Goal: Ask a question: Seek information or help from site administrators or community

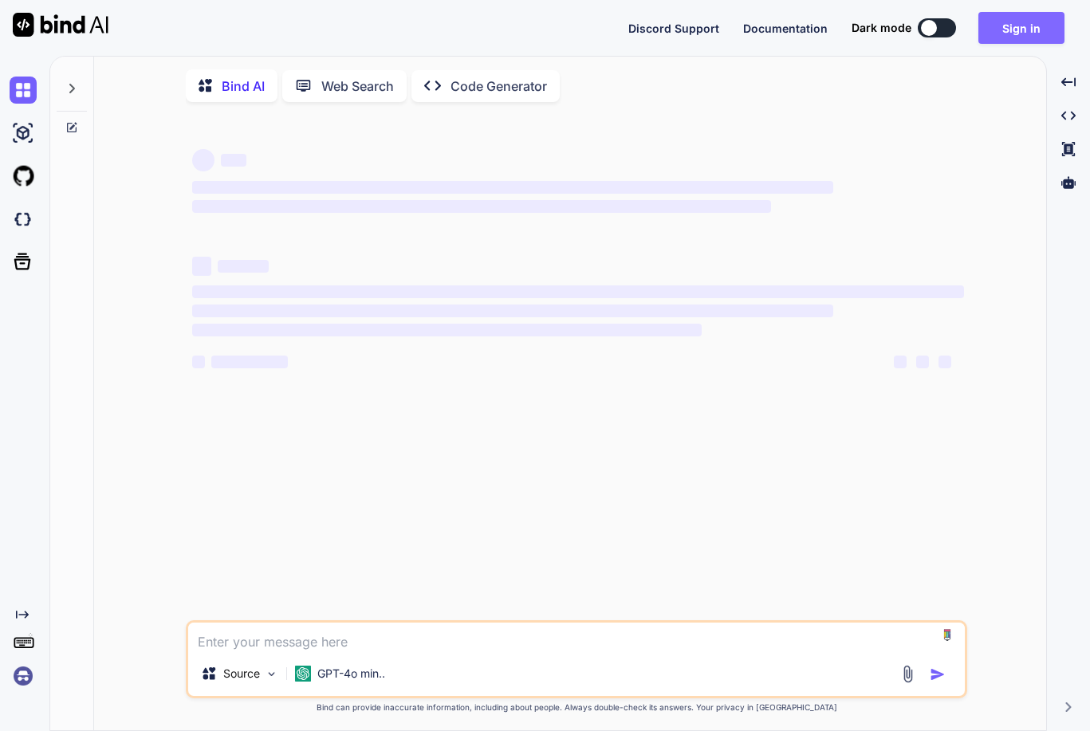
click at [1026, 29] on button "Sign in" at bounding box center [1021, 28] width 86 height 32
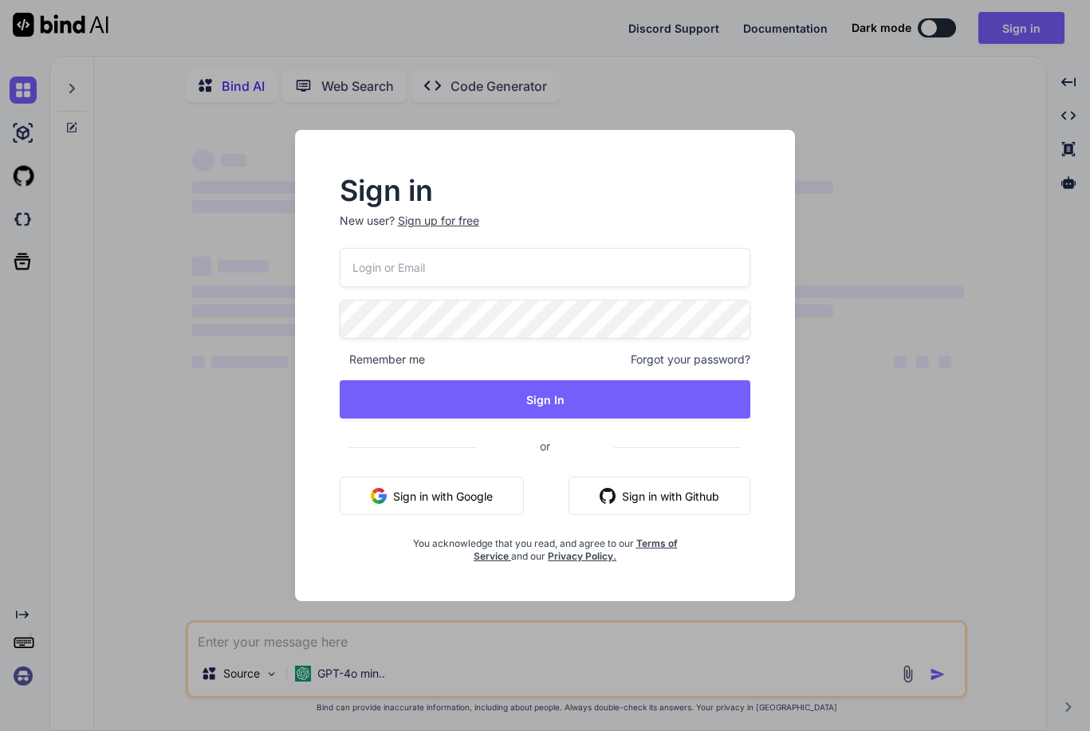
click at [340, 248] on div at bounding box center [340, 248] width 0 height 0
type input "[PERSON_NAME][EMAIL_ADDRESS][DOMAIN_NAME]"
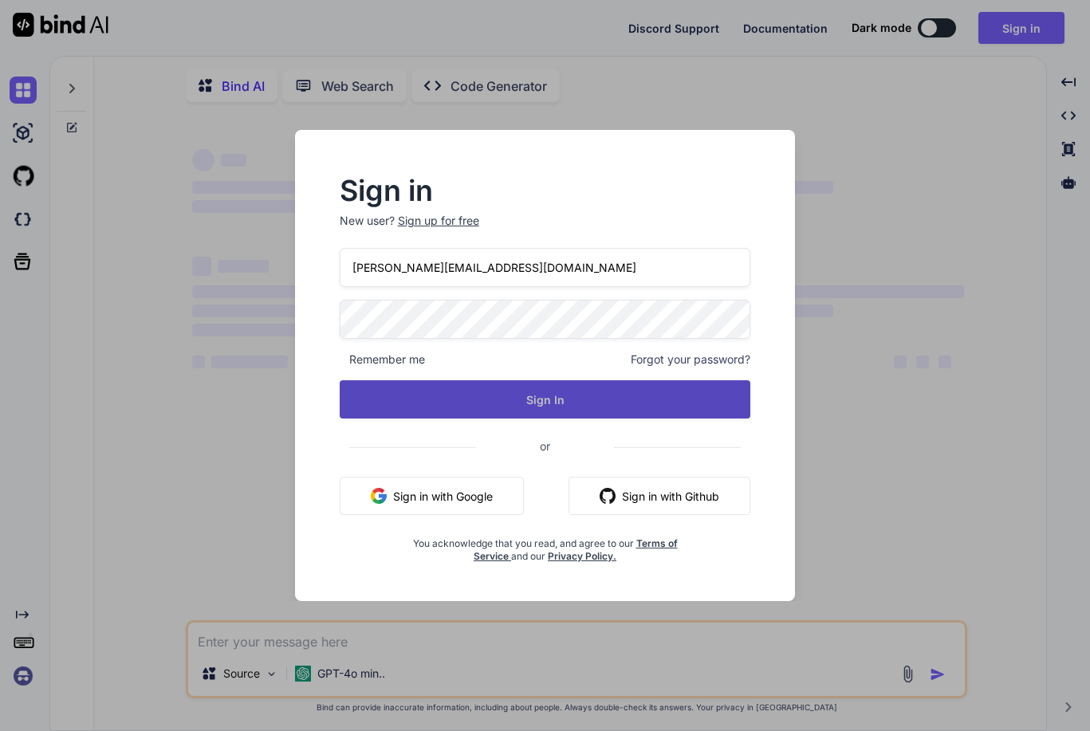
click at [554, 385] on button "Sign In" at bounding box center [545, 399] width 411 height 38
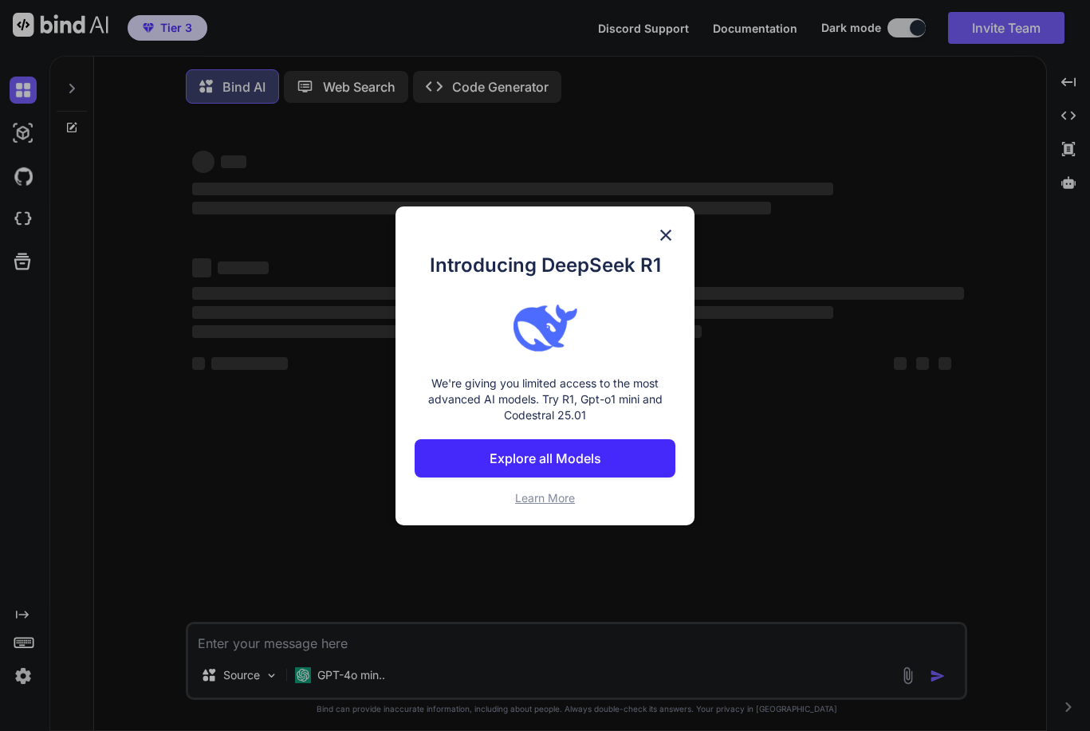
click at [669, 233] on img at bounding box center [665, 235] width 19 height 19
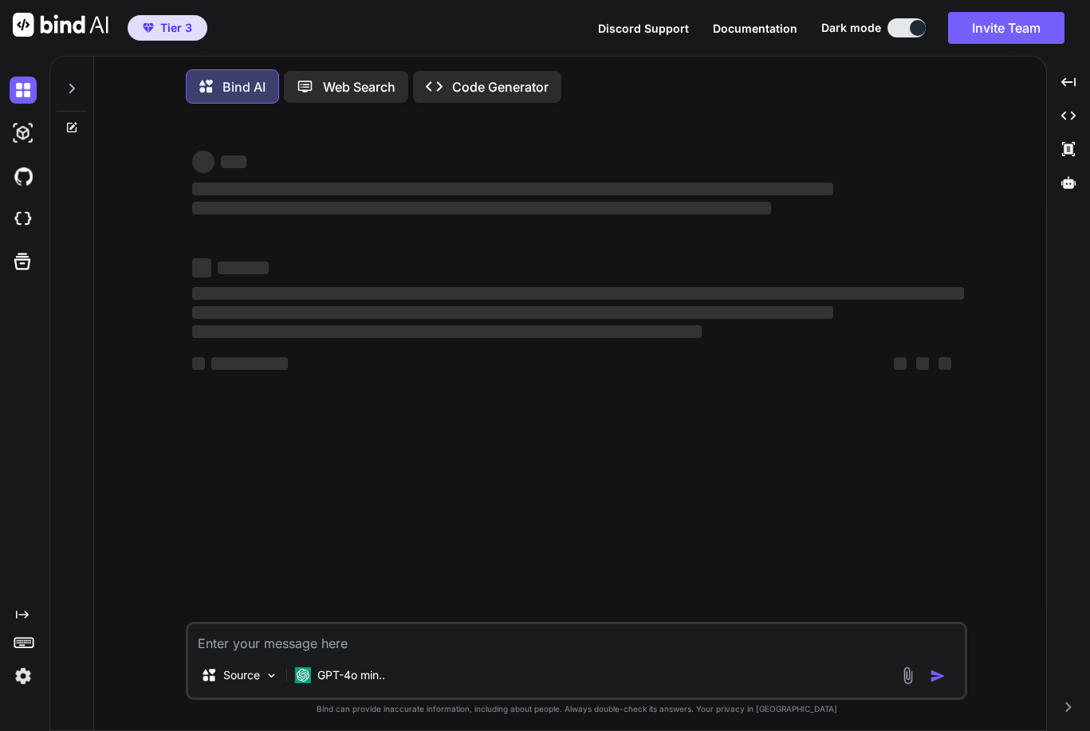
type textarea "x"
click at [465, 649] on textarea at bounding box center [576, 638] width 776 height 29
type textarea "T"
type textarea "x"
type textarea "Th"
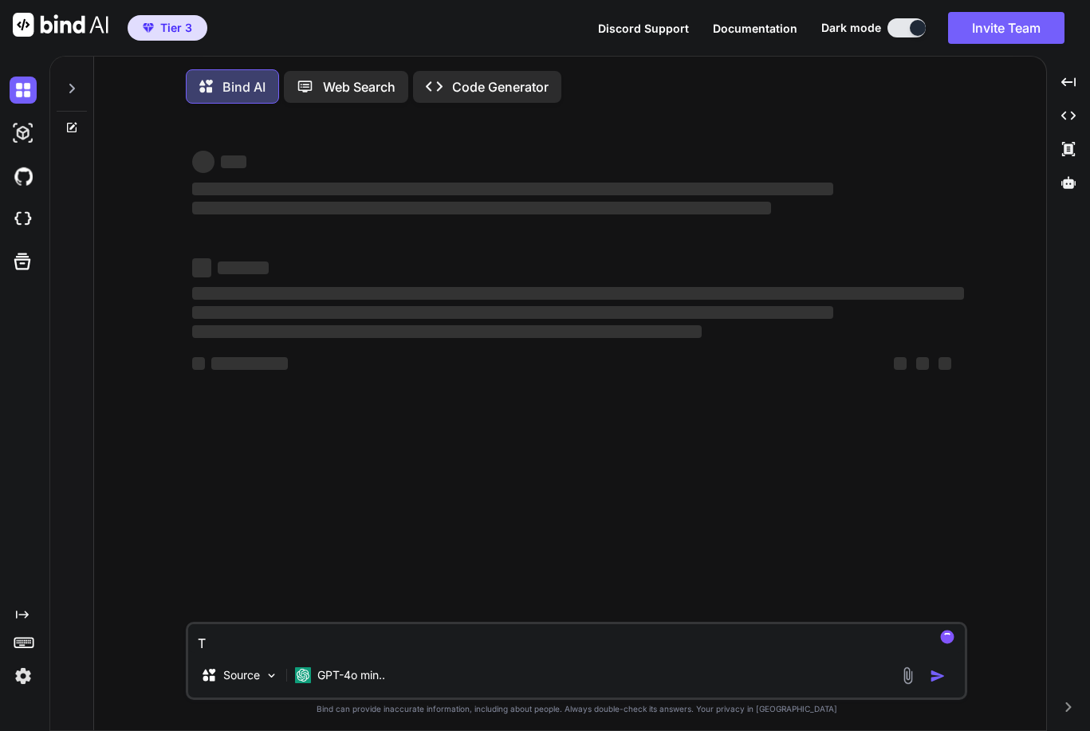
type textarea "x"
type textarea "The"
type textarea "x"
type textarea "The"
type textarea "x"
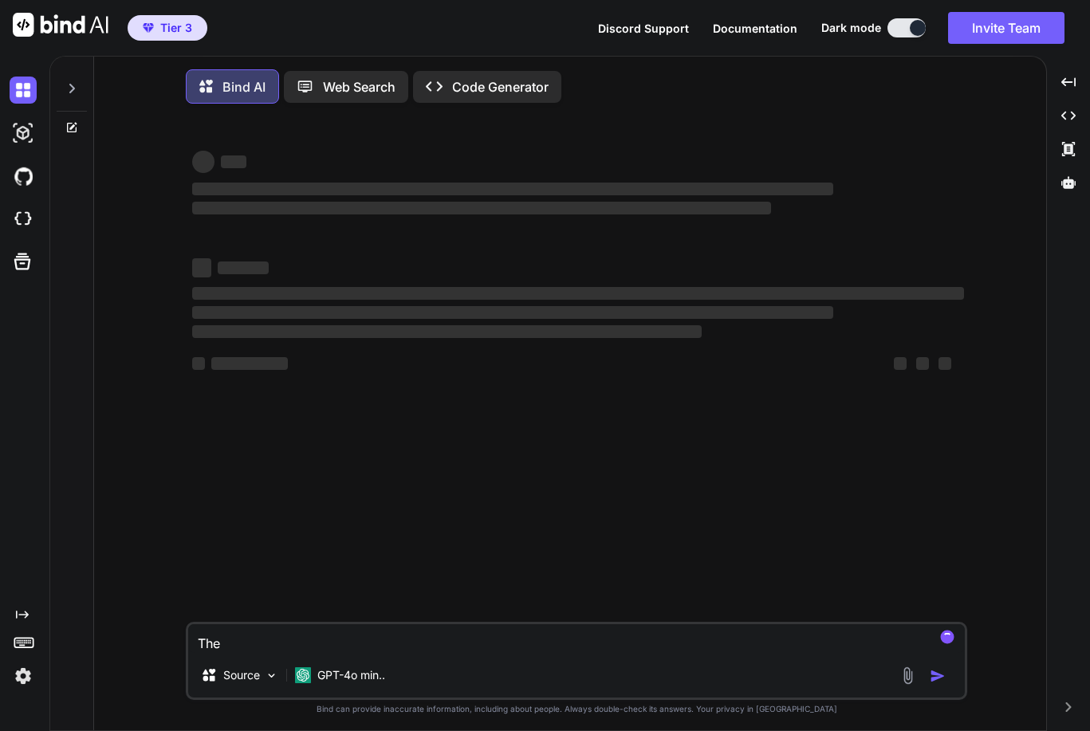
type textarea "The f"
type textarea "x"
type textarea "The fu"
type textarea "x"
type textarea "The fun"
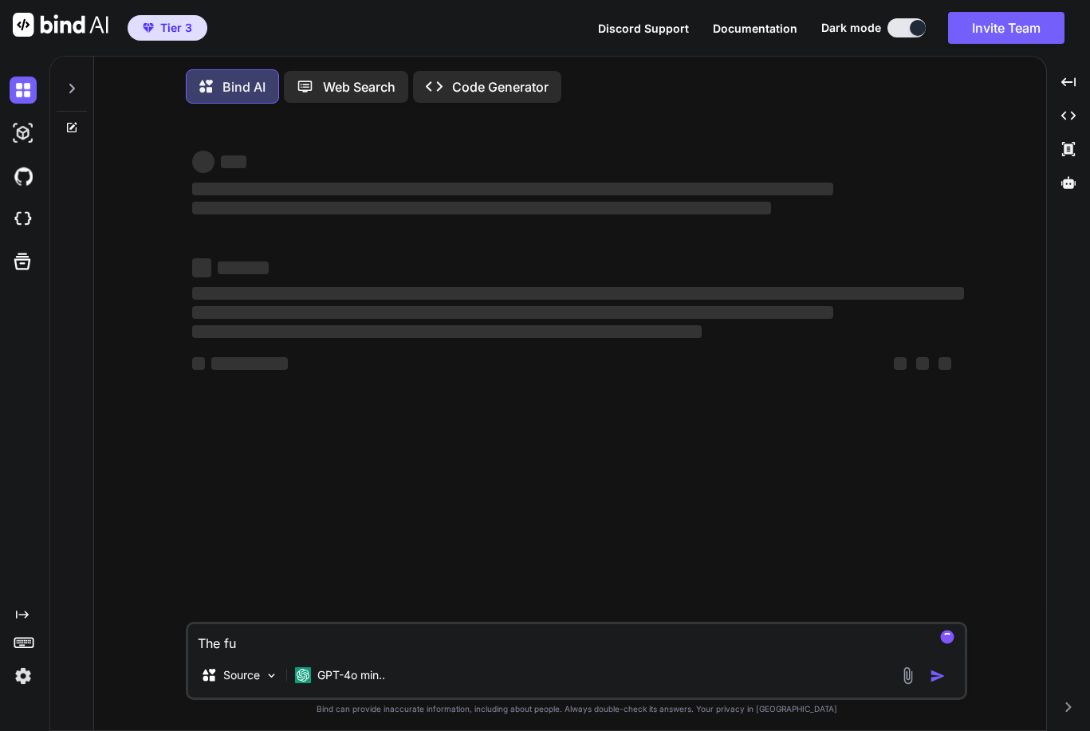
type textarea "x"
type textarea "The func"
type textarea "x"
type textarea "The funct"
type textarea "x"
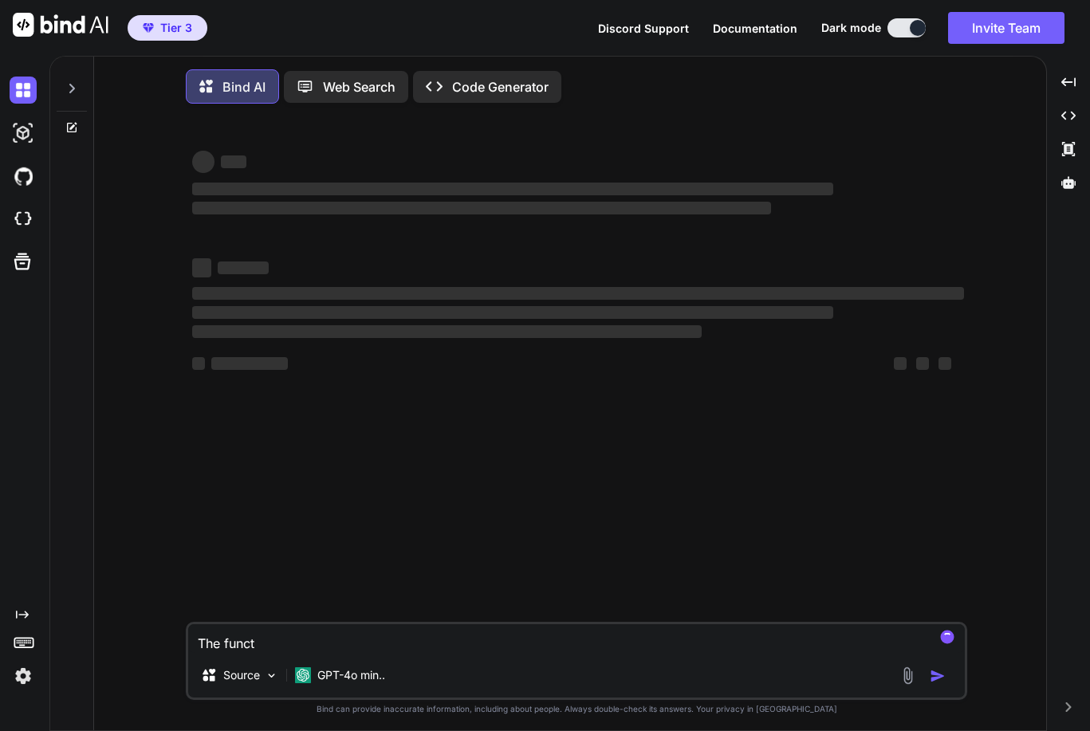
type textarea "The functi"
type textarea "x"
type textarea "The functio"
type textarea "x"
type textarea "The function"
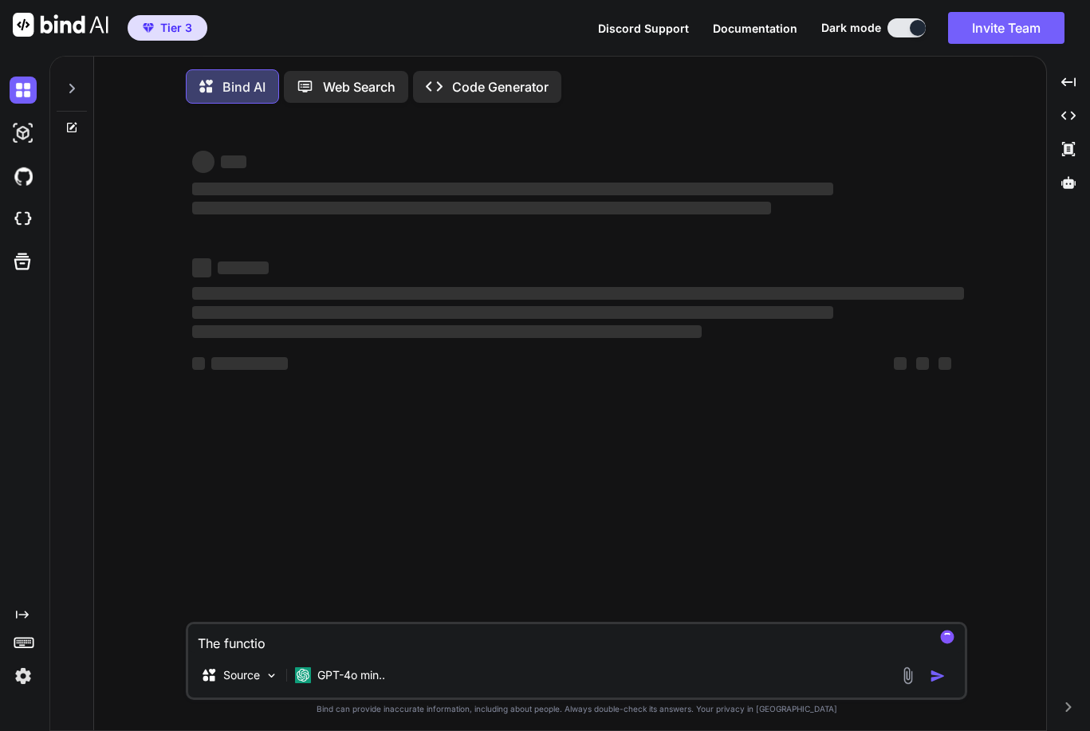
type textarea "x"
type textarea "The function"
type textarea "x"
type textarea "The function b"
type textarea "x"
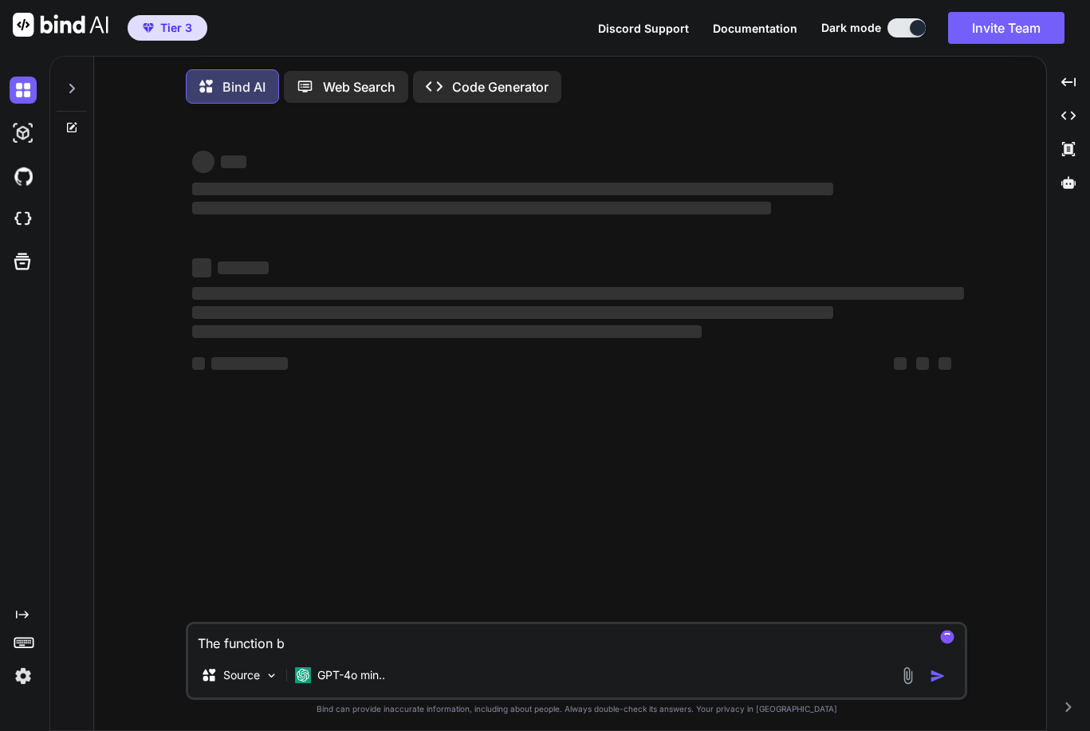
type textarea "The function be"
type textarea "x"
type textarea "The function bel"
type textarea "x"
type textarea "The function belo"
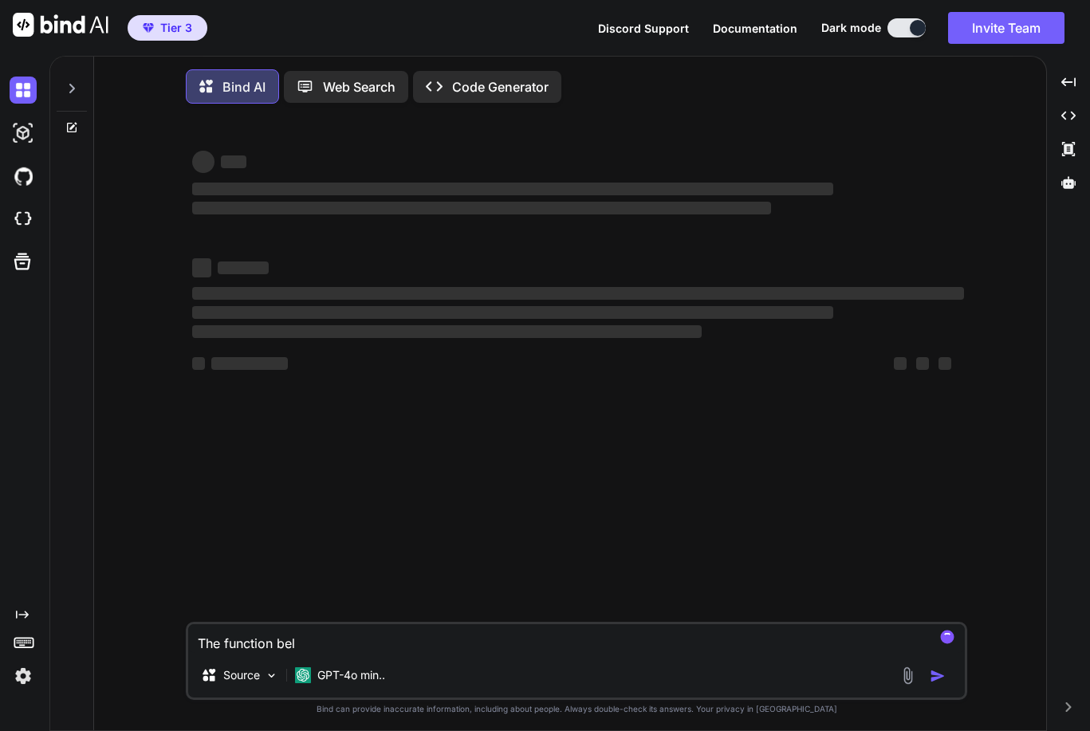
type textarea "x"
type textarea "The function below"
type textarea "x"
type textarea "The function below"
type textarea "x"
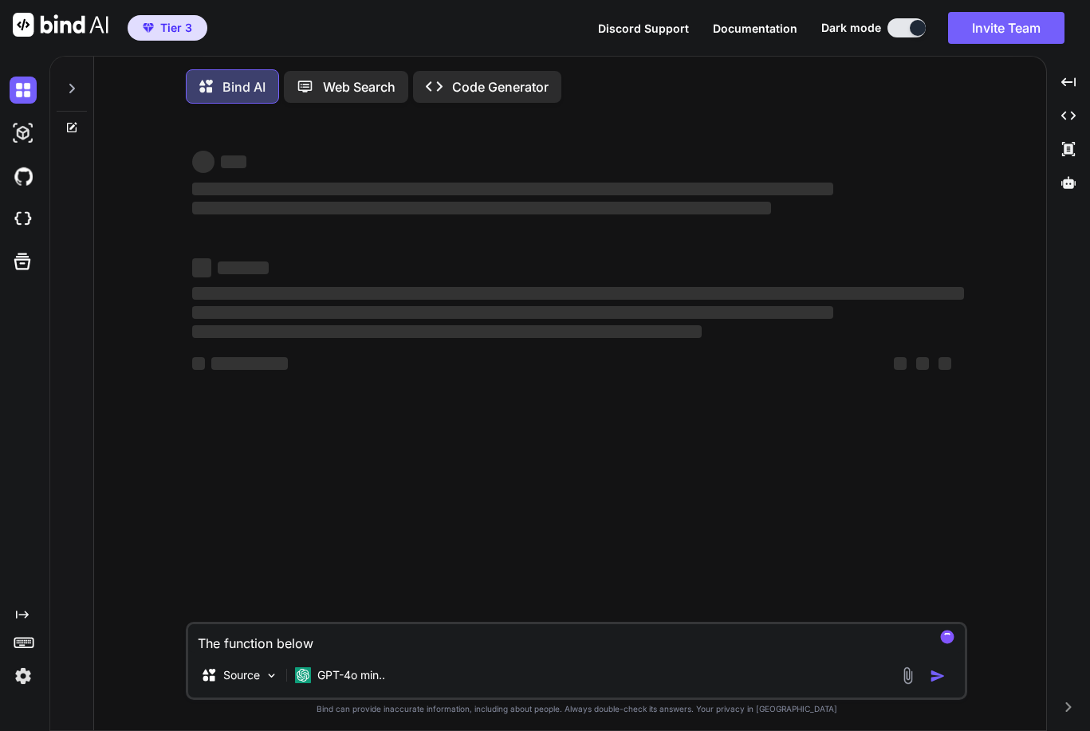
type textarea "The function below d"
type textarea "x"
type textarea "The function below do"
type textarea "x"
type textarea "The function below doe"
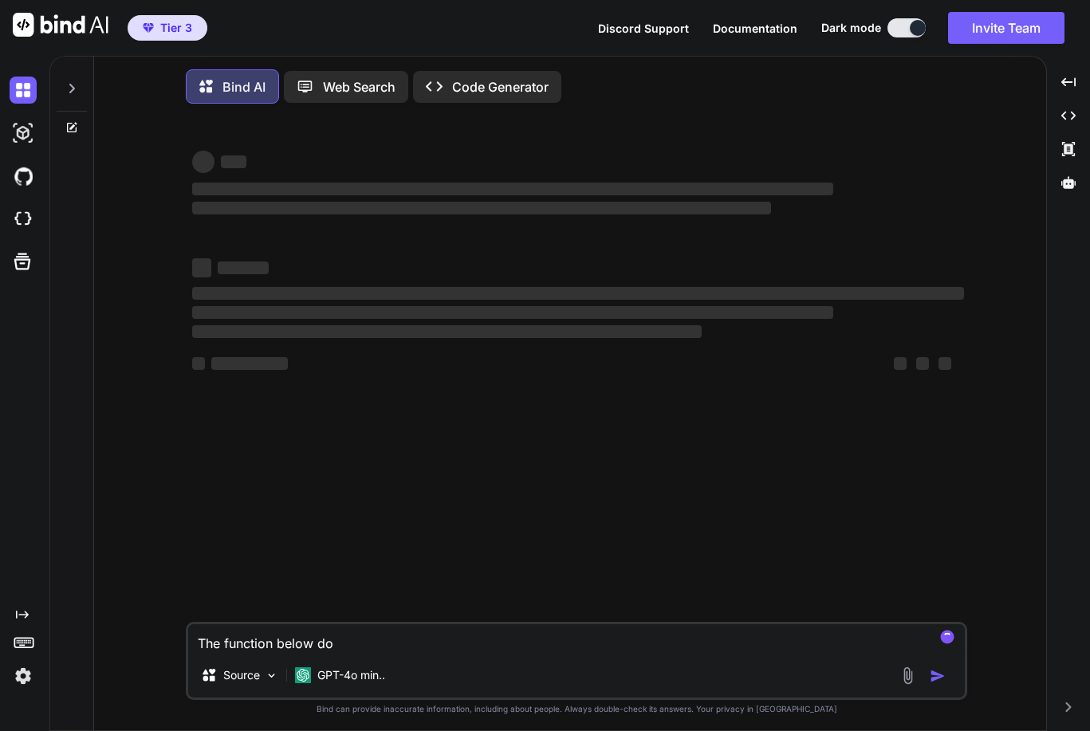
type textarea "x"
type textarea "The function below does"
type textarea "x"
type textarea "The function below does"
type textarea "x"
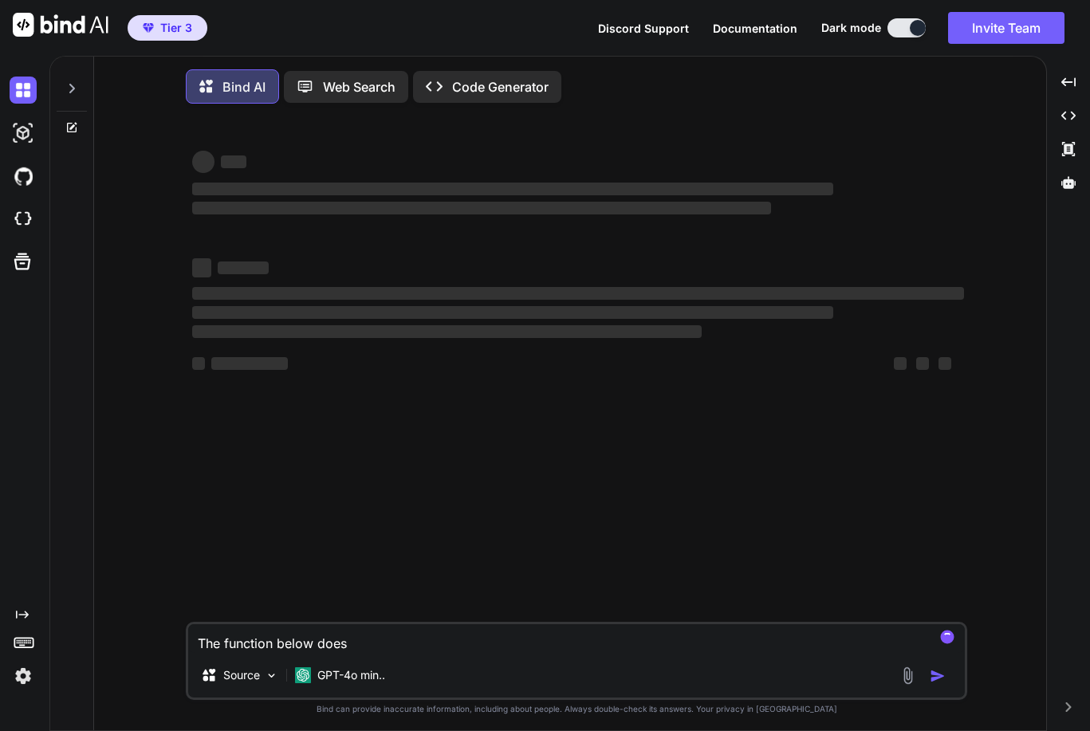
type textarea "The function below does n"
type textarea "x"
type textarea "The function below does no"
type textarea "x"
type textarea "The function below does not"
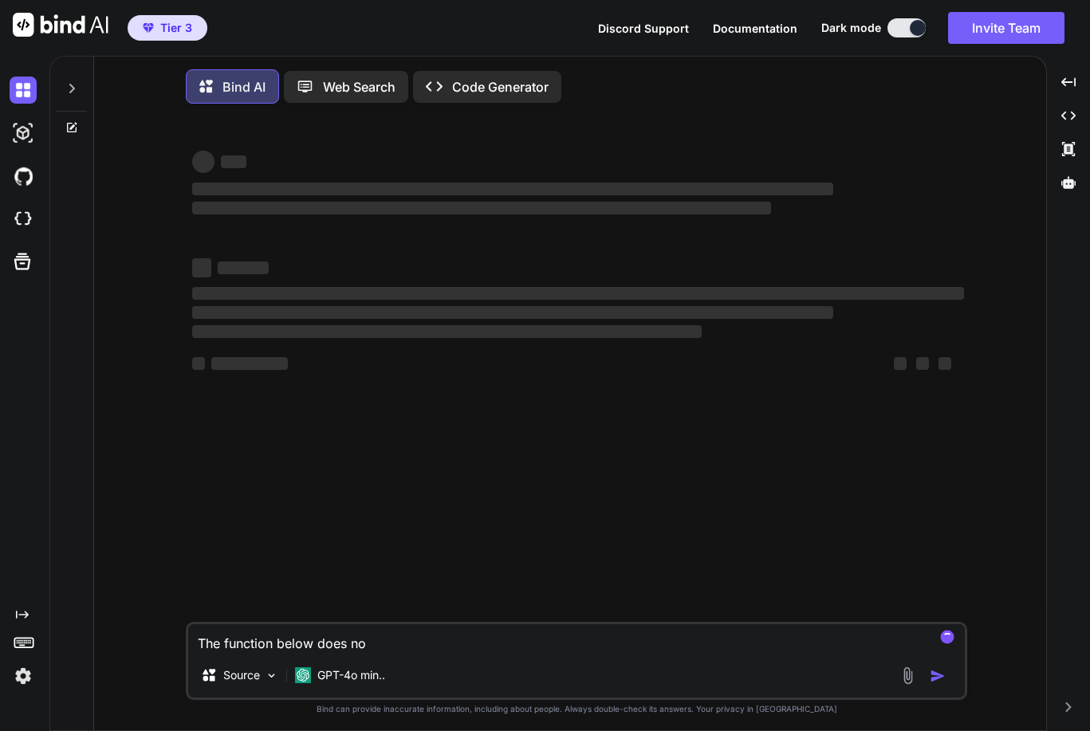
type textarea "x"
type textarea "The function below does not"
type textarea "x"
type textarea "The function below does not p"
type textarea "x"
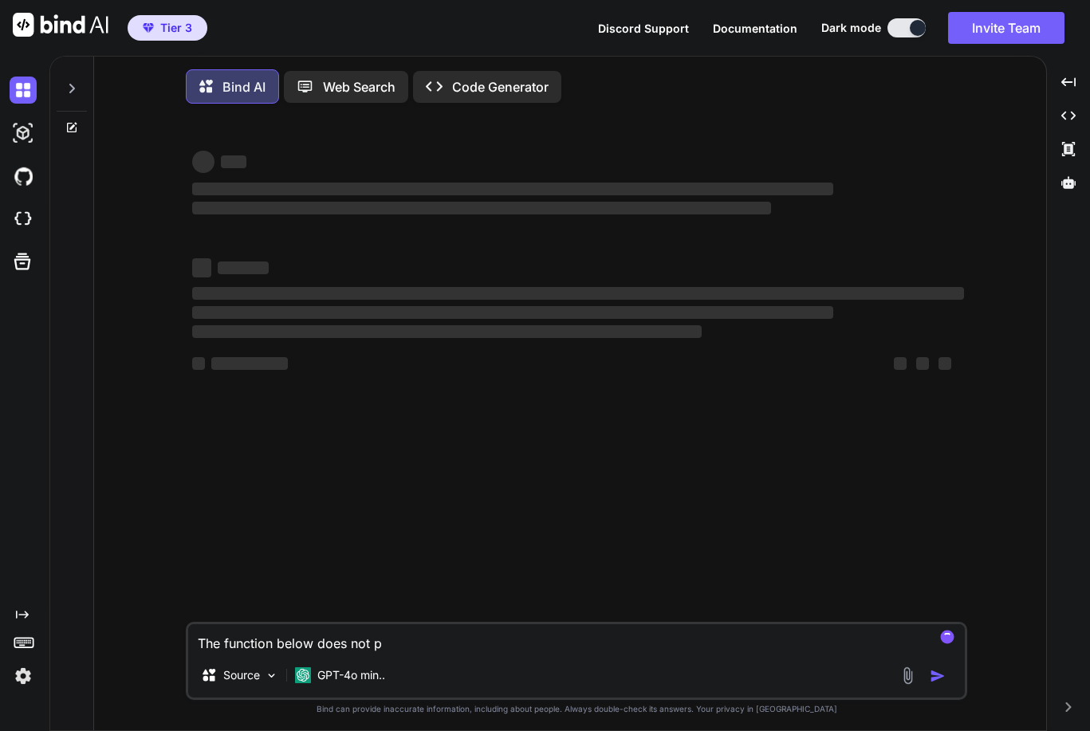
type textarea "The function below does not pr"
type textarea "x"
type textarea "The function below does not pro"
type textarea "x"
type textarea "The function below does not prod"
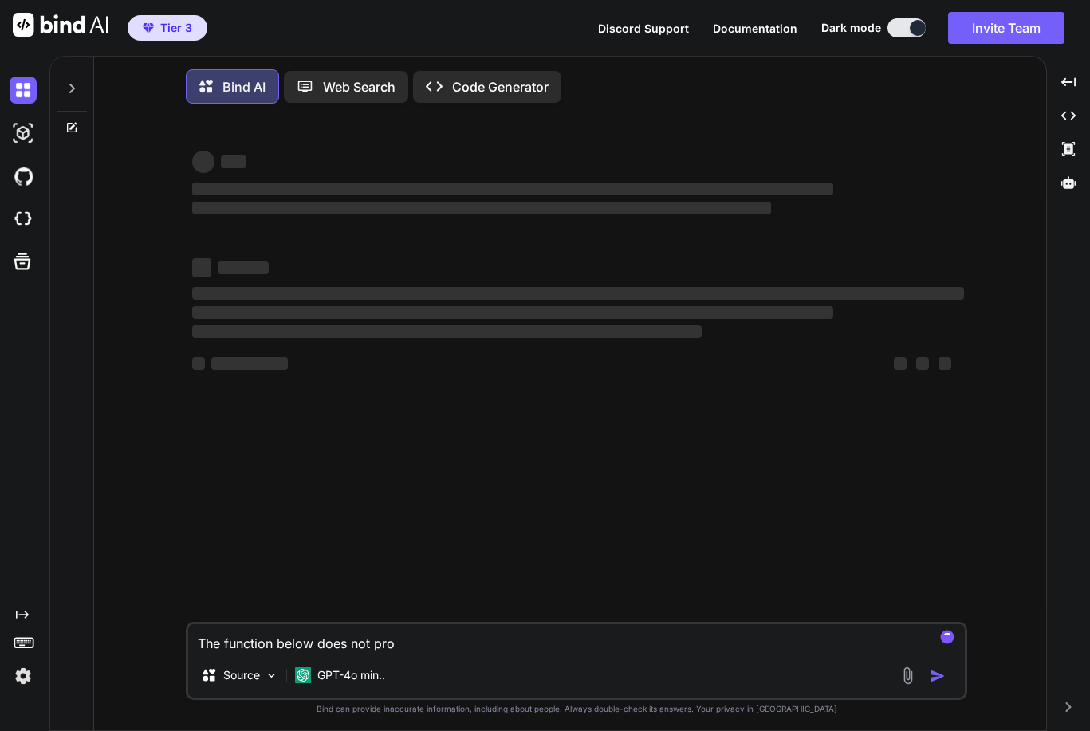
type textarea "x"
type textarea "The function below does not produ"
type textarea "x"
type textarea "The function below does not produc"
type textarea "x"
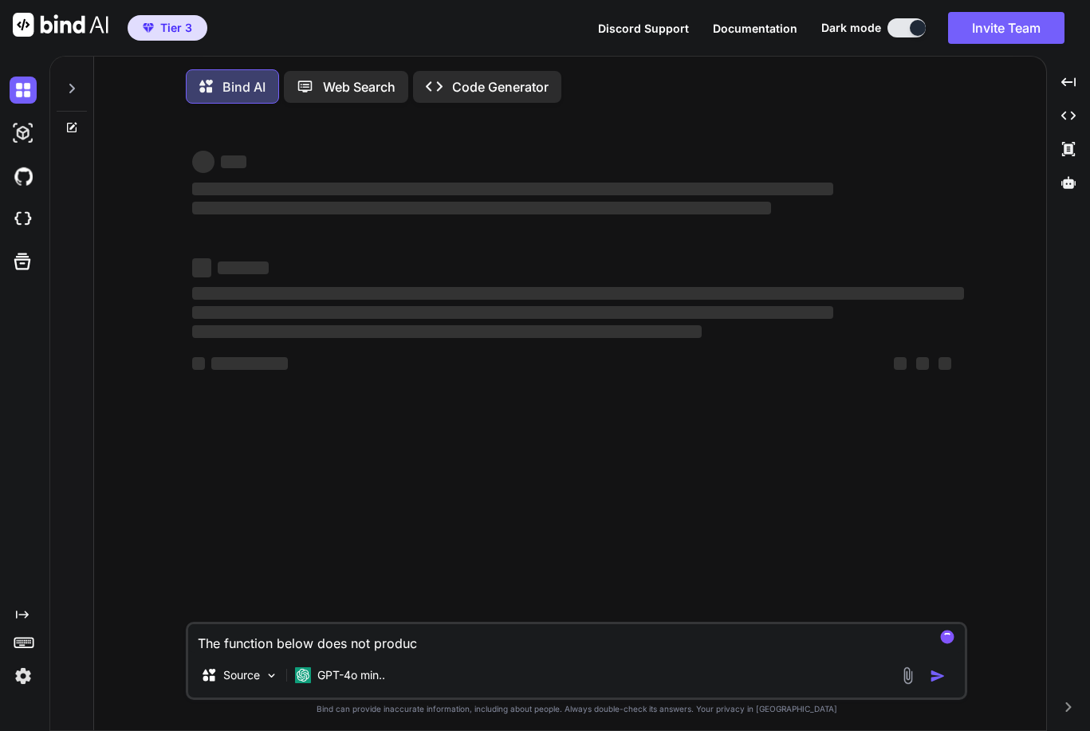
type textarea "The function below does not produce"
type textarea "x"
type textarea "The function below does not produce"
type textarea "x"
type textarea "The function below does not produce"
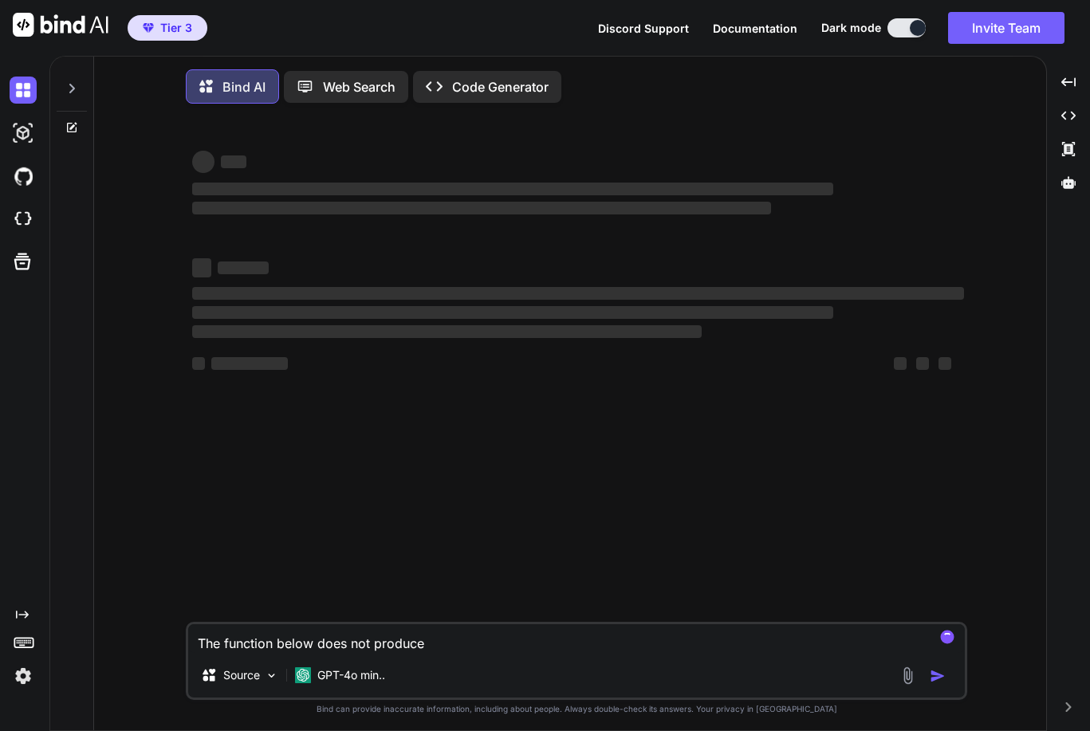
type textarea "x"
type textarea "The function below does not produc"
type textarea "x"
type textarea "The function below does not produ"
type textarea "x"
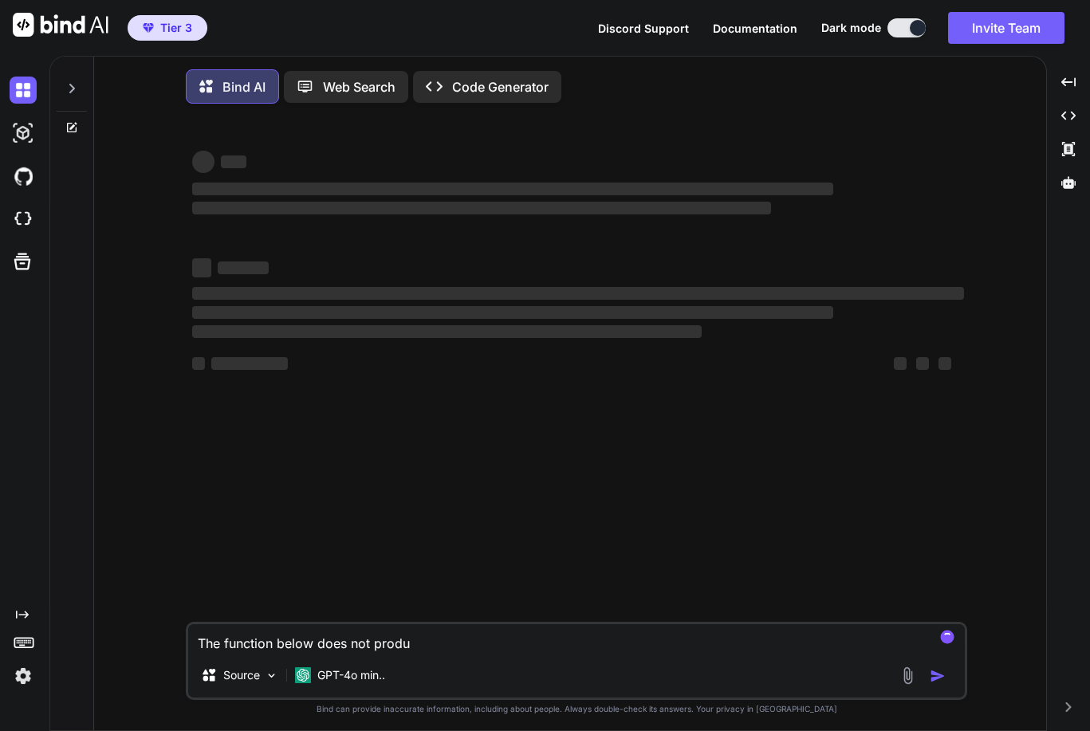
type textarea "The function below does not prod"
type textarea "x"
type textarea "The function below does not pro"
type textarea "x"
type textarea "The function below does not pr"
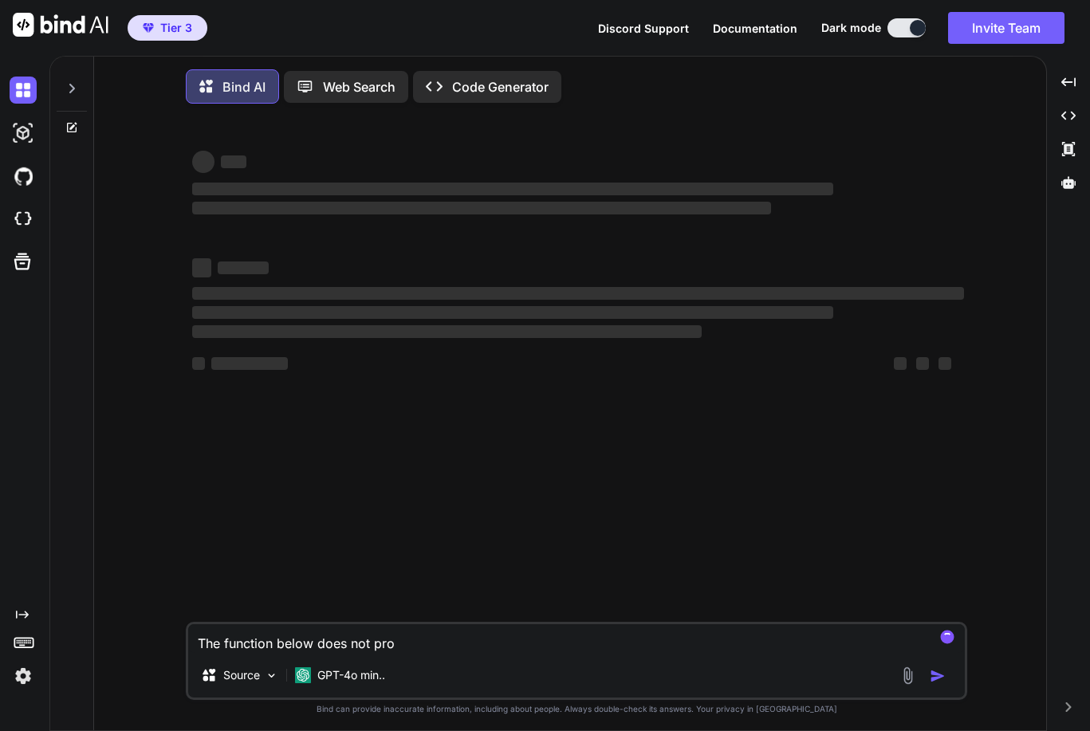
type textarea "x"
type textarea "The function below does not p"
type textarea "x"
type textarea "The function below does not"
type textarea "x"
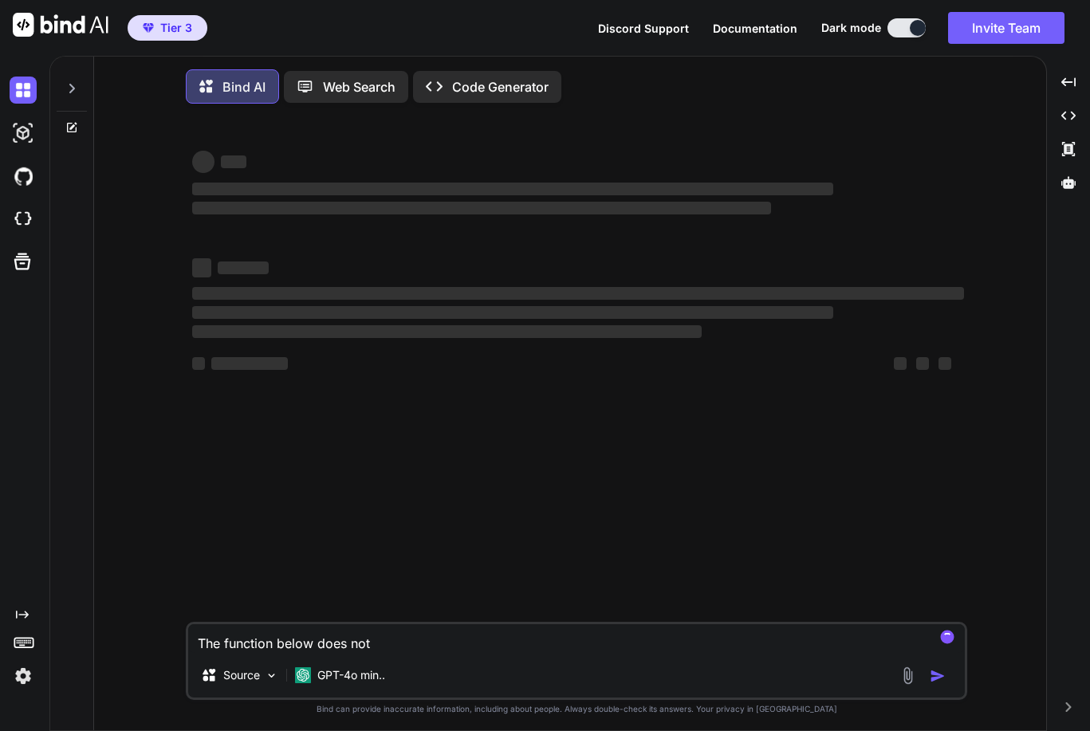
type textarea "The function below does not"
type textarea "x"
type textarea "The function below does no"
type textarea "x"
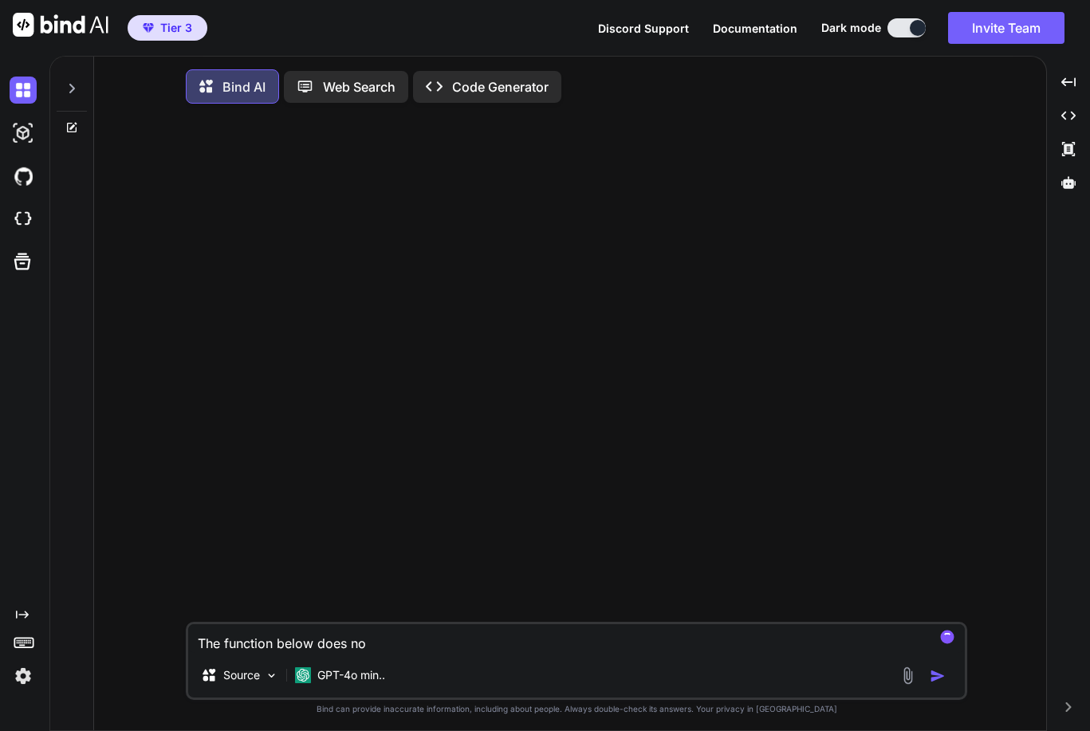
type textarea "The function below does not"
type textarea "x"
type textarea "The function below does not"
type textarea "x"
type textarea "The function below does not s"
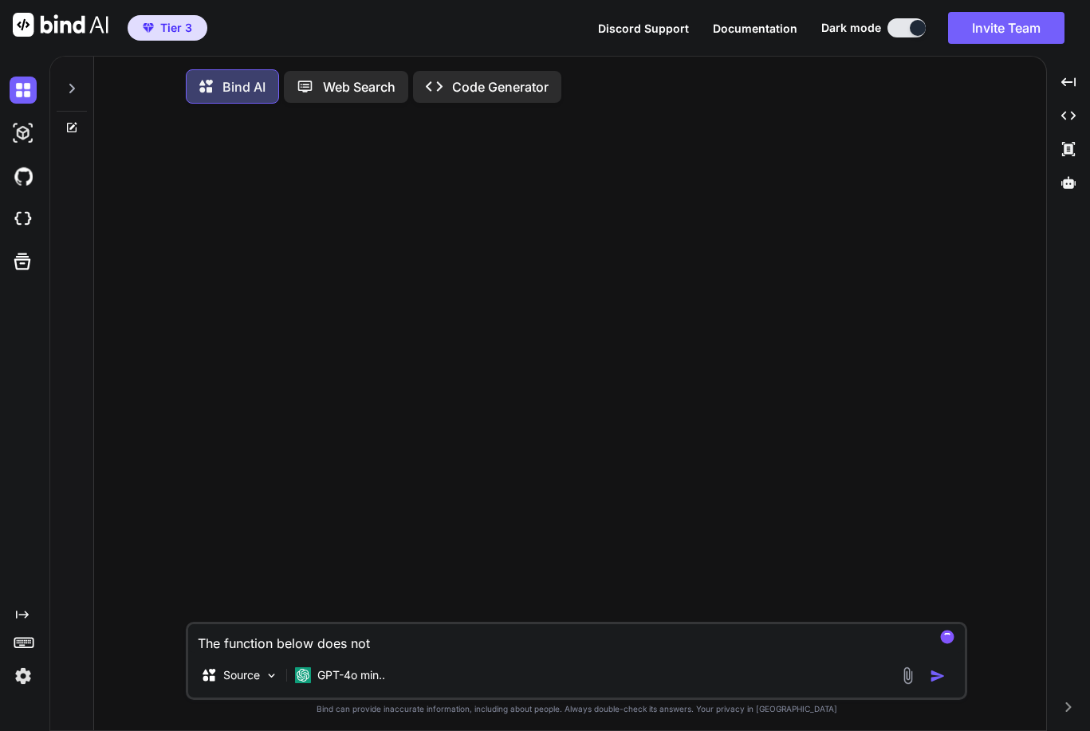
type textarea "x"
type textarea "The function below does not sh"
type textarea "x"
type textarea "The function below does not sho"
type textarea "x"
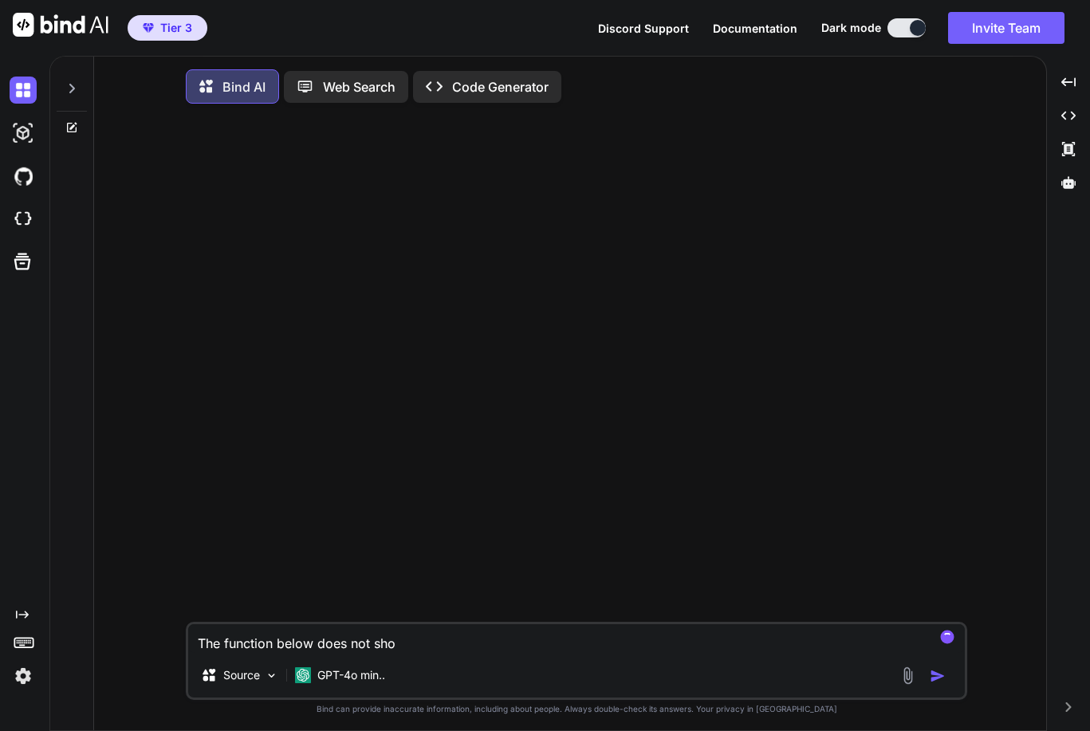
type textarea "The function below does not show"
type textarea "x"
type textarea "The function below does not show"
type textarea "x"
type textarea "The function below does not show a"
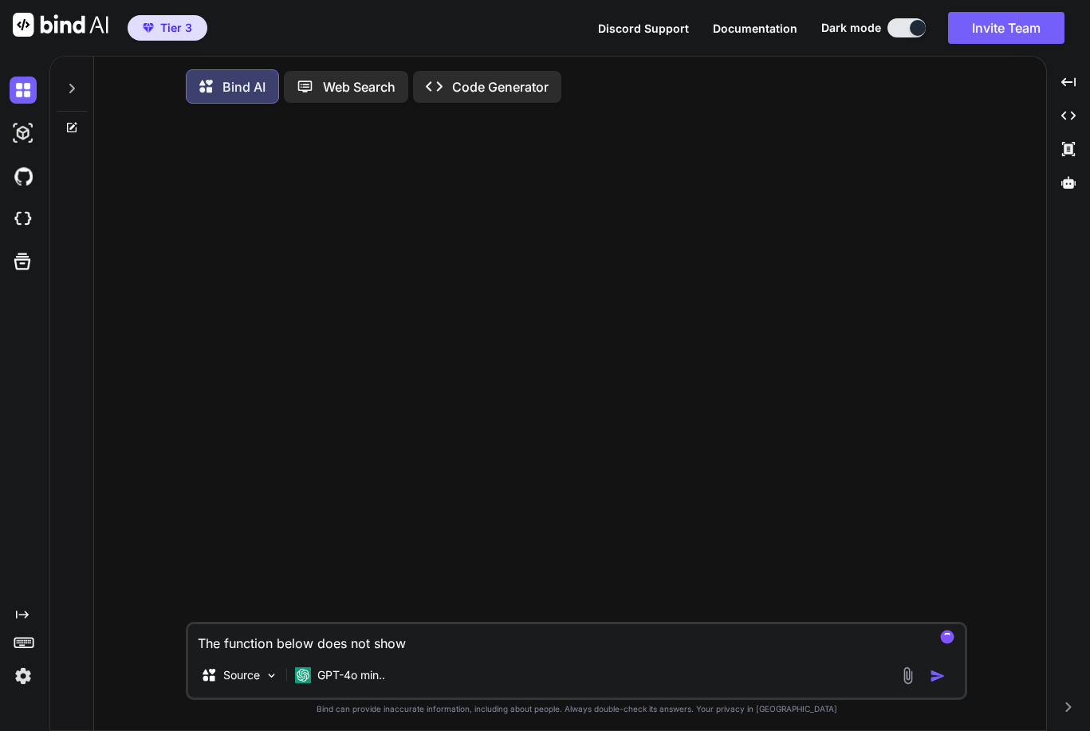
type textarea "x"
type textarea "The function below does not show an"
type textarea "x"
type textarea "The function below does not show any"
type textarea "x"
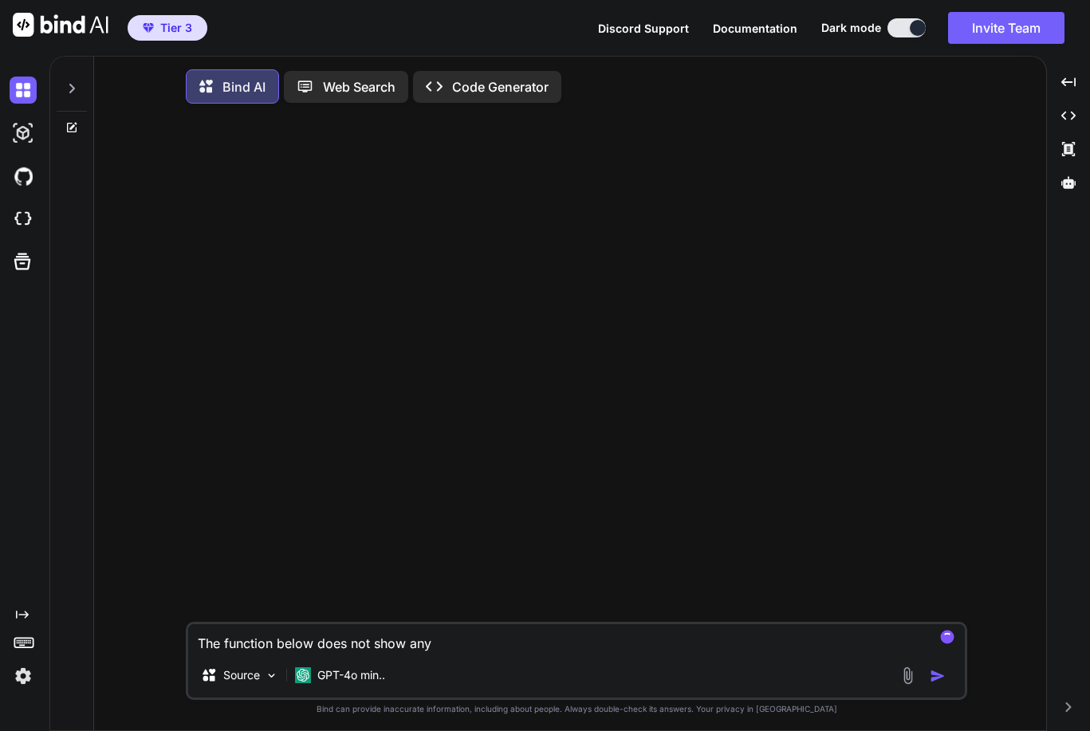
type textarea "The function below does not show any"
type textarea "x"
type textarea "The function below does not show any r"
type textarea "x"
type textarea "The function below does not show any re"
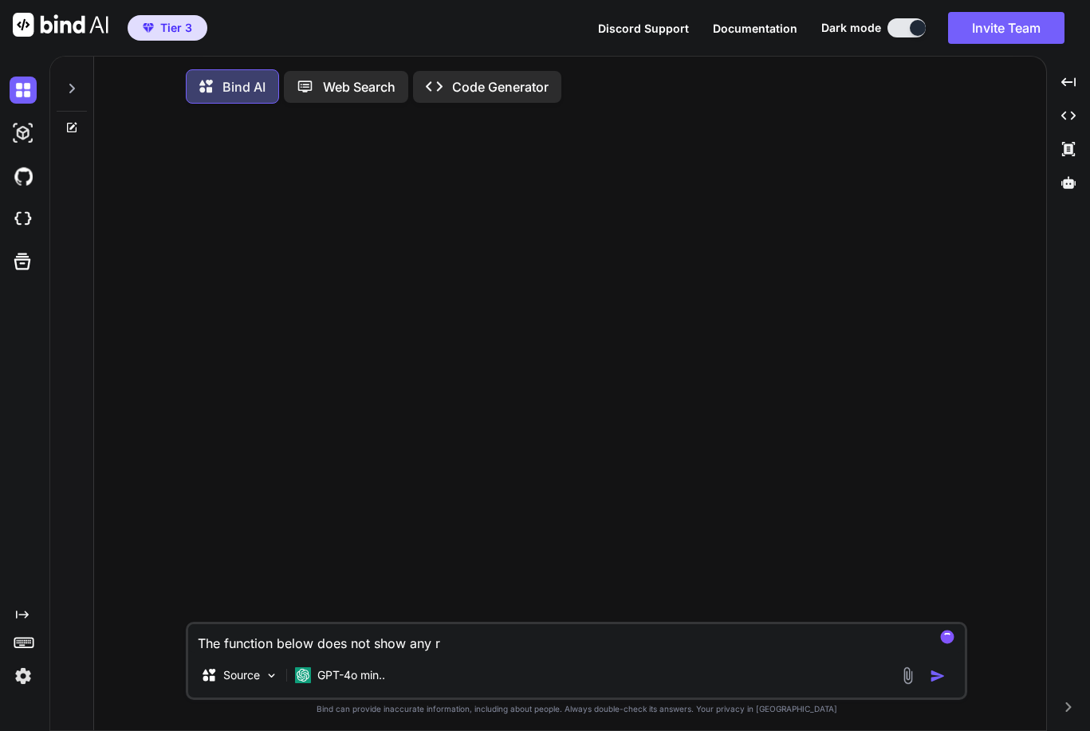
type textarea "x"
type textarea "The function below does not show any res"
type textarea "x"
type textarea "The function below does not show any resu"
type textarea "x"
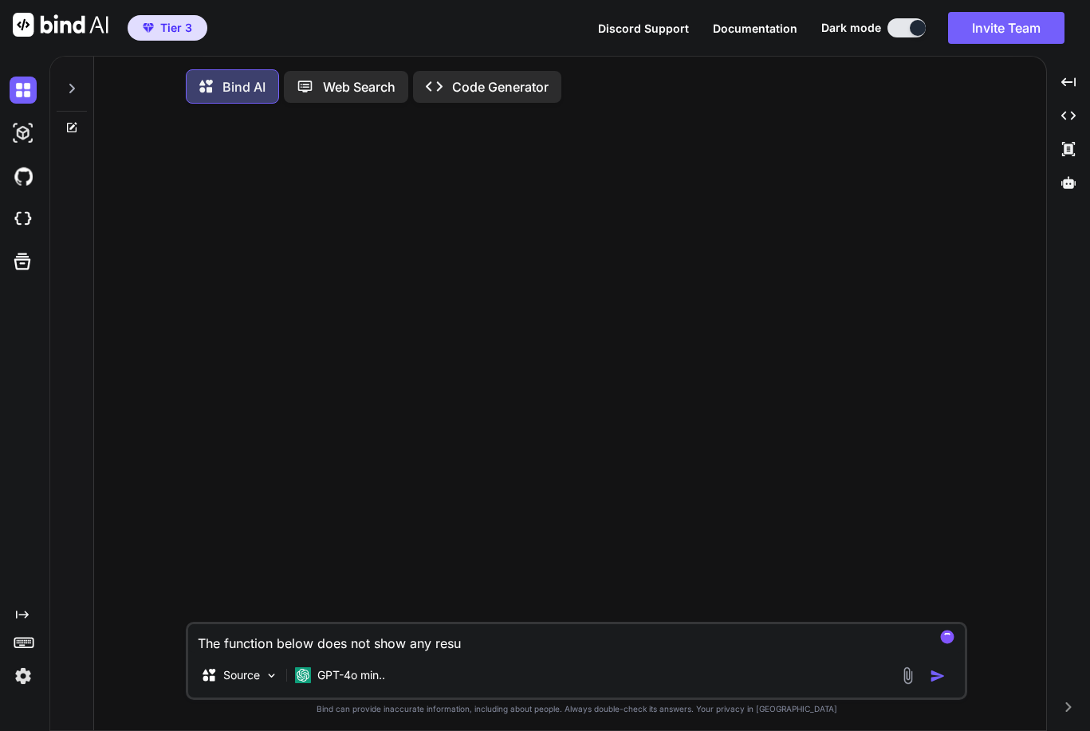
type textarea "The function below does not show any resul"
type textarea "x"
type textarea "The function below does not show any result"
type textarea "x"
type textarea "The function below does not show any results"
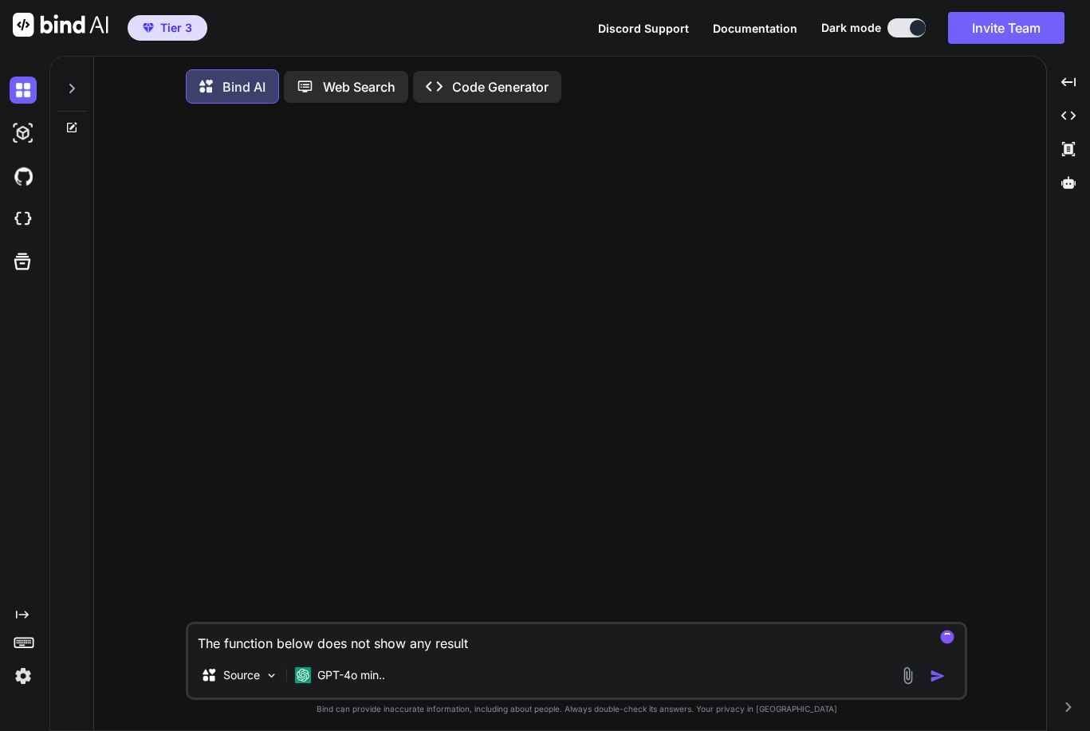
type textarea "x"
type textarea "The function below does not show any results"
type textarea "x"
type textarea "The function below does not show any results o"
type textarea "x"
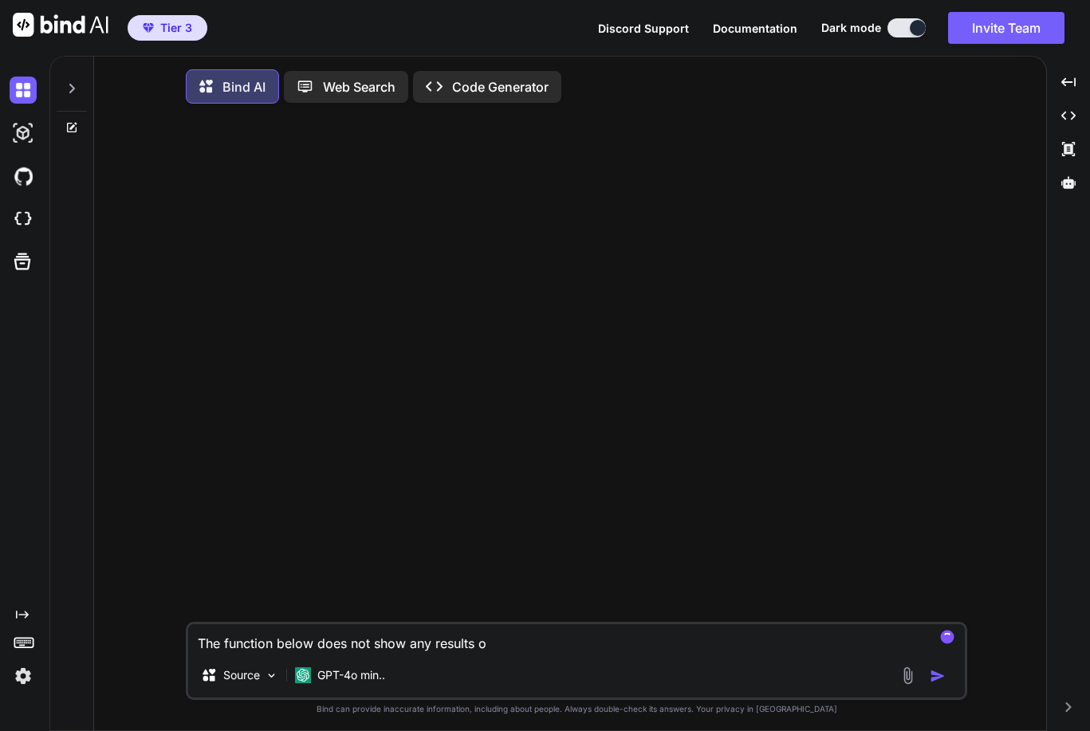
type textarea "The function below does not show any results on"
type textarea "x"
type textarea "The function below does not show any results on"
type textarea "x"
type textarea "The function below does not show any results on t"
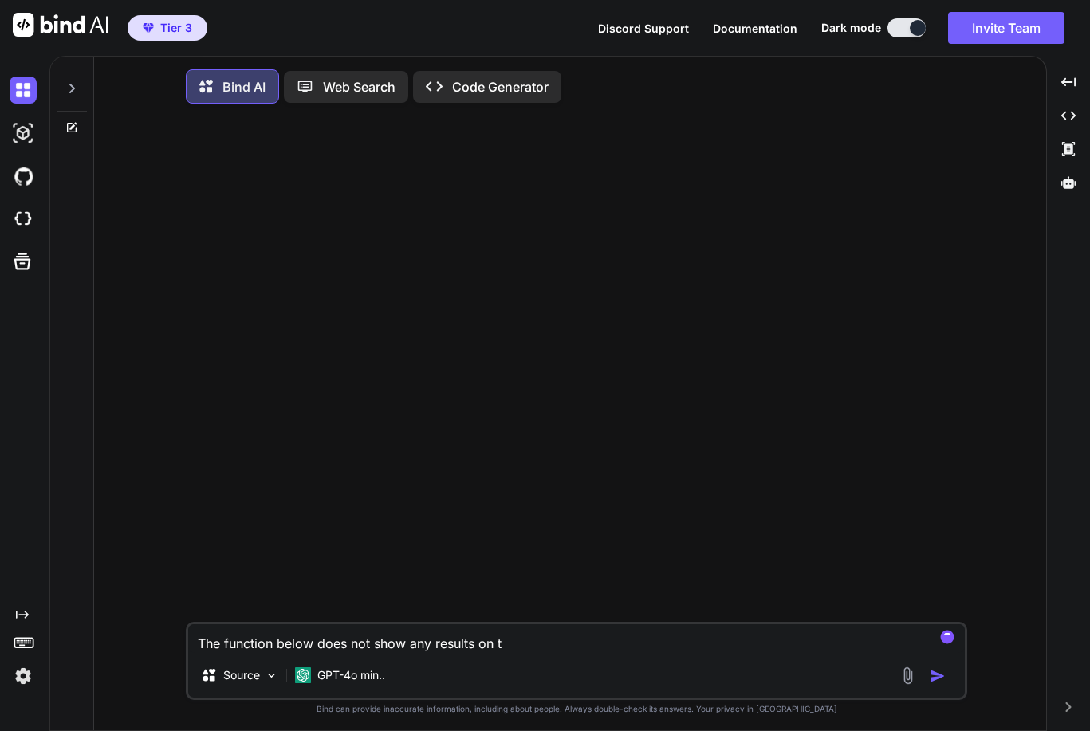
type textarea "x"
type textarea "The function below does not show any results on the"
type textarea "x"
type textarea "The function below does not show any results on the"
type textarea "x"
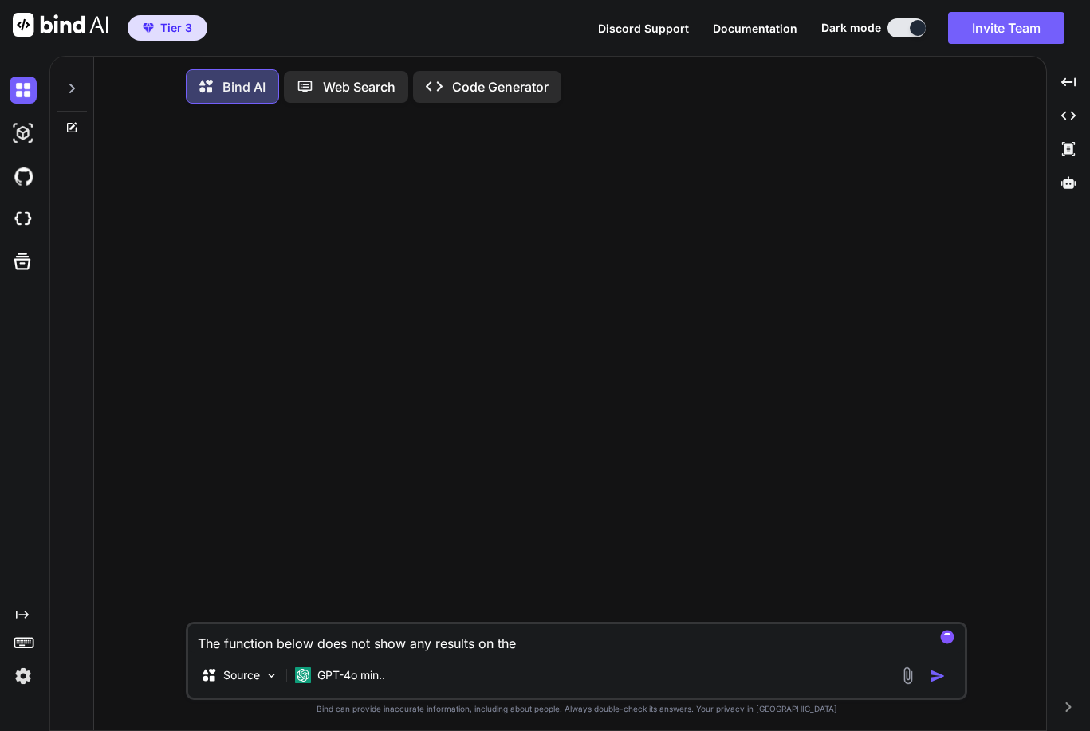
type textarea "The function below does not show any results on the s"
type textarea "x"
type textarea "The function below does not show any results on the sc"
type textarea "x"
type textarea "The function below does not show any results on the scr"
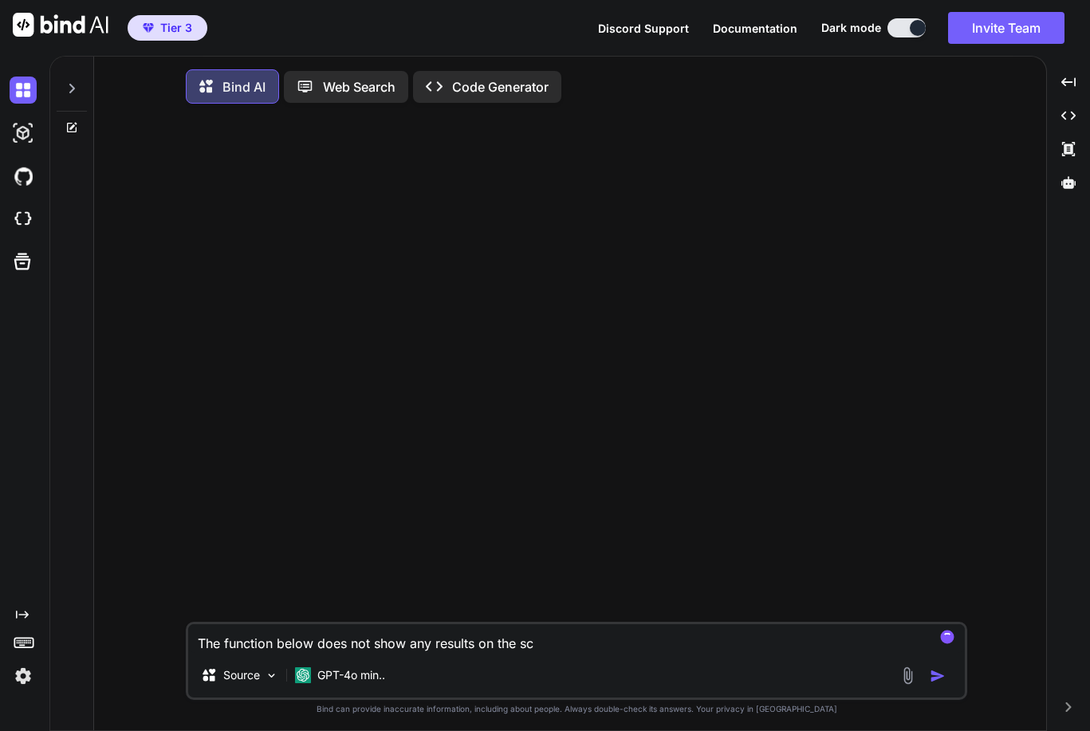
type textarea "x"
type textarea "The function below does not show any results on the scre"
type textarea "x"
type textarea "The function below does not show any results on the scree"
type textarea "x"
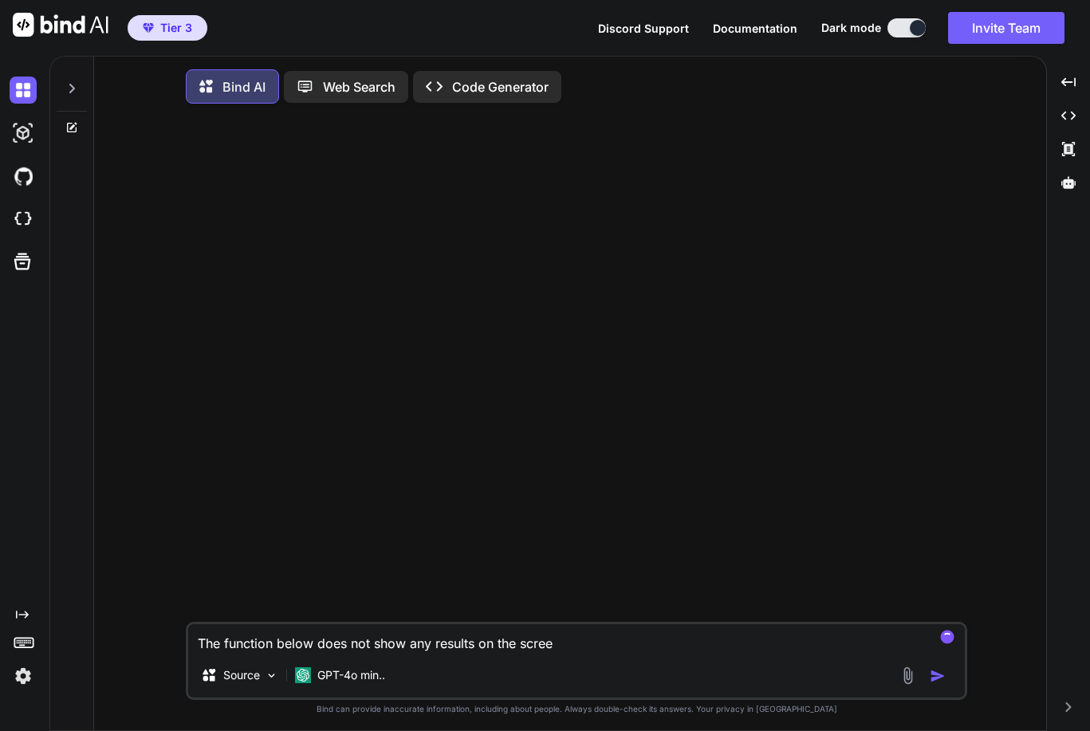
type textarea "The function below does not show any results on the screen"
type textarea "x"
type textarea "The function below does not show any results on the screen:"
type textarea "x"
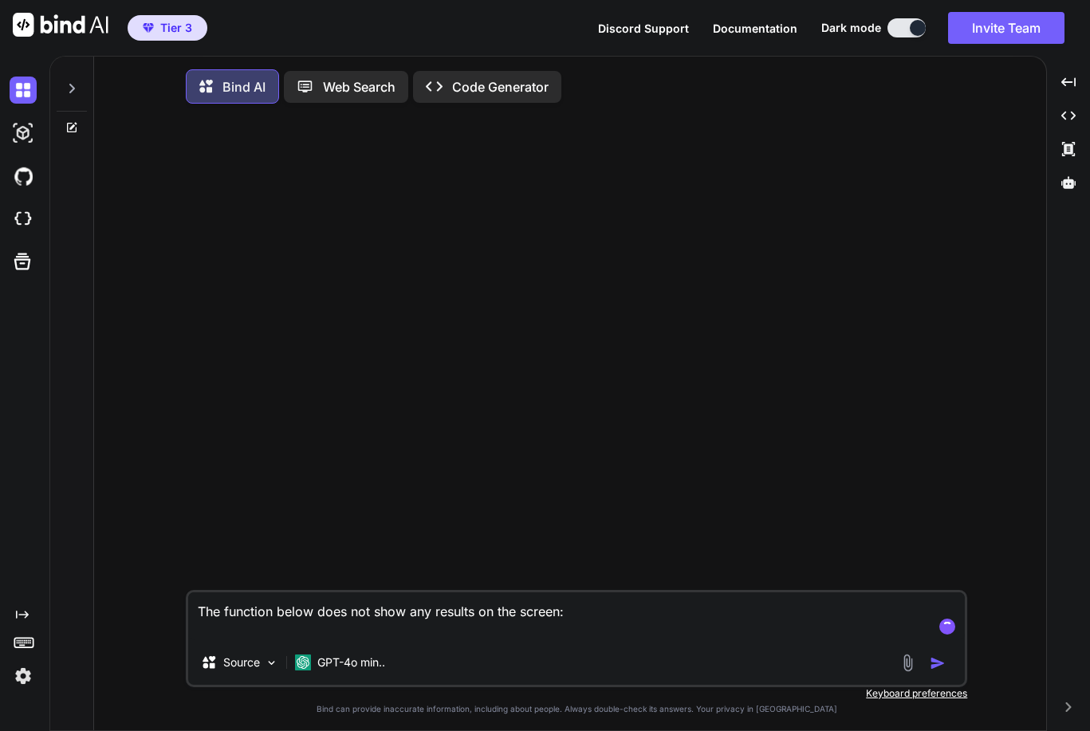
paste textarea "function wpup_bbp_list_replies( $args = array() ) { // Reset the reply depth bb…"
type textarea "The function below does not show any results on the screen: function wpup_bbp_l…"
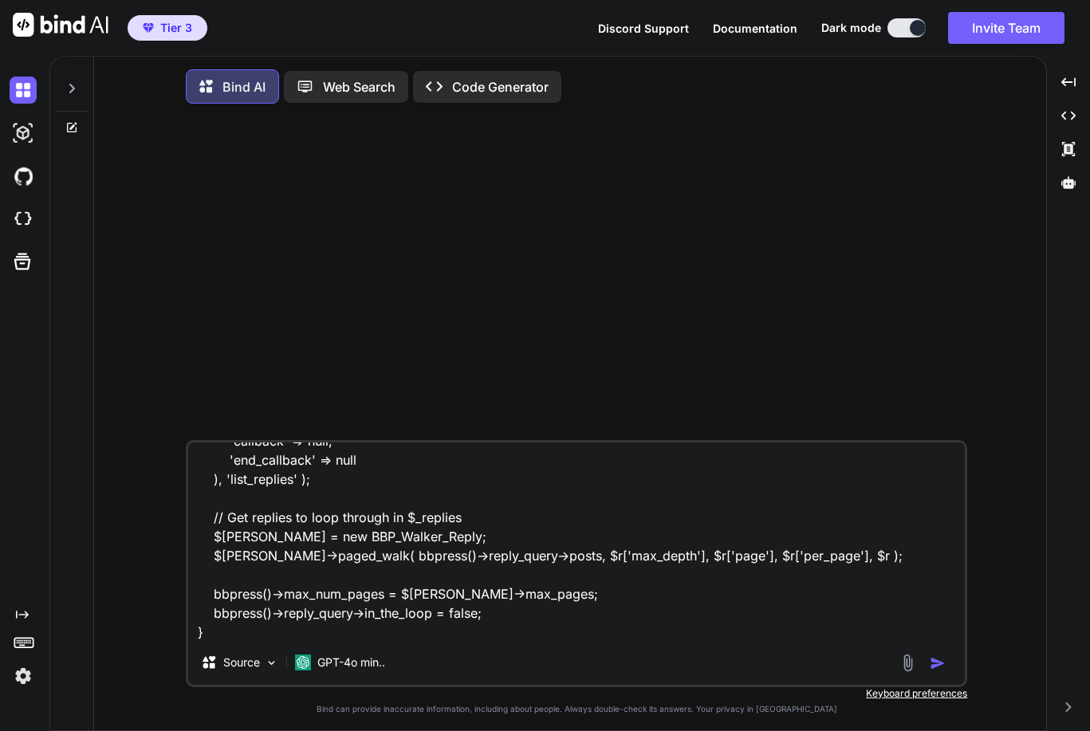
type textarea "x"
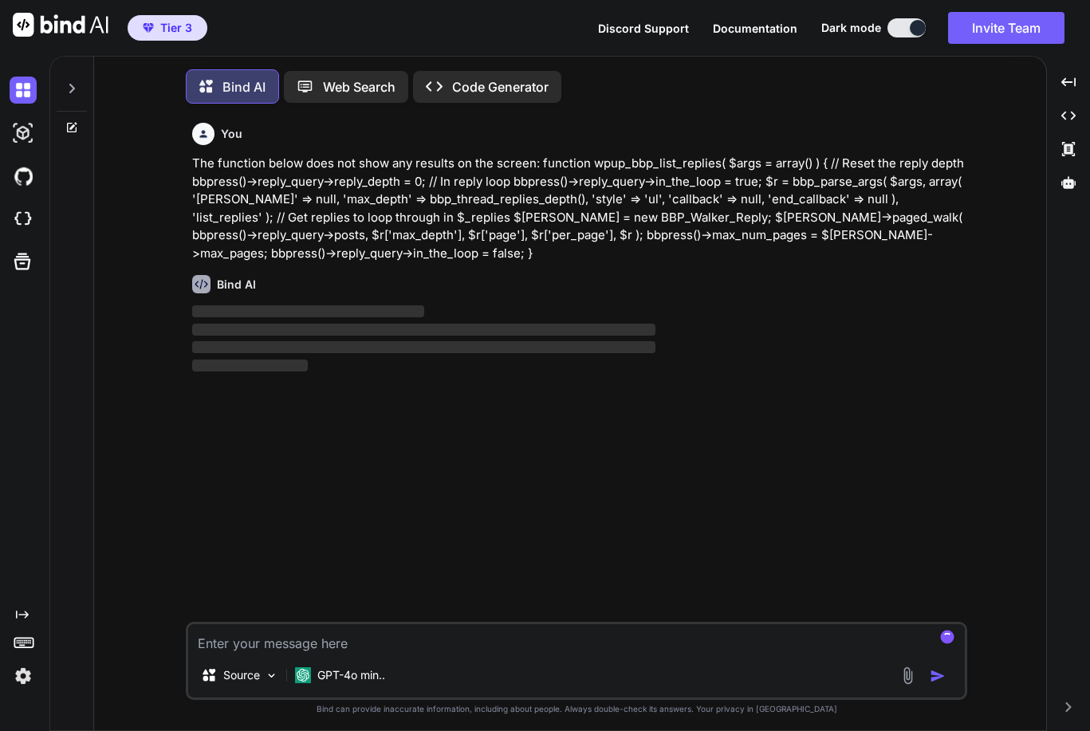
scroll to position [8, 0]
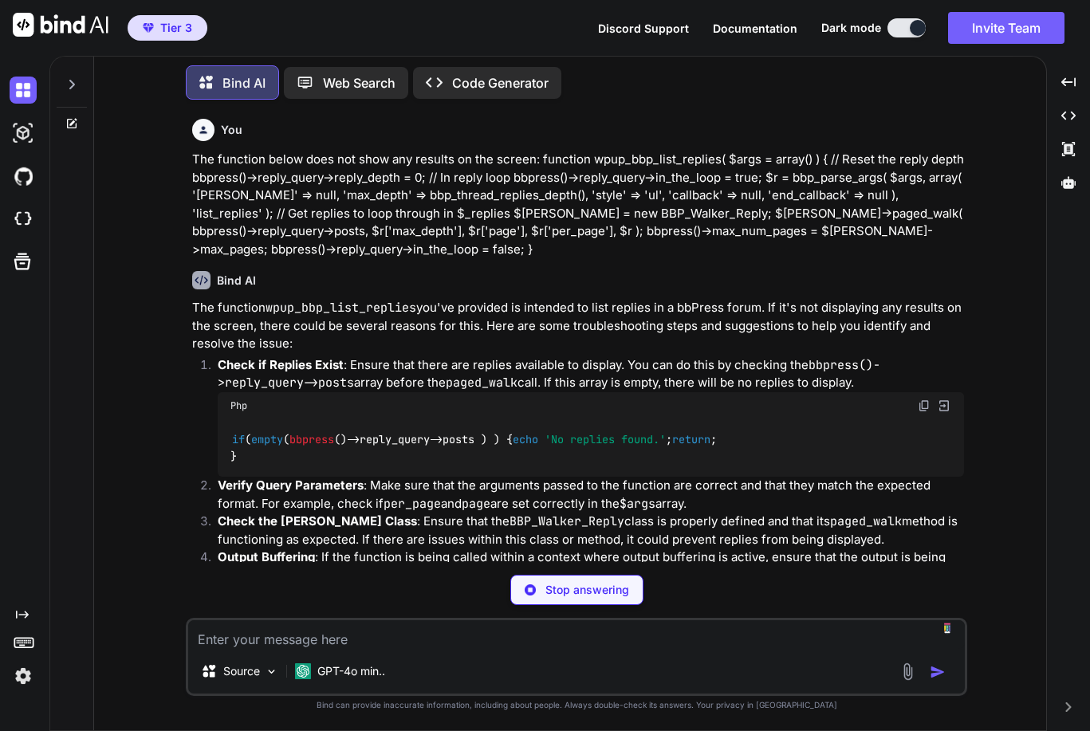
type textarea "x"
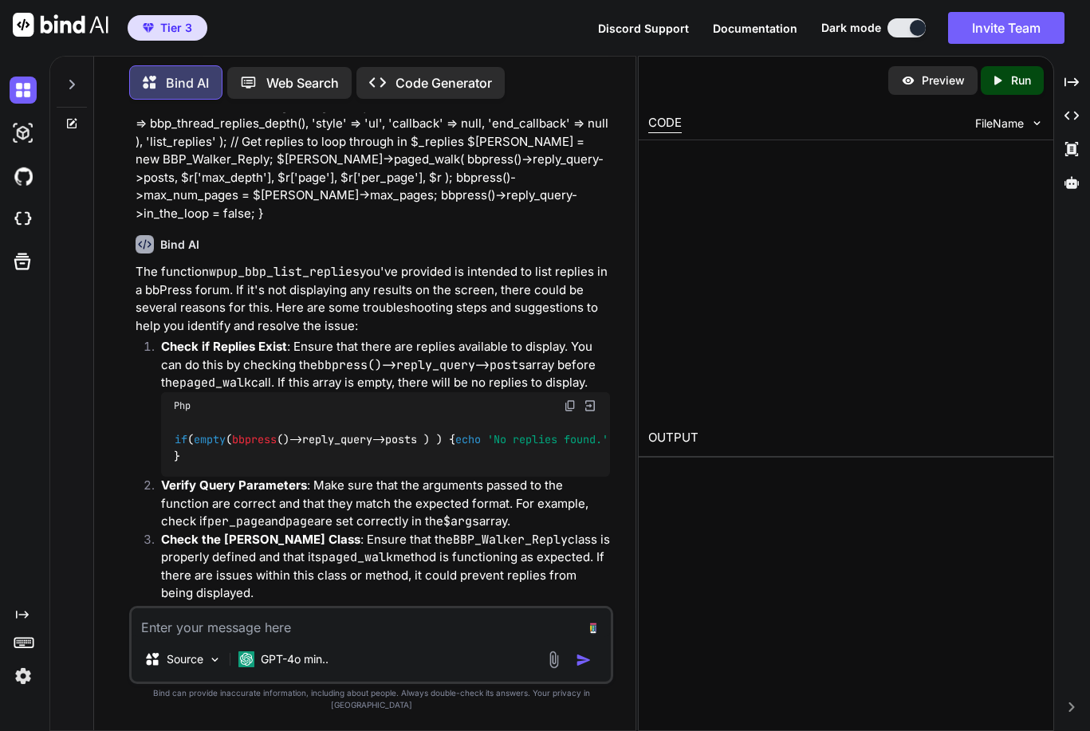
scroll to position [80, 0]
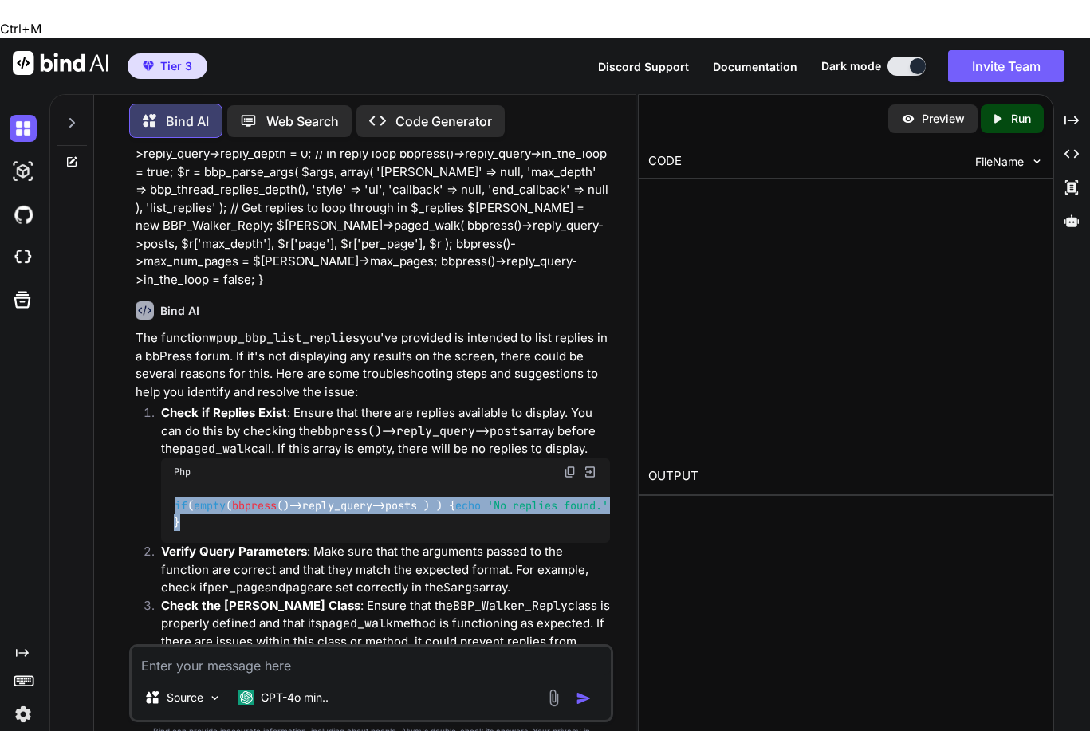
drag, startPoint x: 175, startPoint y: 448, endPoint x: 201, endPoint y: 500, distance: 58.1
click at [201, 500] on div "if ( empty ( bbpress ()->reply_query->posts ) ) { echo 'No replies found.' ; re…" at bounding box center [386, 514] width 450 height 58
copy code "if ( empty ( bbpress ()->reply_query->posts ) ) { echo 'No replies found.' ; re…"
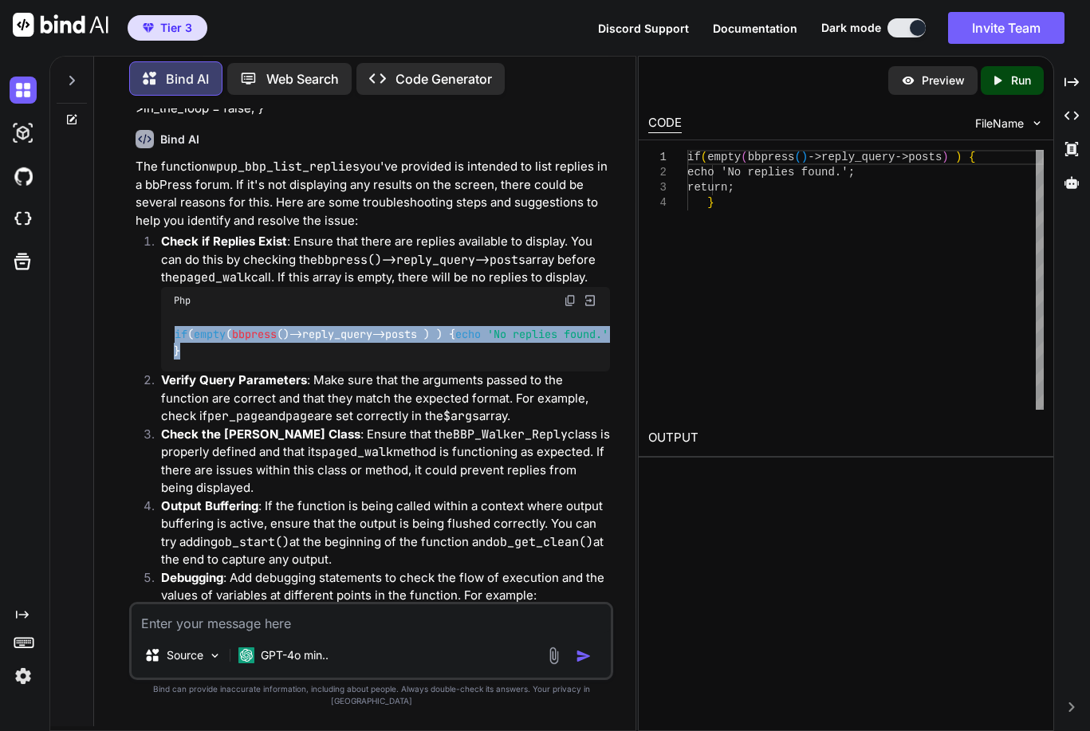
scroll to position [163, 0]
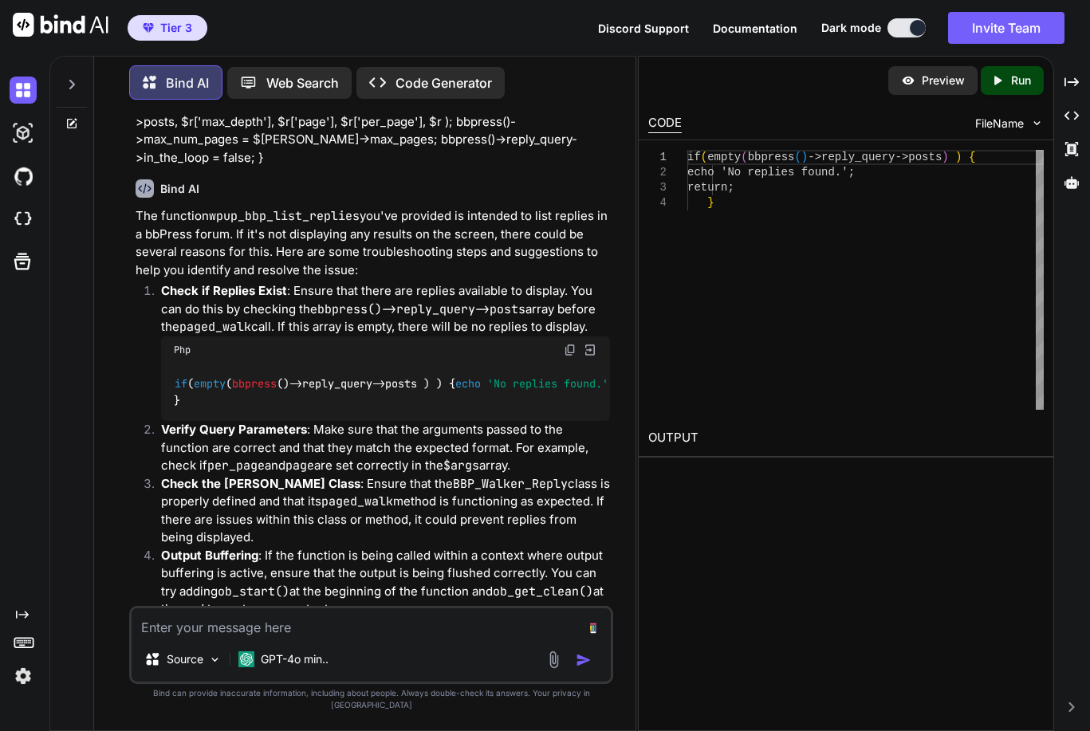
click at [338, 637] on textarea at bounding box center [372, 622] width 480 height 29
type textarea "Doing number 1 on your checklist confirms that there are replies found"
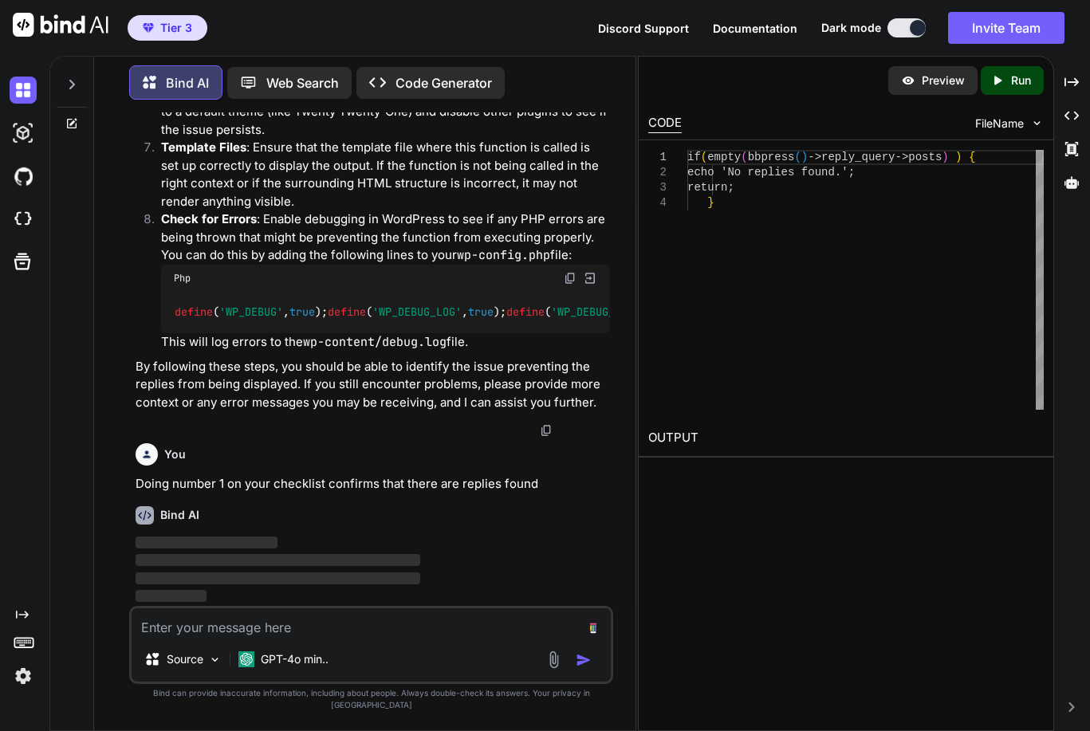
scroll to position [890, 0]
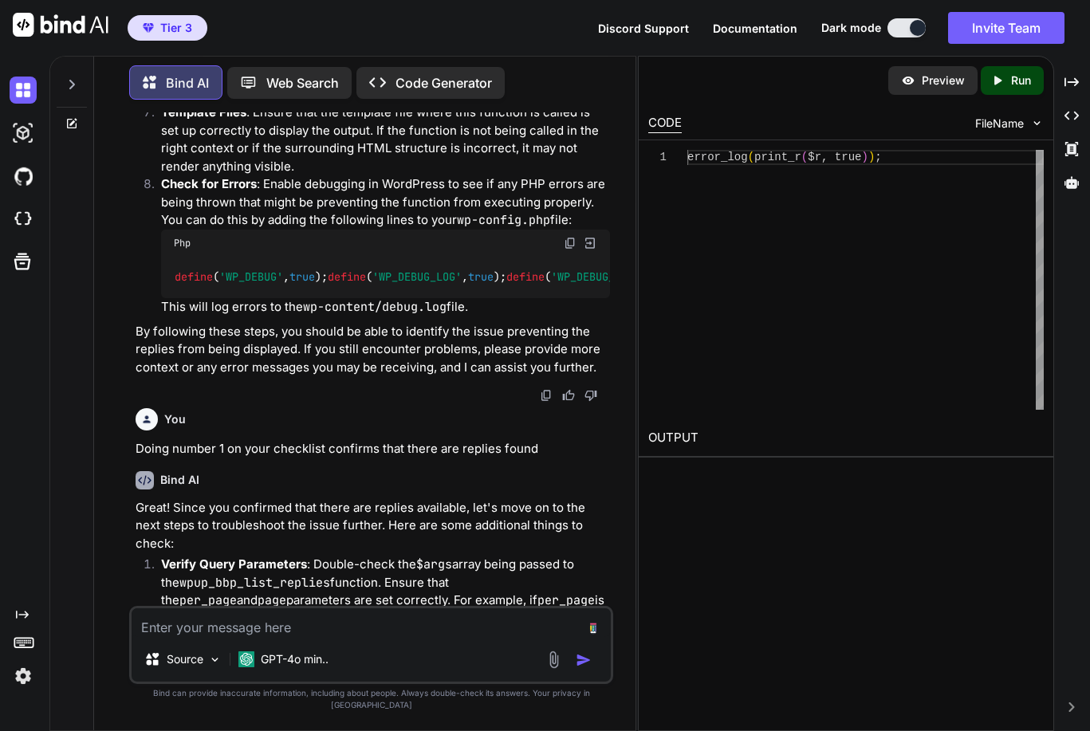
click at [334, 637] on textarea at bounding box center [372, 622] width 480 height 29
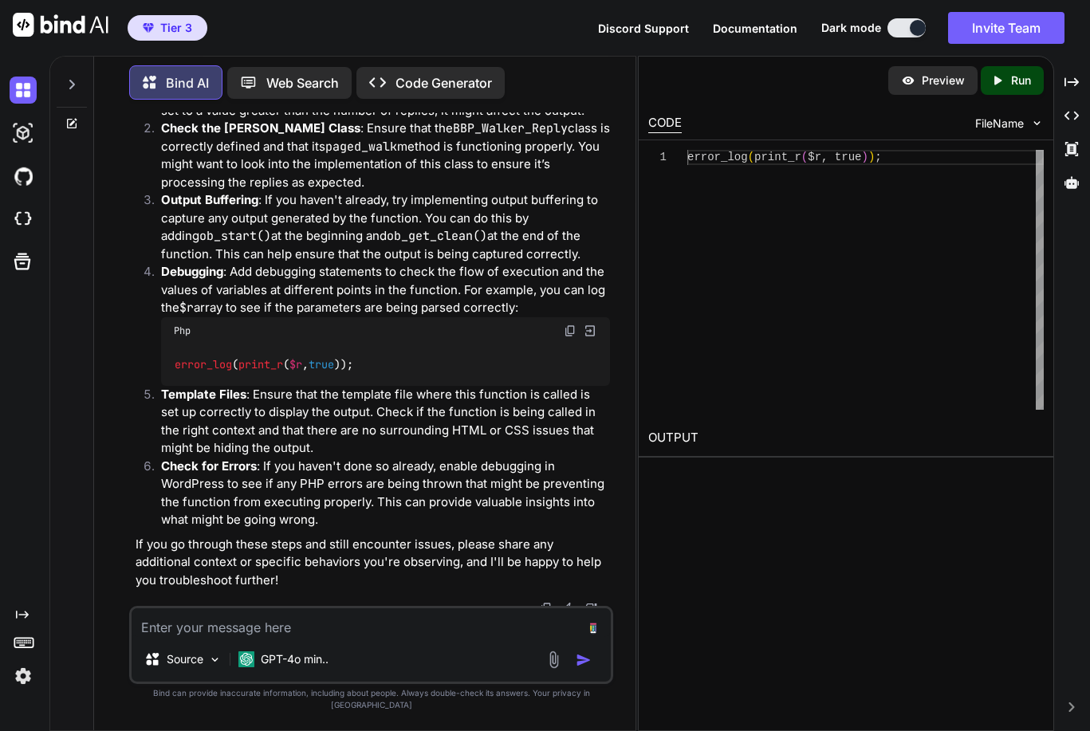
scroll to position [1425, 0]
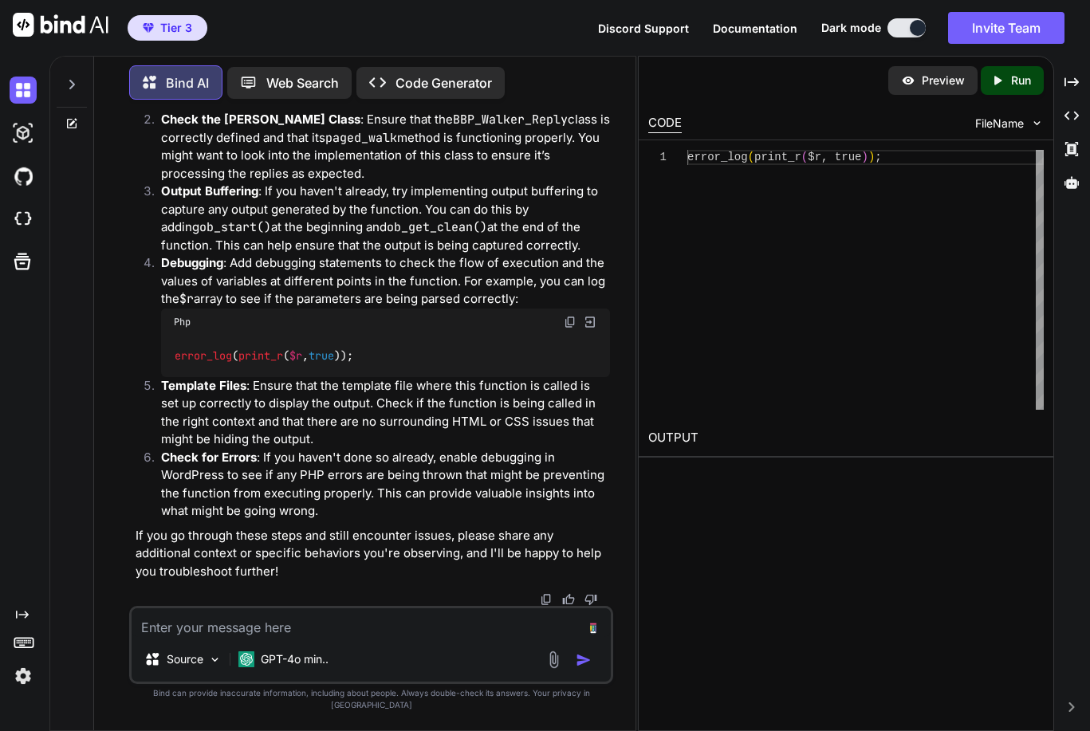
click at [332, 631] on textarea at bounding box center [372, 622] width 480 height 29
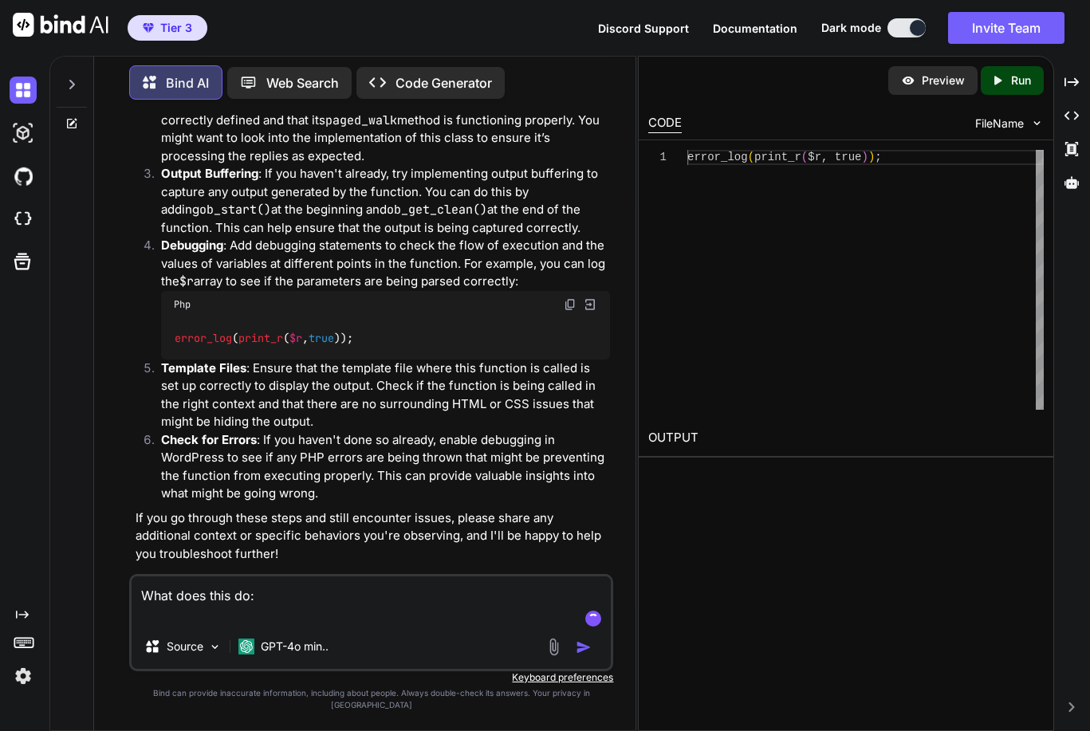
paste textarea "$r = bbp_parse_args( $args, array( ‘[PERSON_NAME]’ => null, ‘max_depth’ => bbp_…"
type textarea "What does this do: $r = bbp_parse_args( $args, array( ‘[PERSON_NAME]’ => null, …"
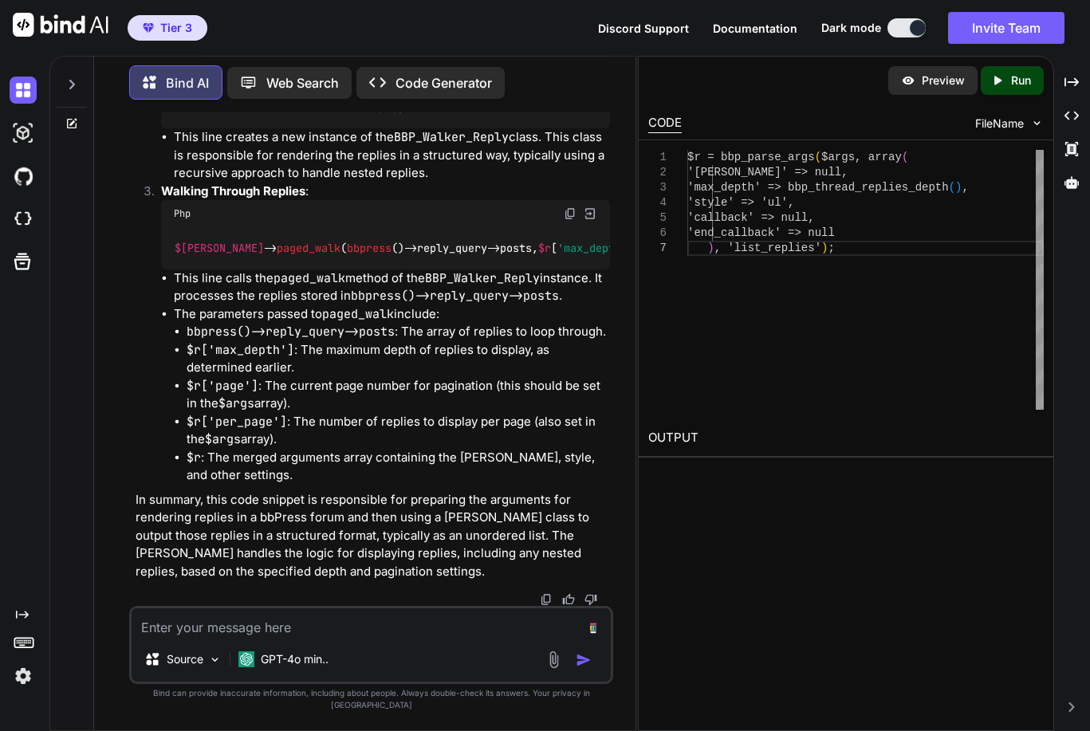
scroll to position [2644, 0]
click at [429, 637] on textarea at bounding box center [372, 622] width 480 height 29
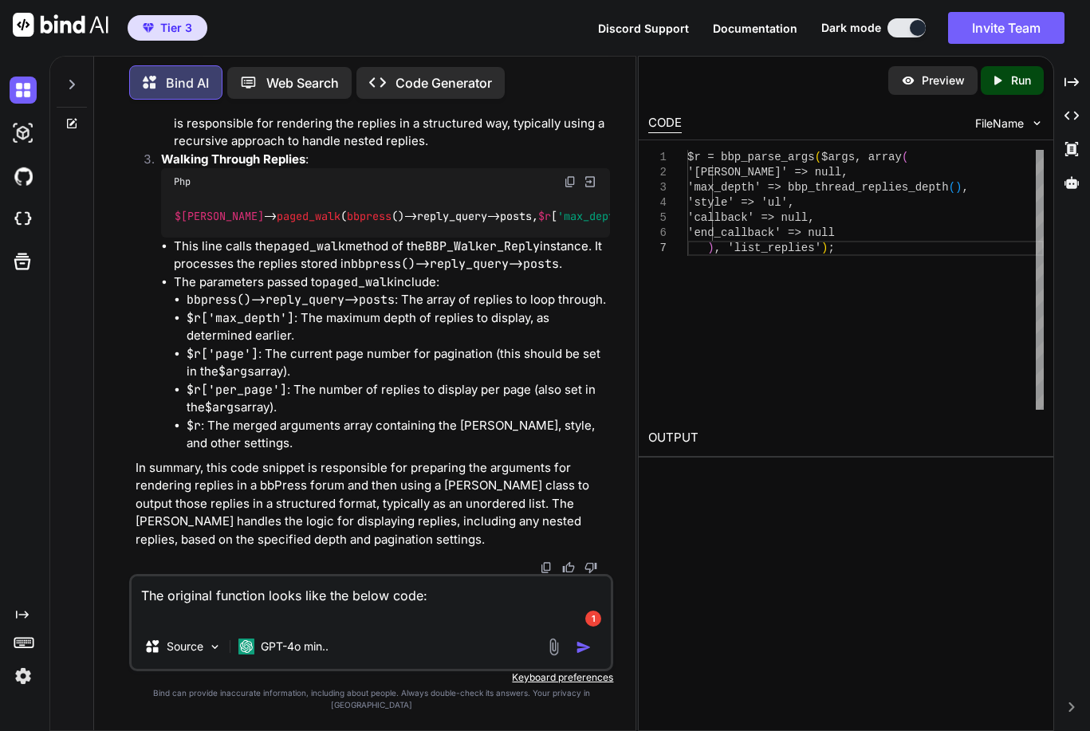
paste textarea "function wpup_bbp_list_replies( $args = array() ) { // Get bbPress $bbp = bbpre…"
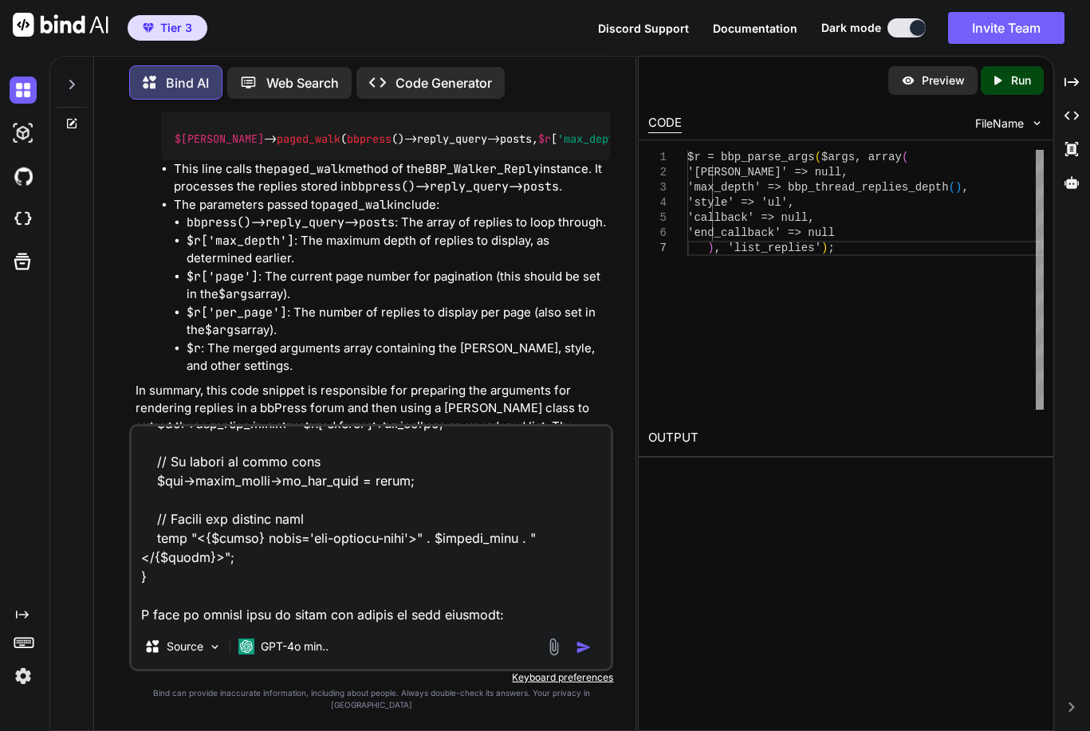
scroll to position [826, 0]
click at [300, 624] on textarea at bounding box center [372, 525] width 480 height 198
paste textarea "function wpup_bbp_list_replies( $args = array() ) { // Reset the reply depth bb…"
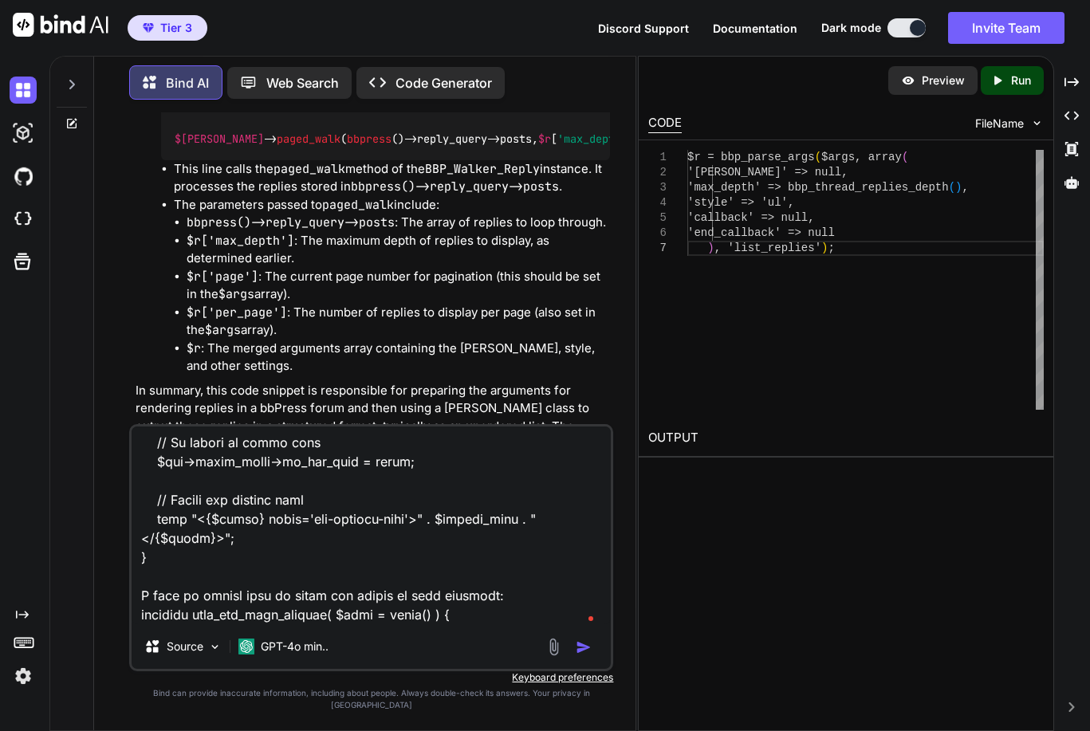
scroll to position [1264, 0]
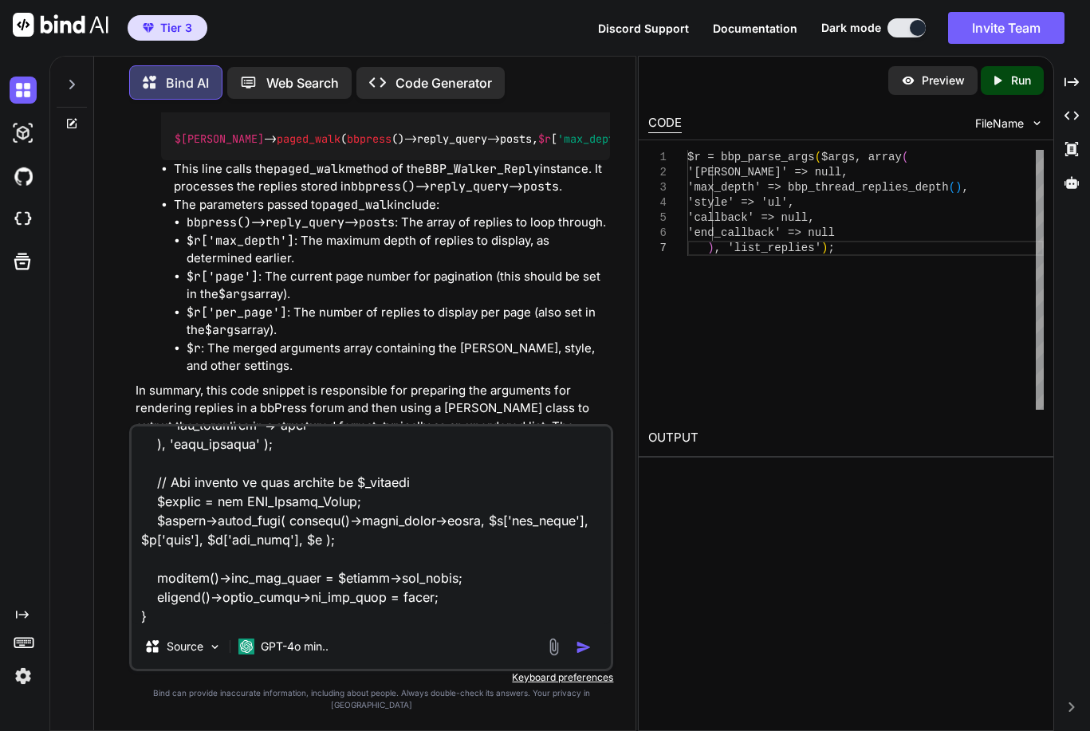
type textarea "The original function looks like the below code: function wpup_bbp_list_replies…"
click at [592, 655] on img "button" at bounding box center [584, 647] width 16 height 16
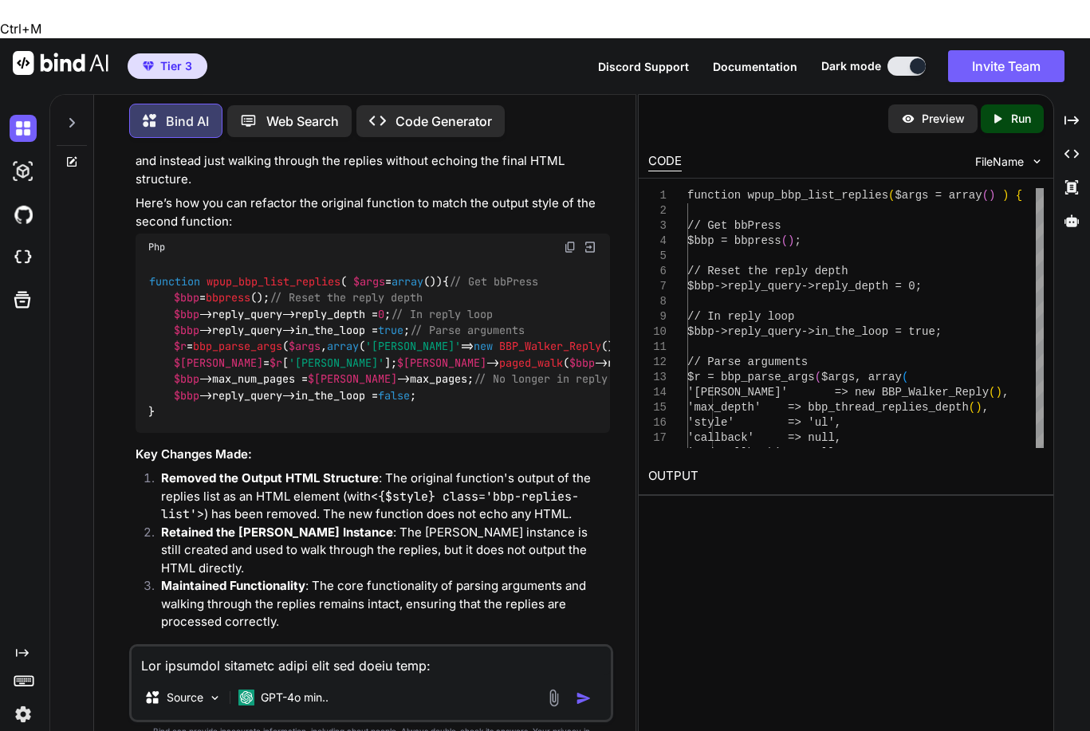
scroll to position [3769, 0]
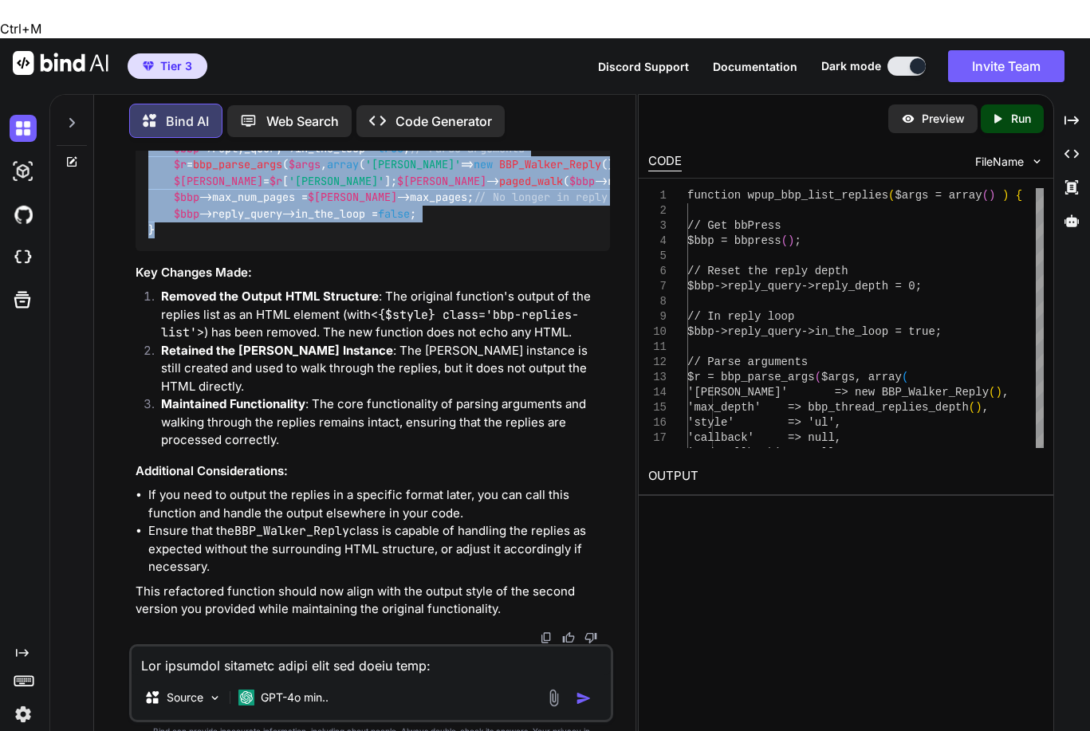
drag, startPoint x: 159, startPoint y: 473, endPoint x: 151, endPoint y: 130, distance: 342.9
click at [151, 130] on div "function wpup_bbp_list_replies ( $args = array ( ) ) { // Get bbPress $bbp = bb…" at bounding box center [373, 165] width 475 height 172
copy code "function wpup_bbp_list_replies ( $args = array ( ) ) { // Get bbPress $bbp = bb…"
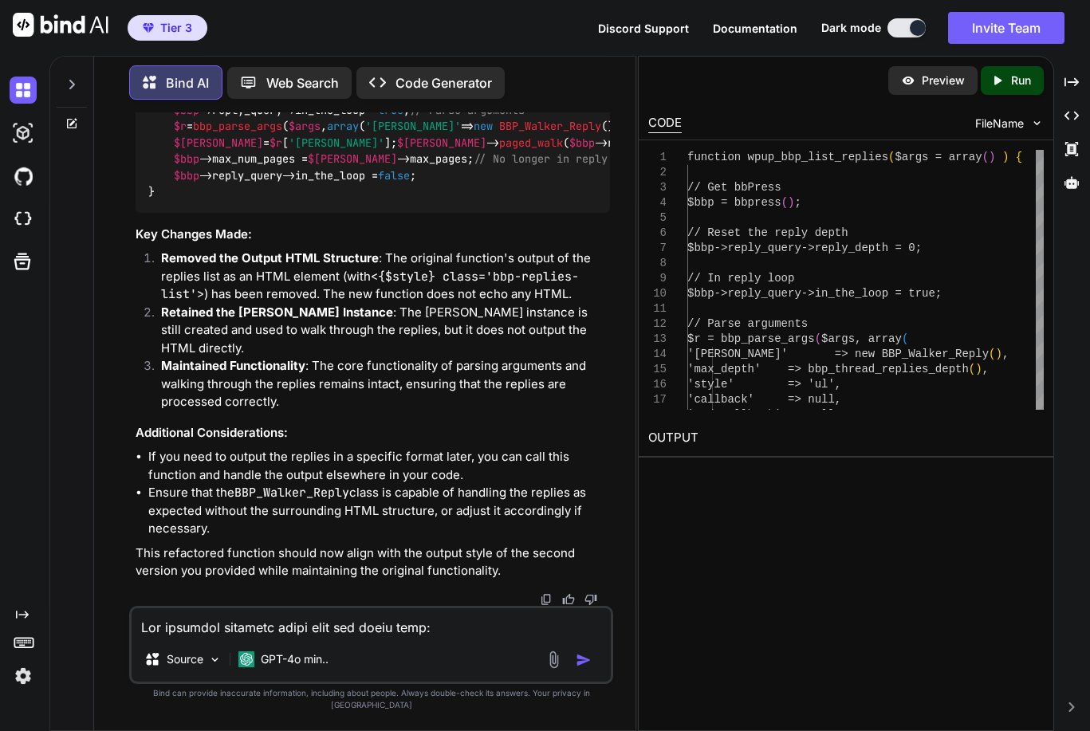
click at [326, 636] on textarea at bounding box center [372, 622] width 480 height 29
type textarea "This is not displaying the content of the posts"
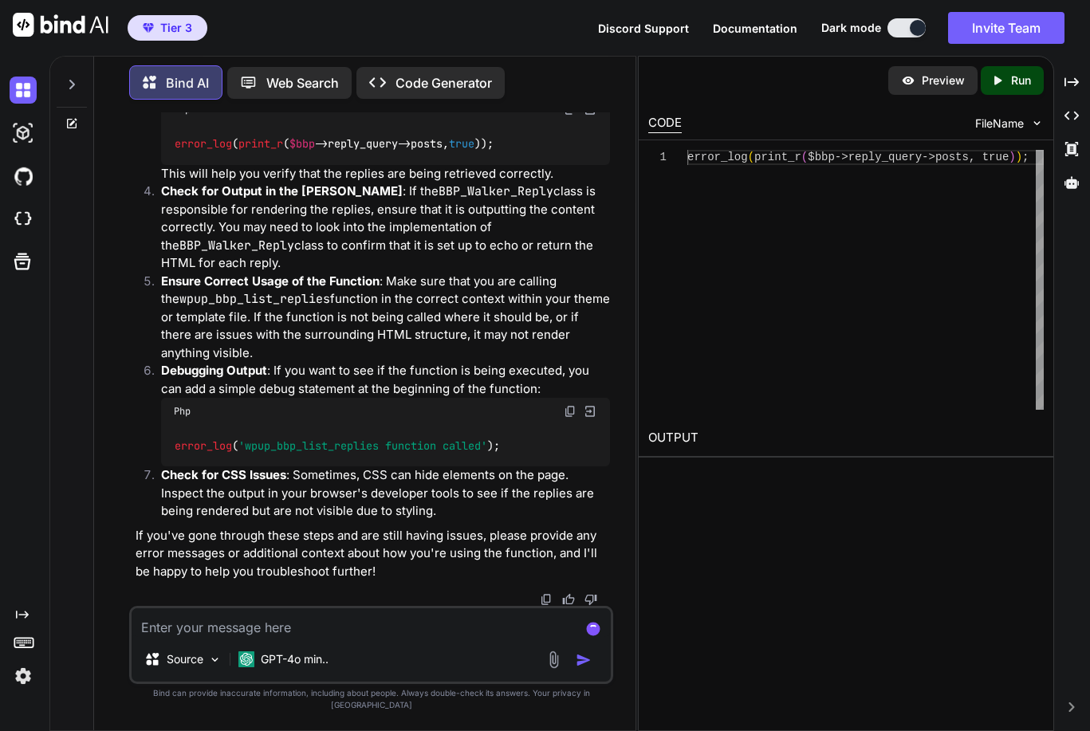
scroll to position [5106, 0]
click at [329, 637] on textarea at bounding box center [372, 622] width 480 height 29
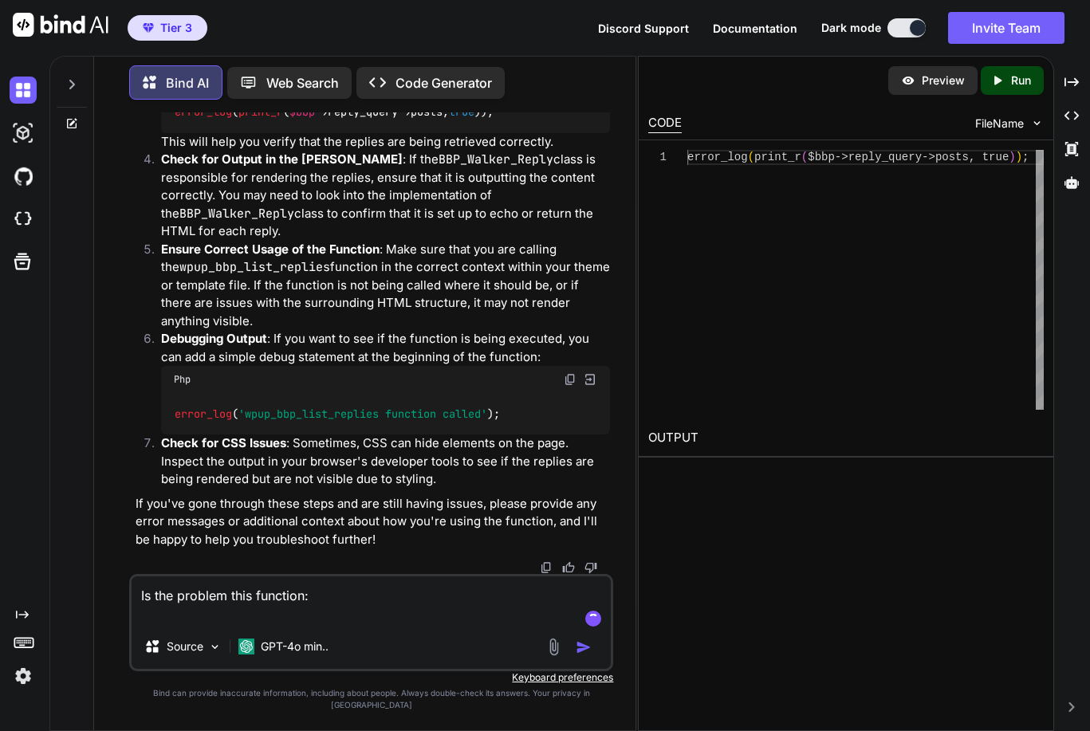
paste textarea "// Custom Pagination function function wpup_custom_pagination($numreplies='', $…"
type textarea "Is the problem this function: // Custom Pagination function function wpup_custo…"
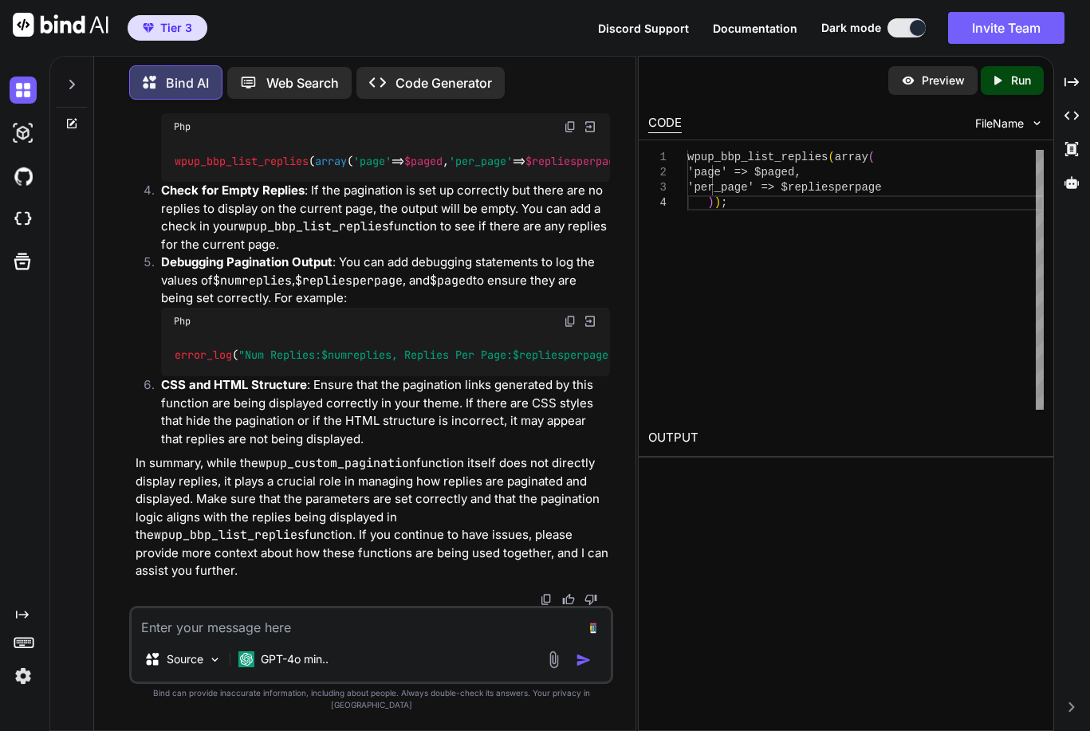
scroll to position [6119, 0]
click at [245, 637] on textarea at bounding box center [372, 622] width 480 height 29
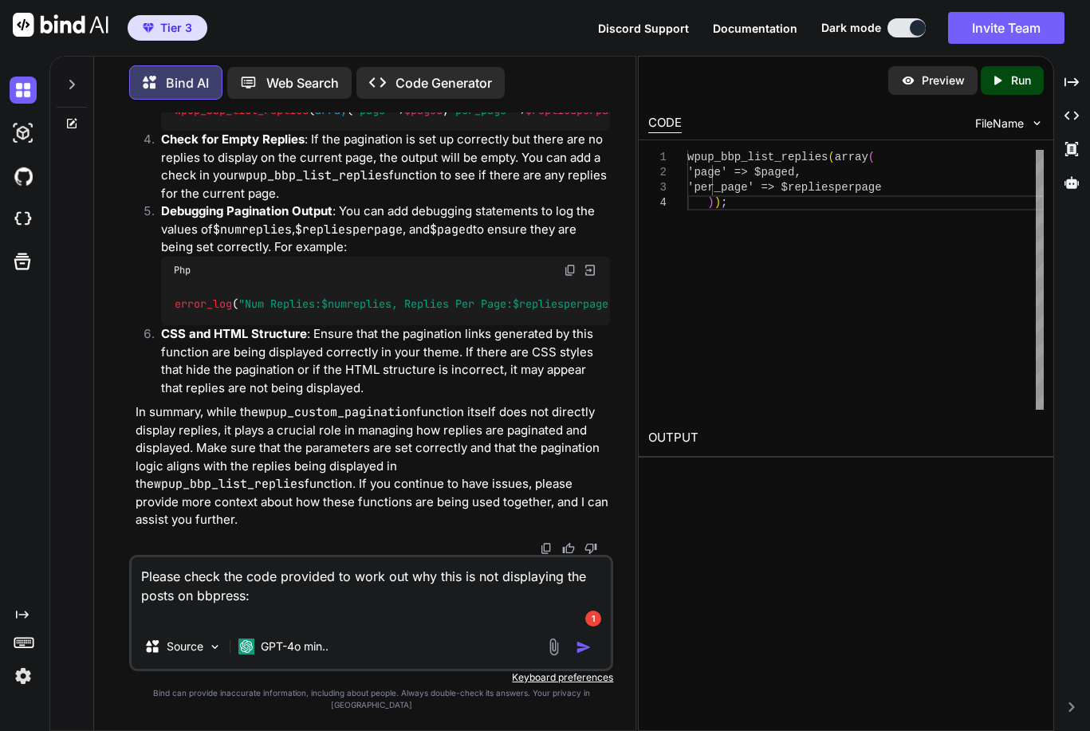
paste textarea "<?php $paged = ( get_query_var('paged') ) ? get_query_var('paged') : 1; /** * R…"
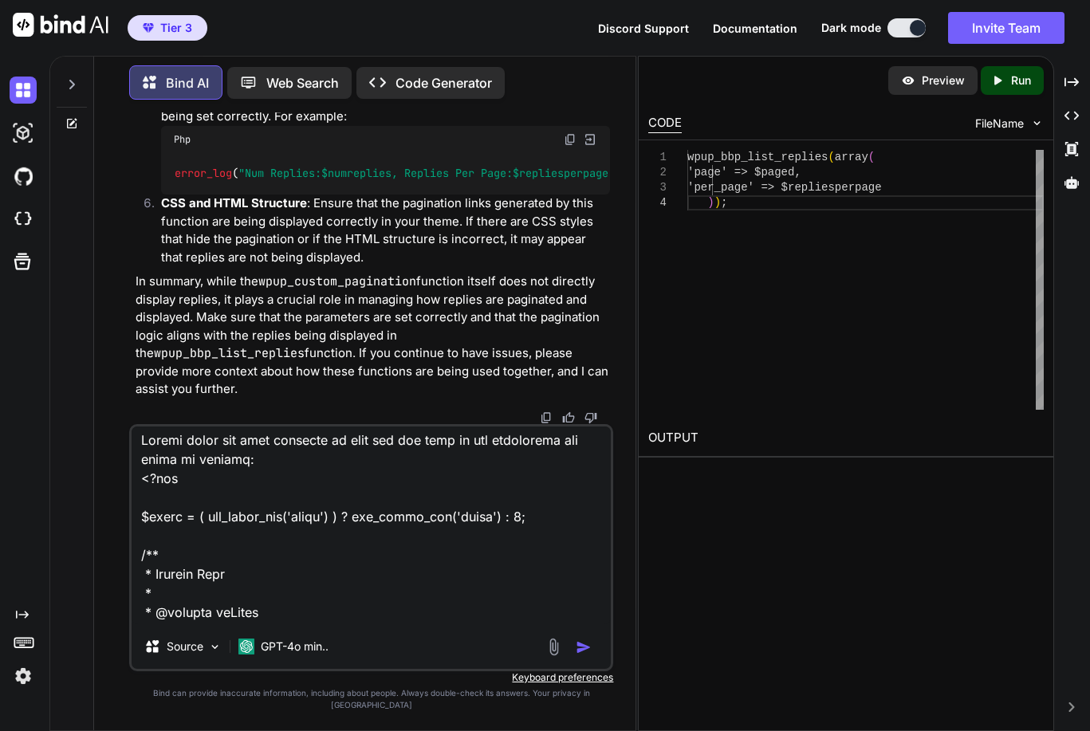
scroll to position [0, 0]
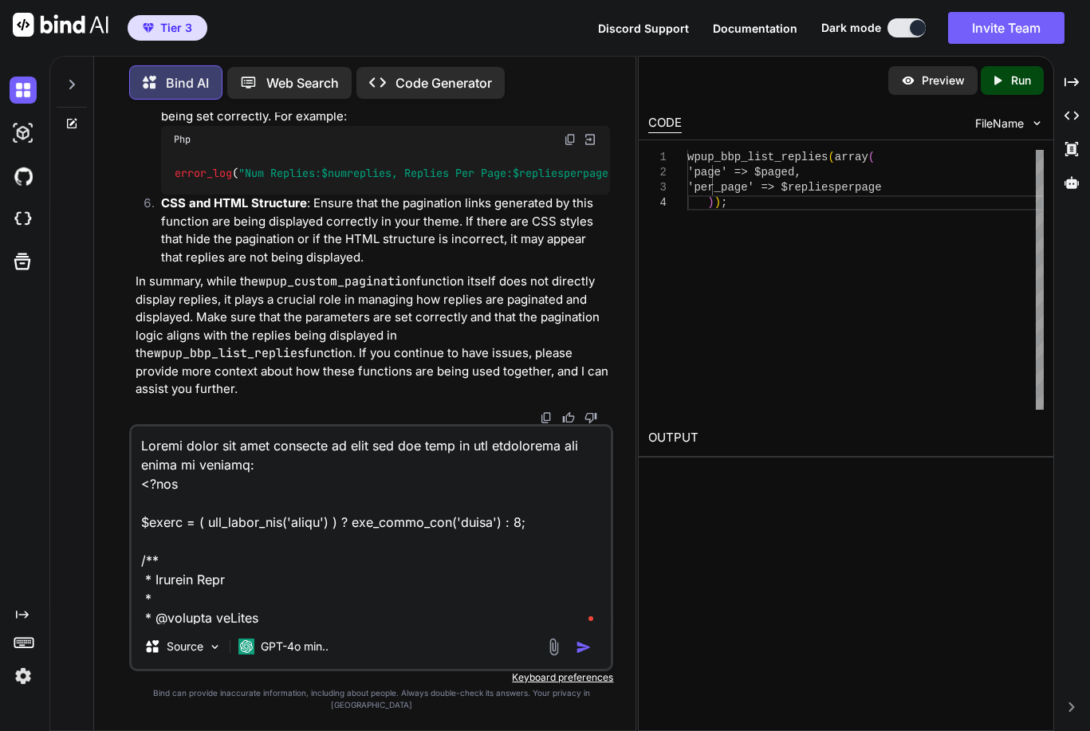
click at [140, 499] on textarea at bounding box center [372, 525] width 480 height 198
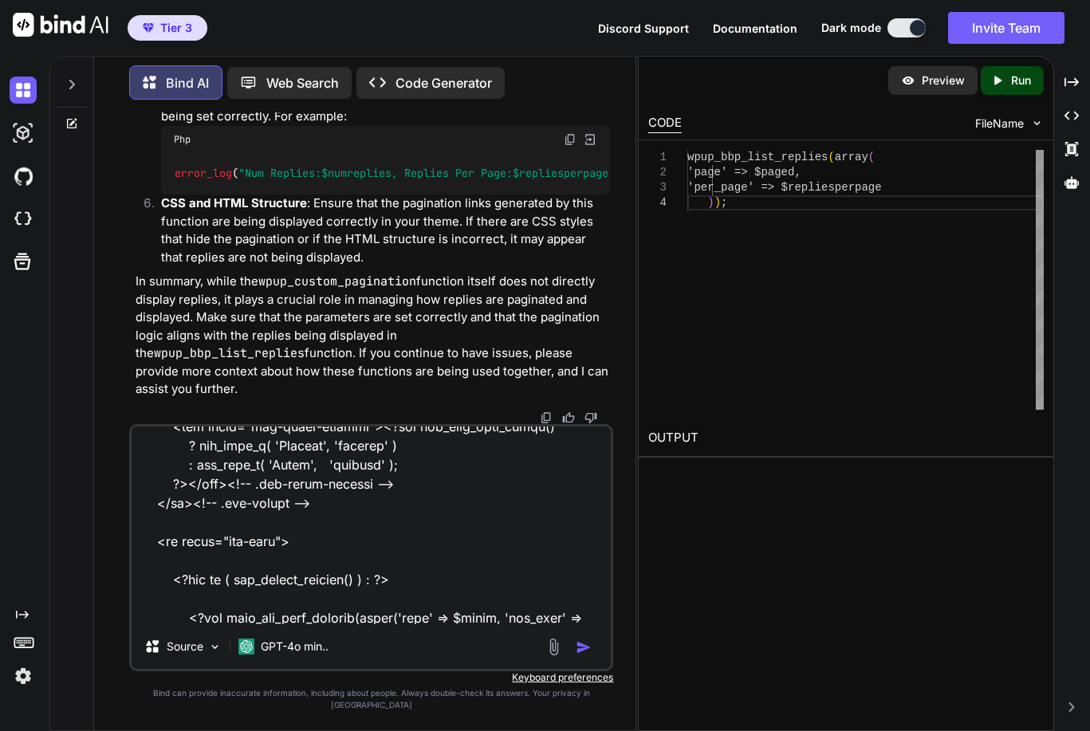
scroll to position [627, 0]
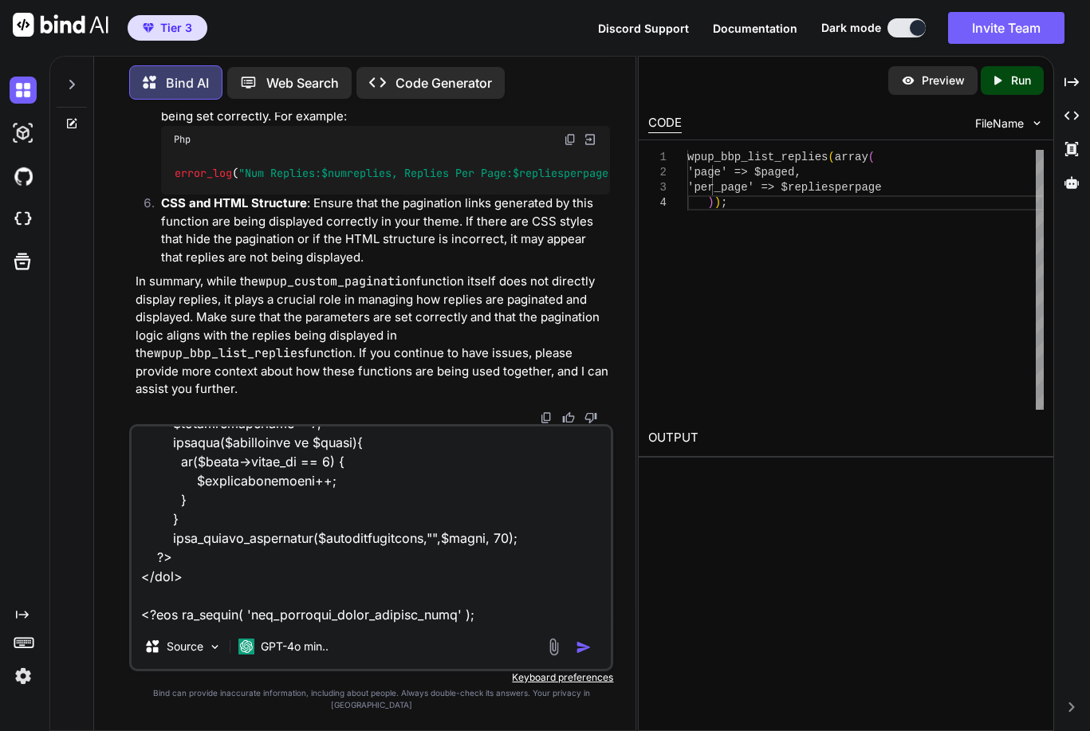
click at [238, 624] on textarea at bounding box center [372, 525] width 480 height 198
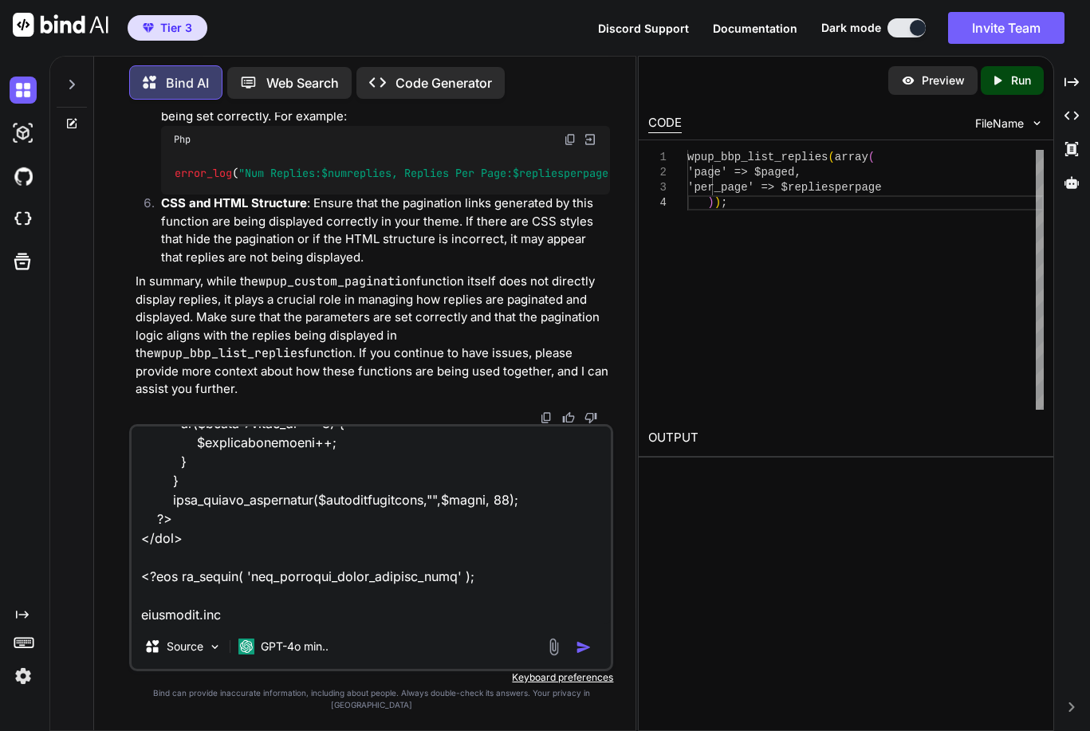
paste textarea "<?php /* * This is the child theme for YOOtheme theme, generated with Generate …"
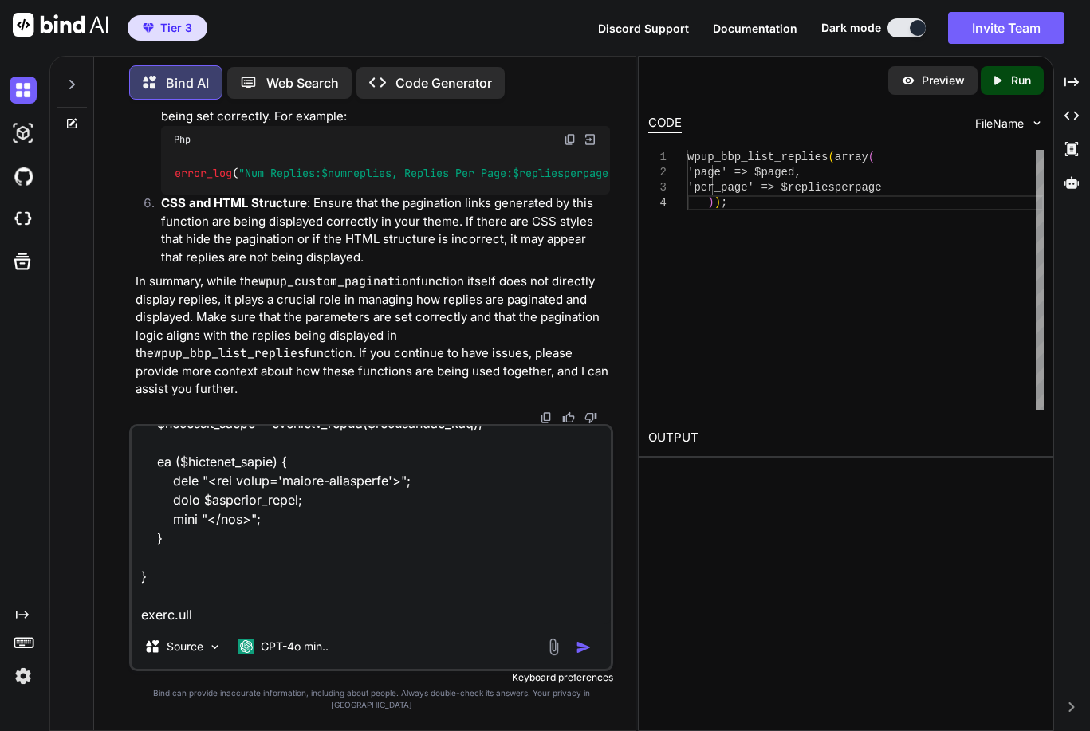
click at [276, 639] on div "Source GPT-4o min.." at bounding box center [371, 547] width 485 height 247
click at [277, 624] on textarea at bounding box center [372, 525] width 480 height 198
paste textarea "/* Theme Name: AuricTrust Theme Author: KC Description: This is a child theme b…"
type textarea "Please check the code provided to work out why this is not displaying the posts…"
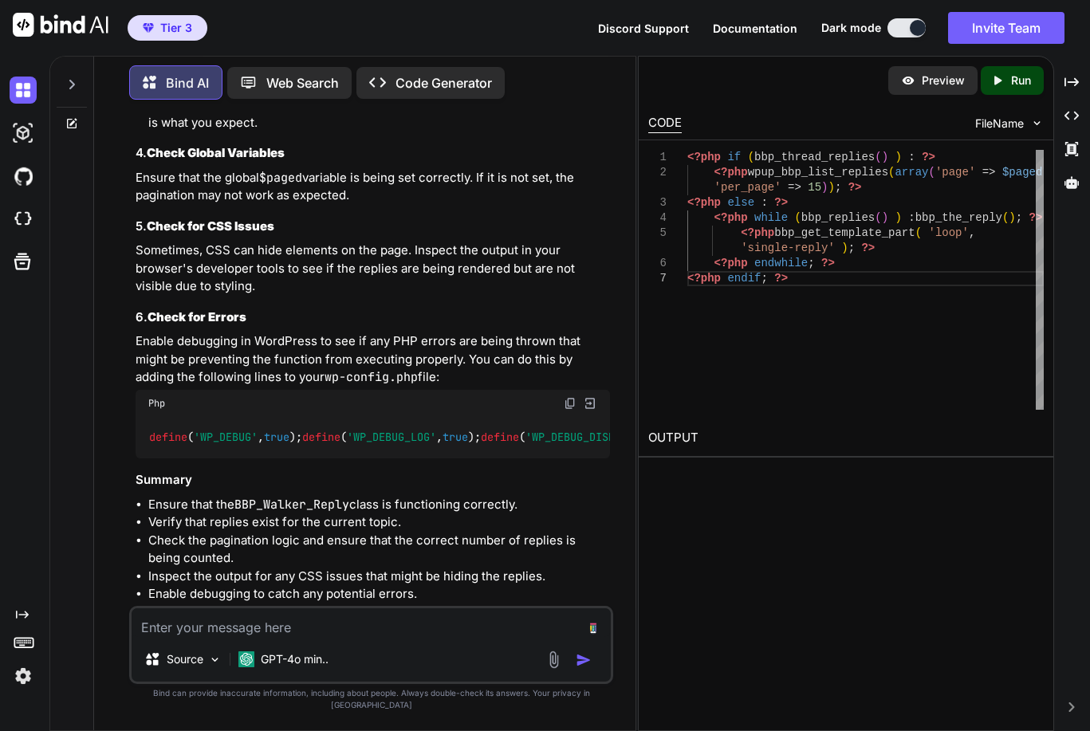
scroll to position [8468, 0]
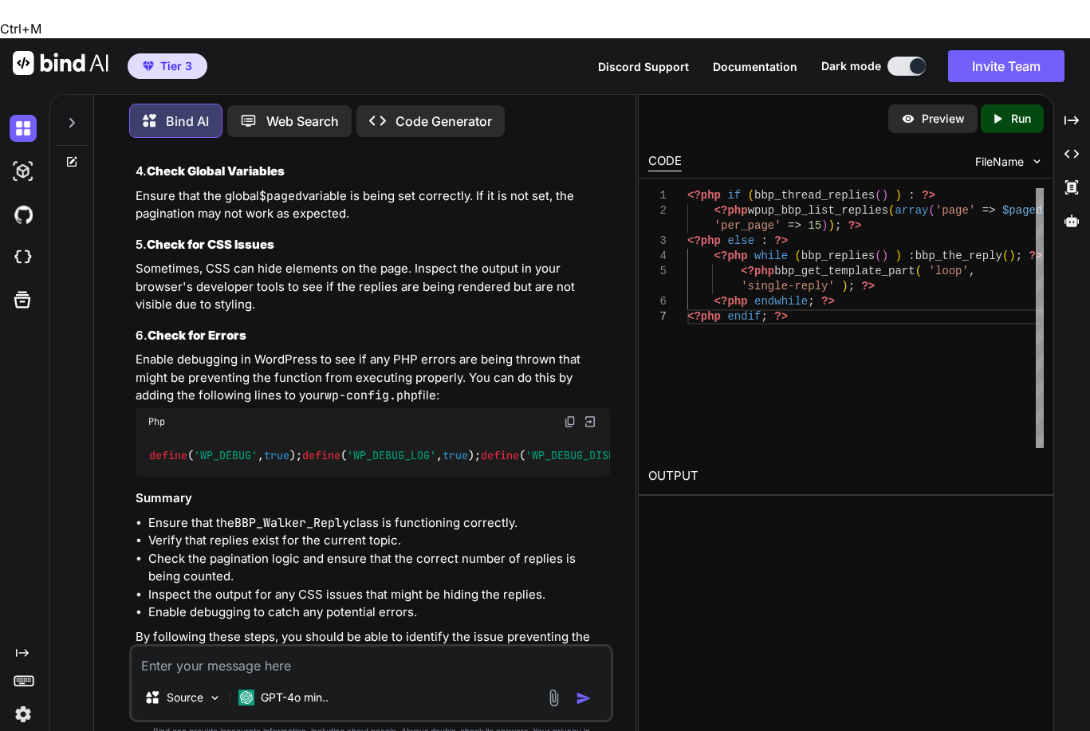
drag, startPoint x: 159, startPoint y: 466, endPoint x: 570, endPoint y: 466, distance: 410.5
copy code "error_log ( 'Number of replies: ' . count ( bbp_get_replies ()));"
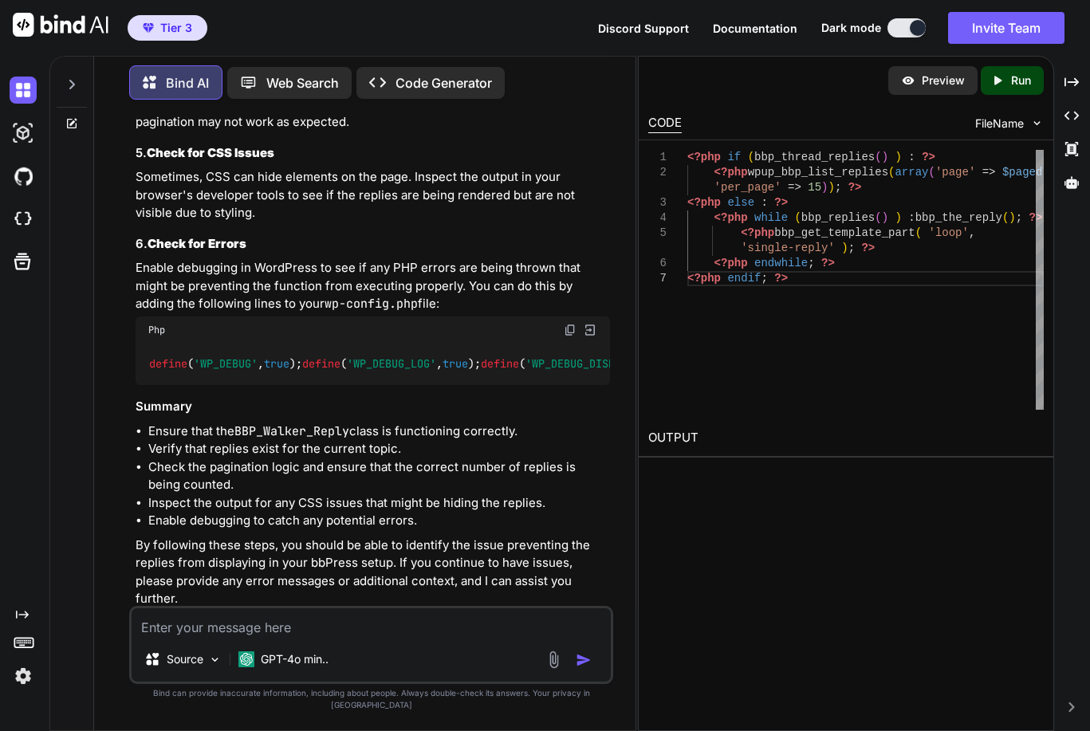
scroll to position [8515, 0]
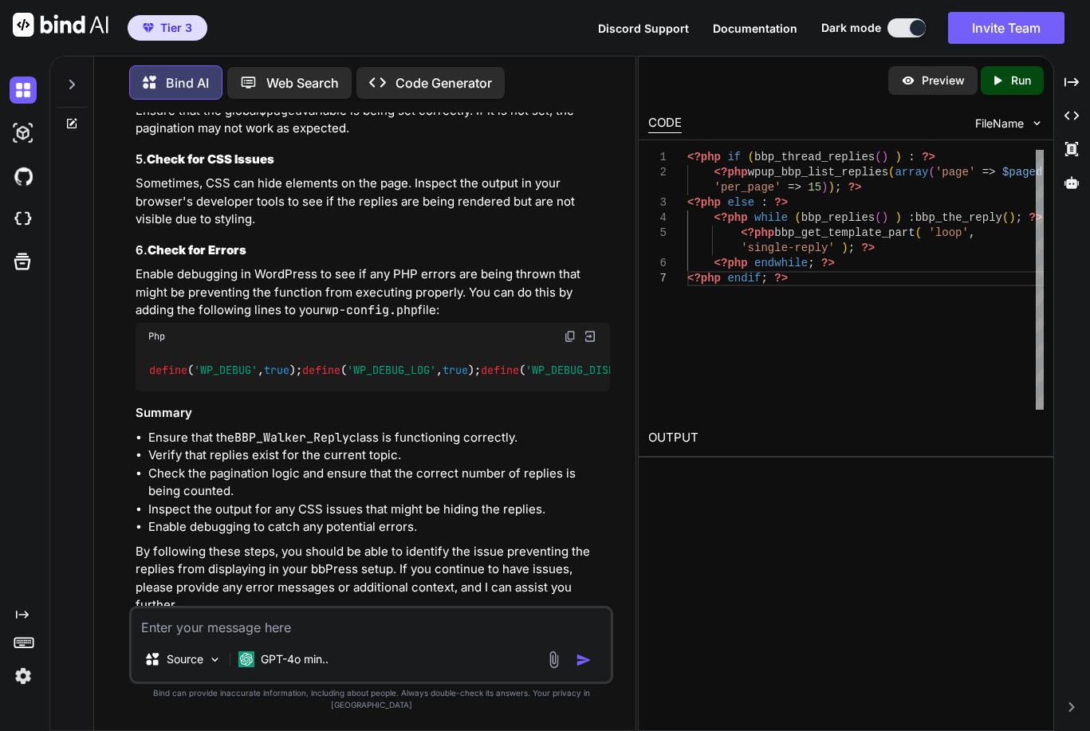
click at [303, 637] on textarea at bounding box center [372, 622] width 480 height 29
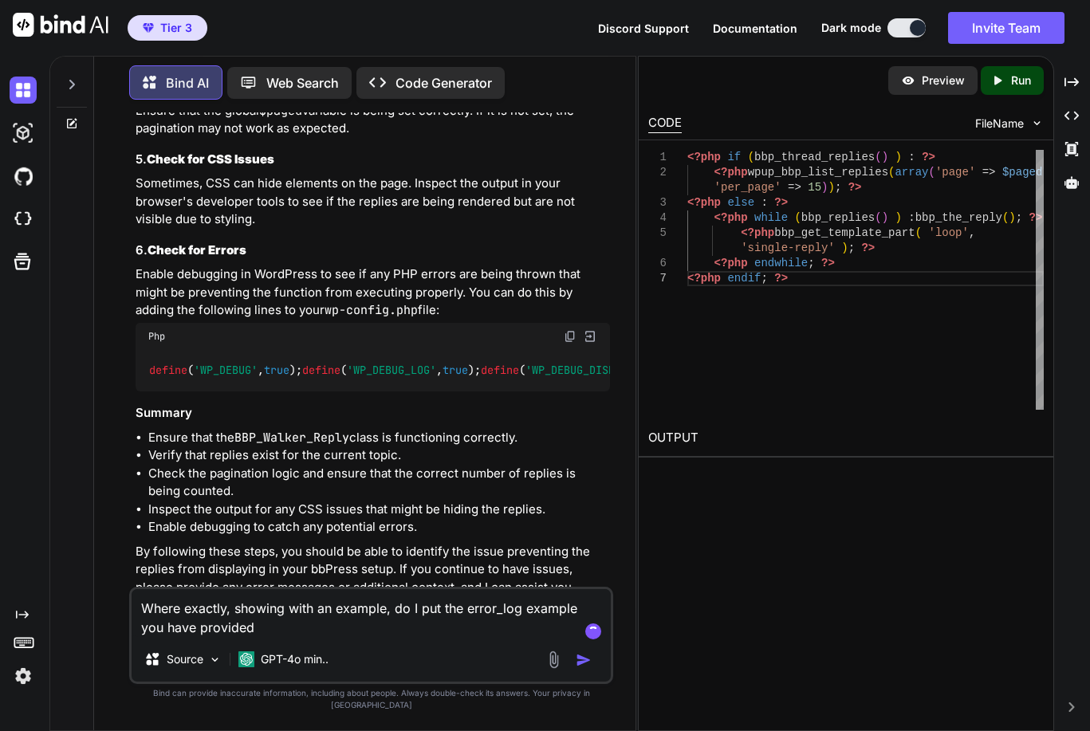
type textarea "Where exactly, showing with an example, do I put the error_log example you have…"
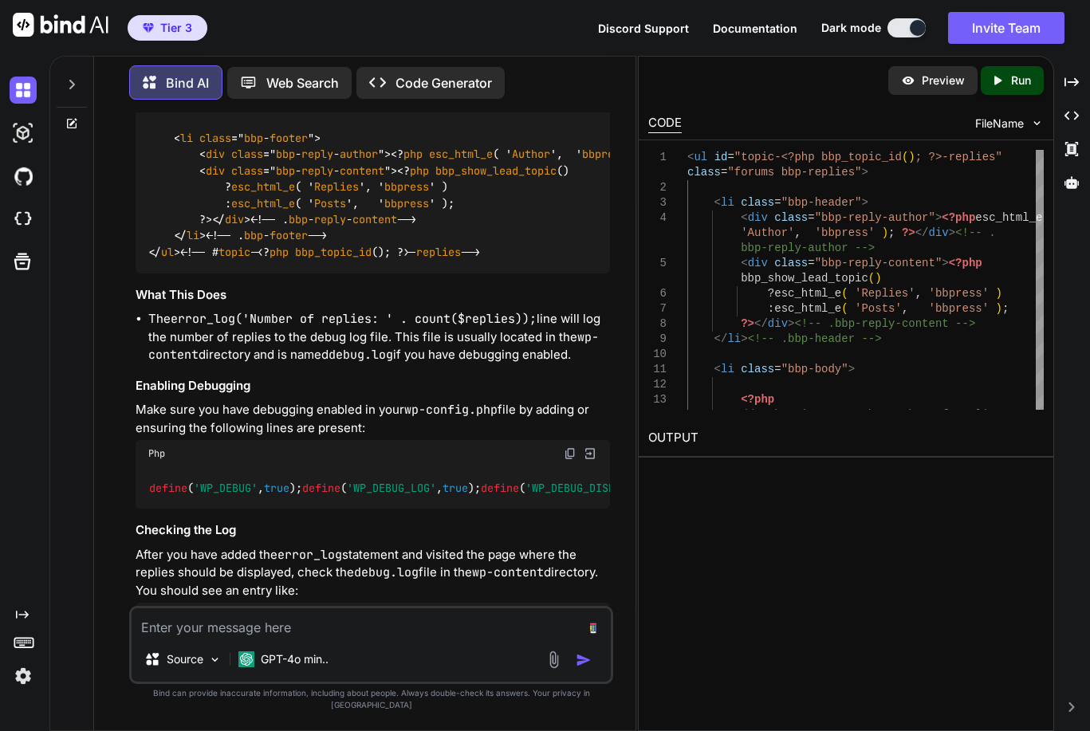
scroll to position [9843, 0]
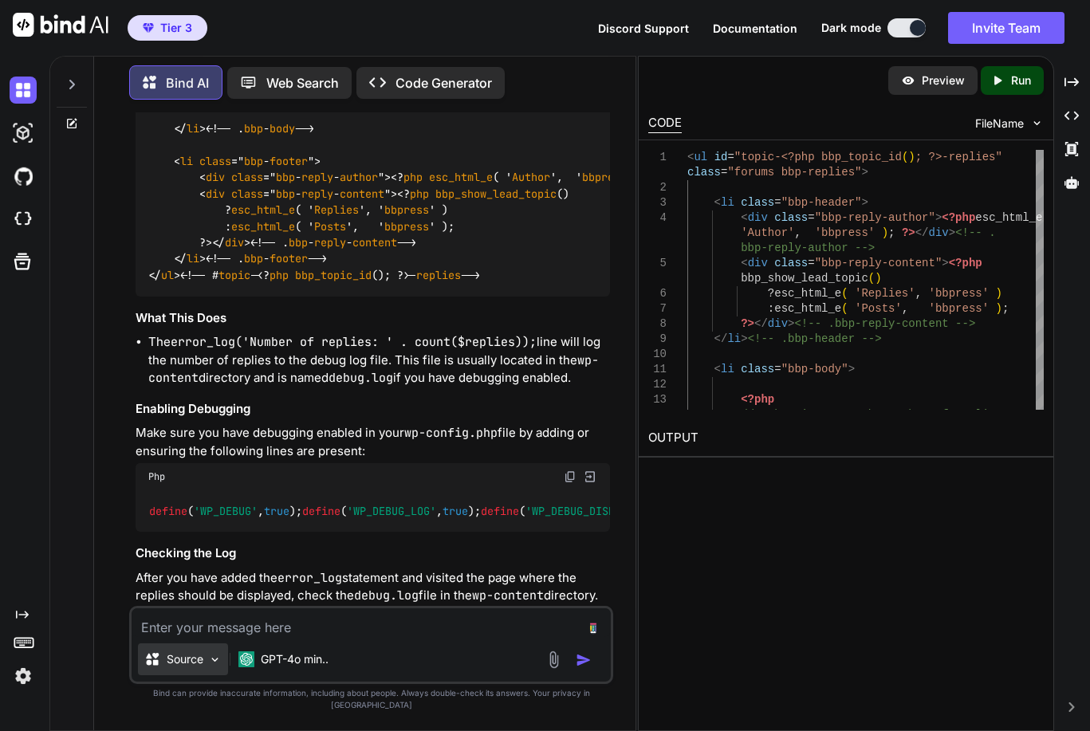
paste textarea "error_log('Number of replies: ' . count(bbp_get_replies()));"
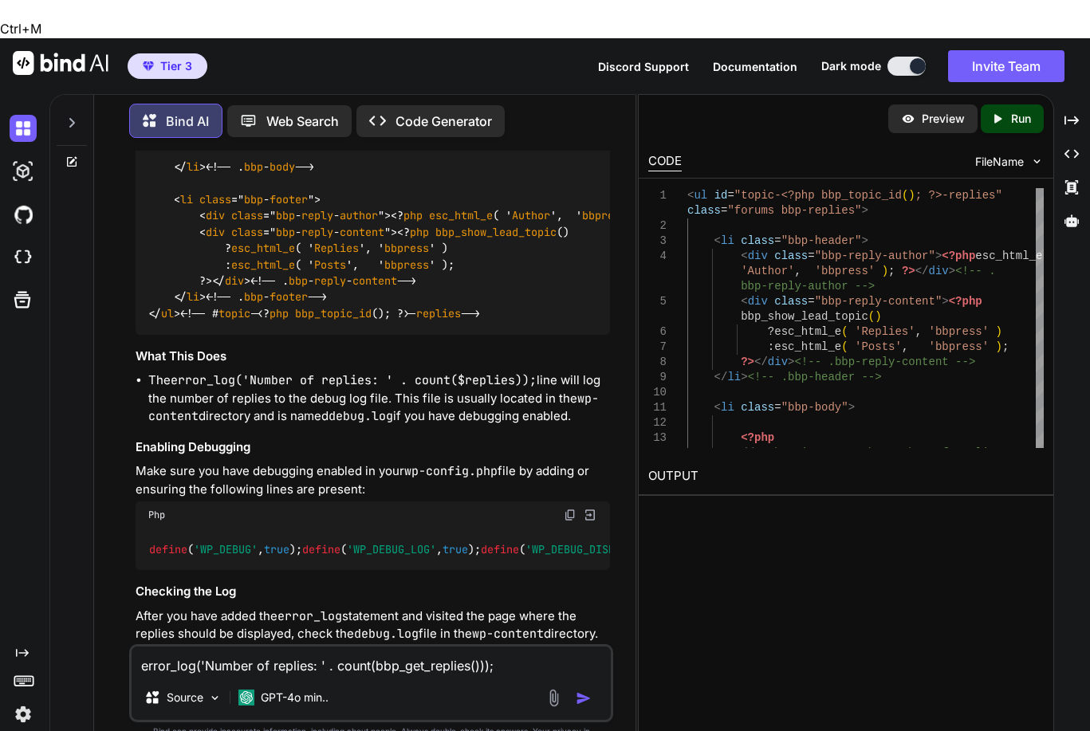
drag, startPoint x: 200, startPoint y: 417, endPoint x: 274, endPoint y: 446, distance: 79.8
click at [274, 320] on span "class =" forums bbp - replies "> < li class =" bbp - header "> < div class =" b…" at bounding box center [639, 12] width 982 height 615
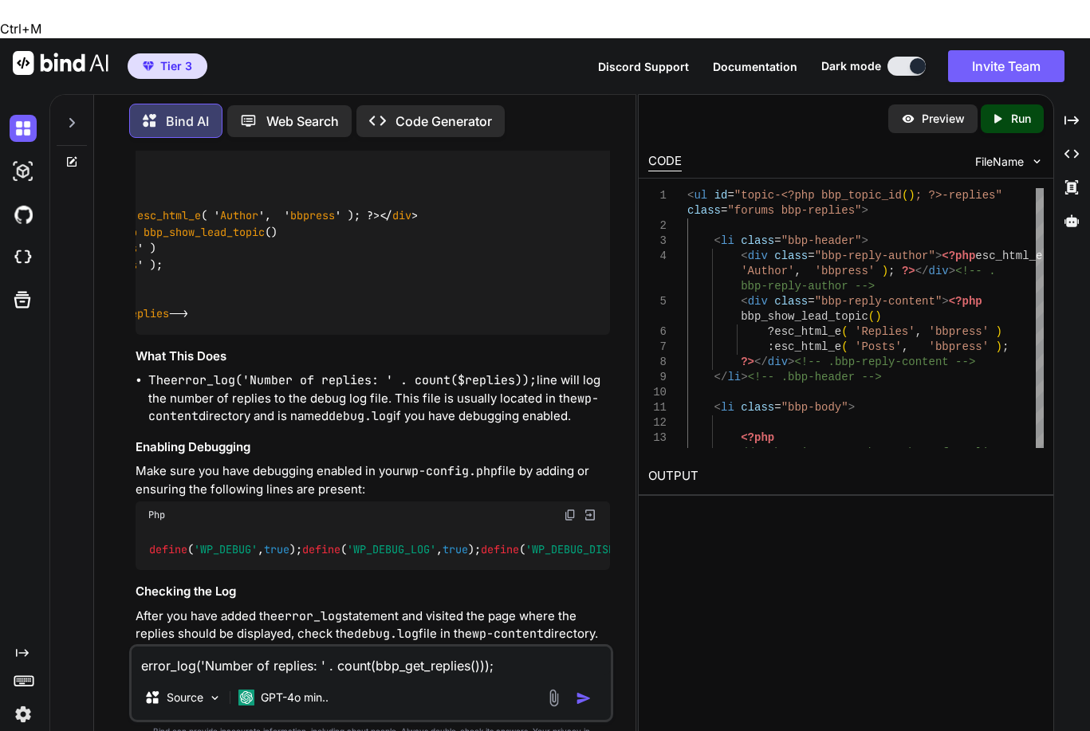
drag, startPoint x: 200, startPoint y: 401, endPoint x: 458, endPoint y: 453, distance: 262.7
click at [458, 335] on div "<ul id= "topic-<?php bbp_topic_id(); ?>-replies" class =" forums bbp - replies …" at bounding box center [373, 12] width 475 height 643
copy span "<? php // Debugging : Log the number of replies $ replies = bbp_get_replies ();…"
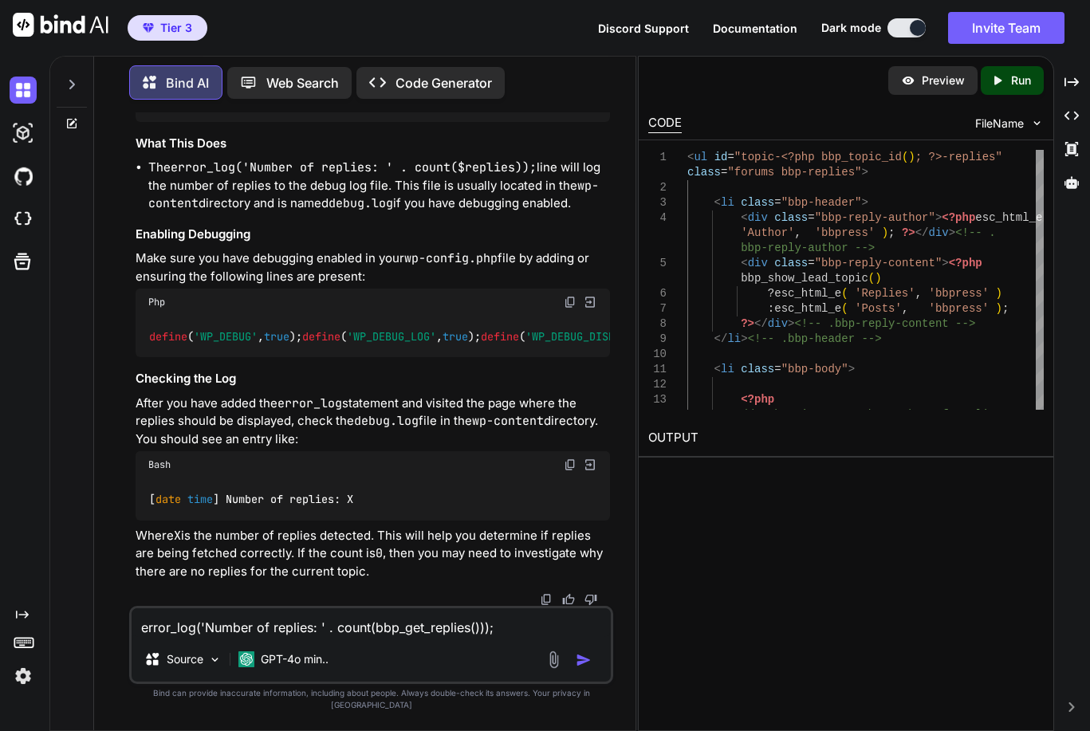
scroll to position [10634, 0]
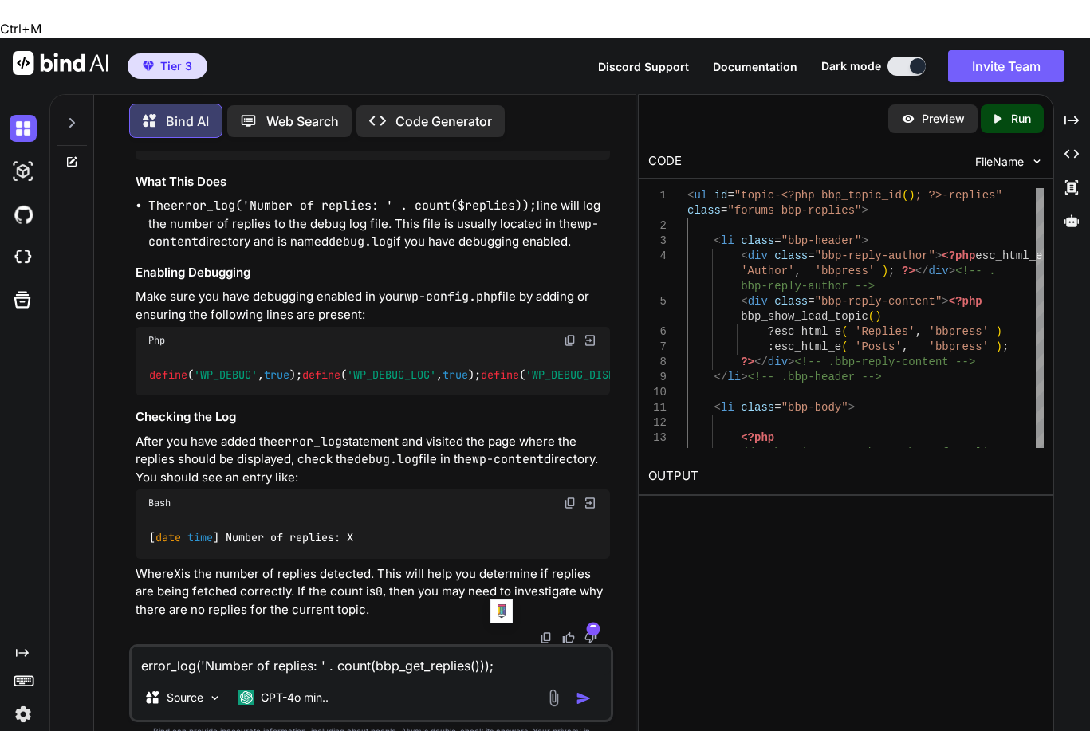
drag, startPoint x: 492, startPoint y: 639, endPoint x: 67, endPoint y: 650, distance: 425.1
click at [67, 650] on div "Bind AI Web Search Created with Pixso. Code Generator You The function below do…" at bounding box center [342, 430] width 585 height 678
paste textarea "Fatal error: Uncaught Error: Call to undefined function bbp_get_replies() in /h…"
type textarea "Fatal error: Uncaught Error: Call to undefined function bbp_get_replies() in /h…"
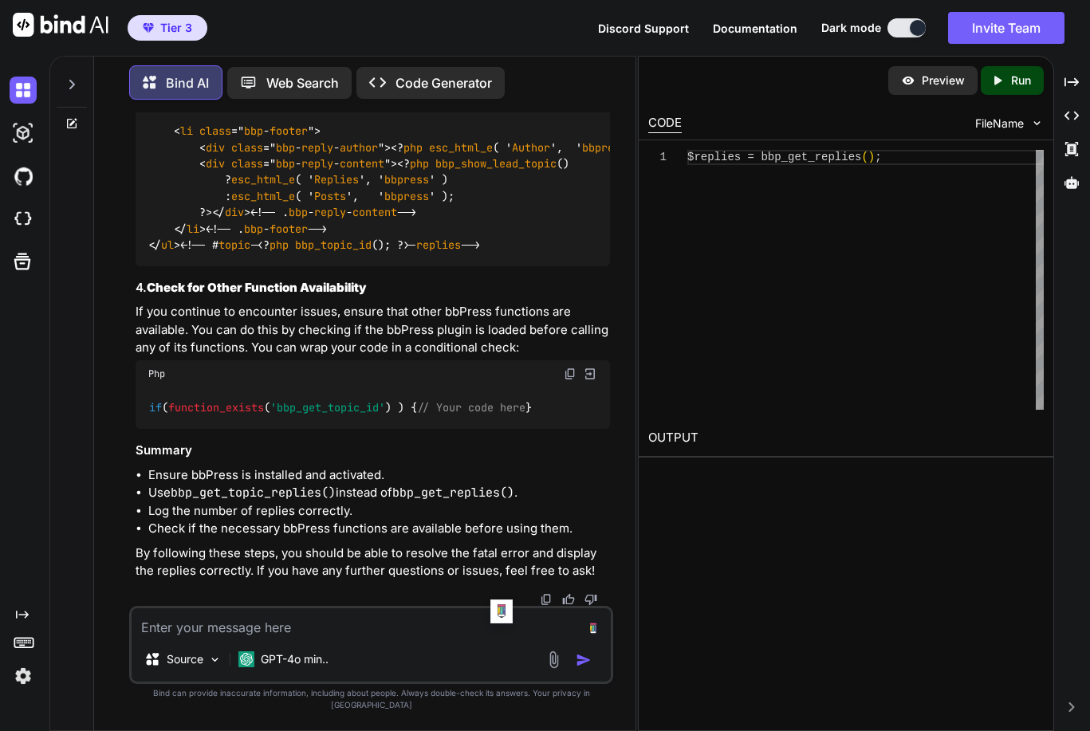
scroll to position [11876, 0]
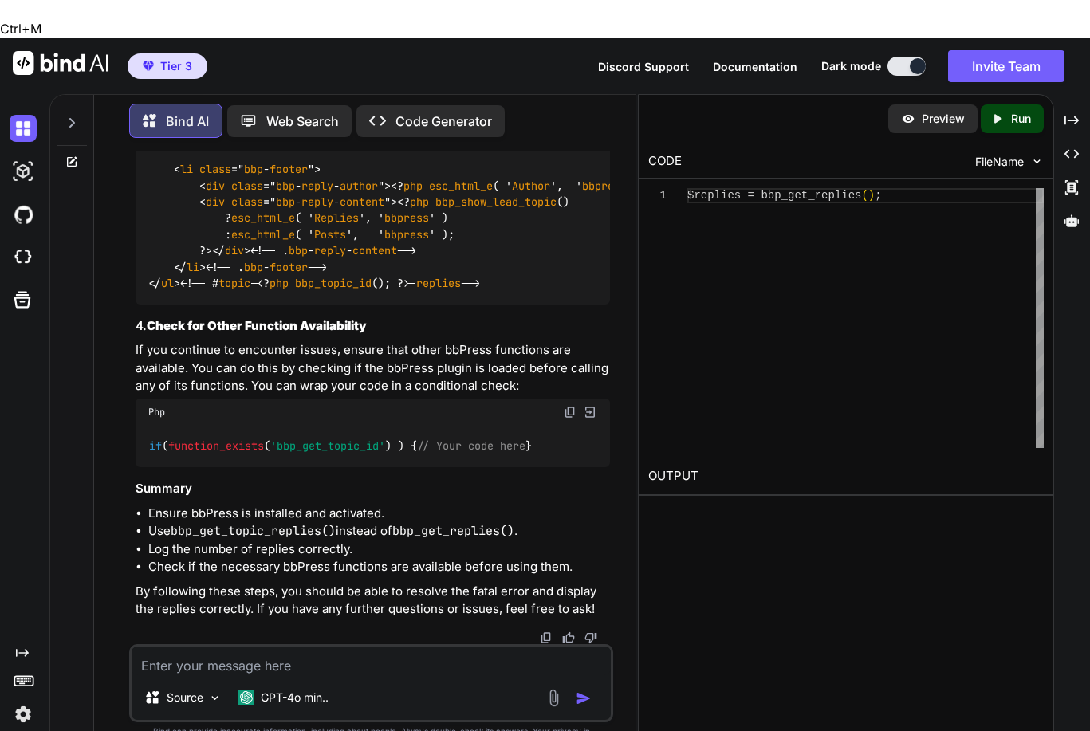
drag, startPoint x: 218, startPoint y: 300, endPoint x: 532, endPoint y: 352, distance: 317.5
copy span "Debugging : Log the number of replies $ topic_id = bbp_get_topic_id (); // Get …"
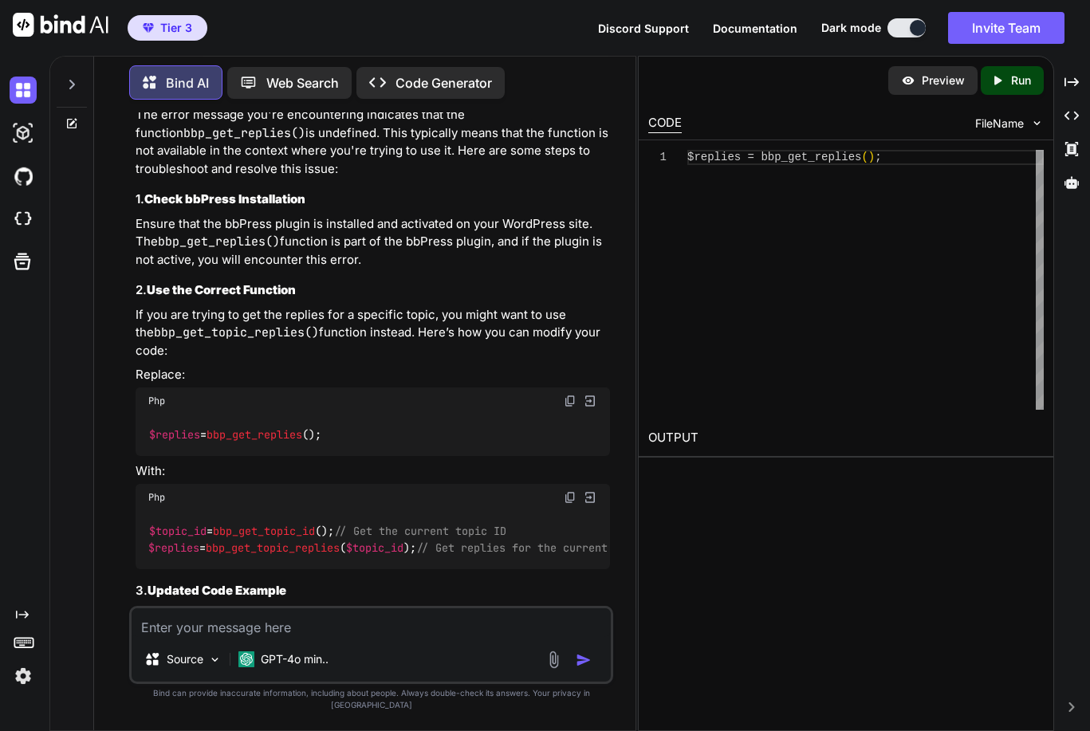
scroll to position [10586, 0]
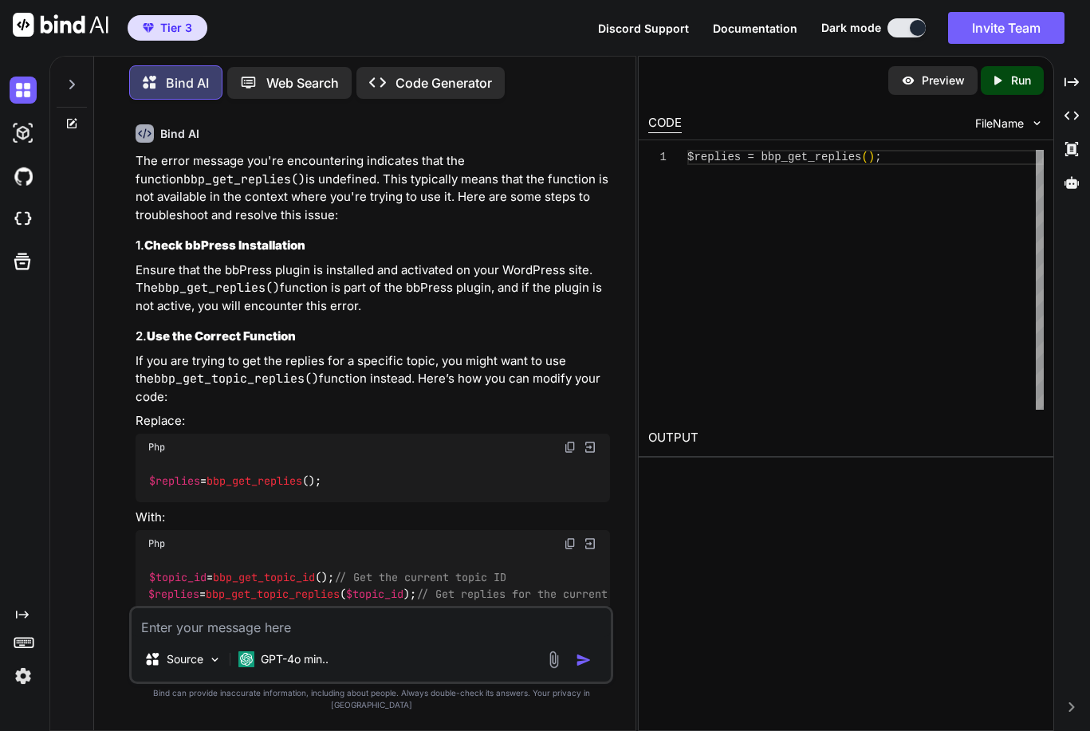
click at [408, 637] on textarea at bounding box center [372, 622] width 480 height 29
paste textarea "bbp_get_topic_reply_count()"
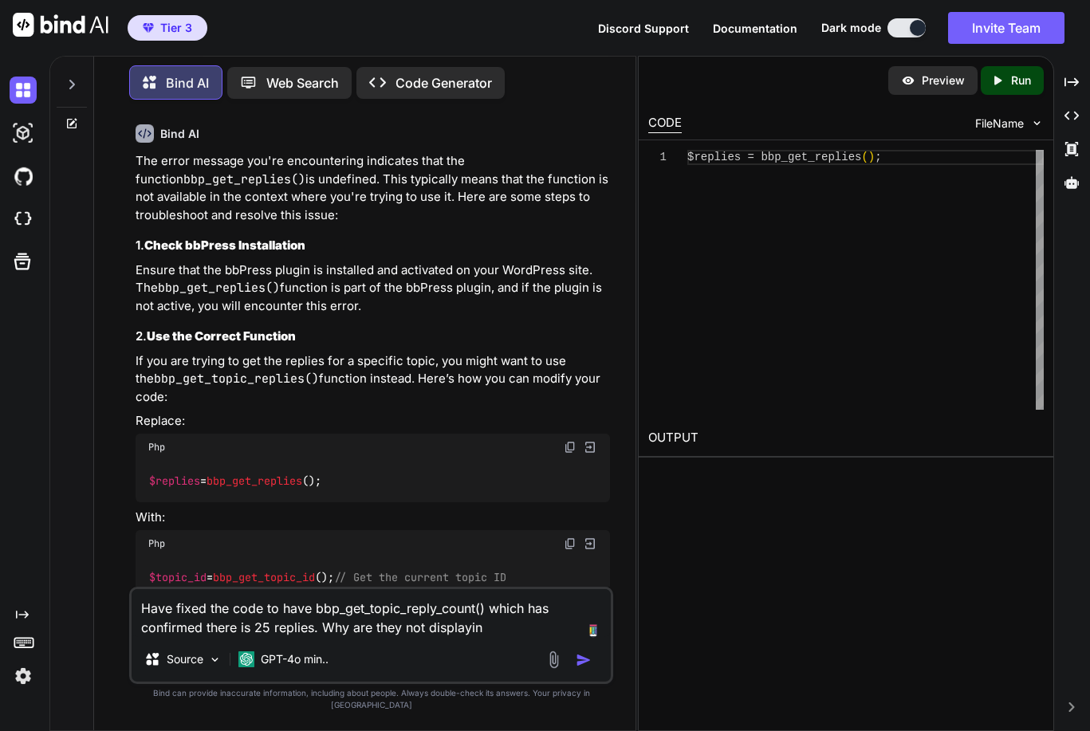
type textarea "Have fixed the code to have bbp_get_topic_reply_count() which has confirmed the…"
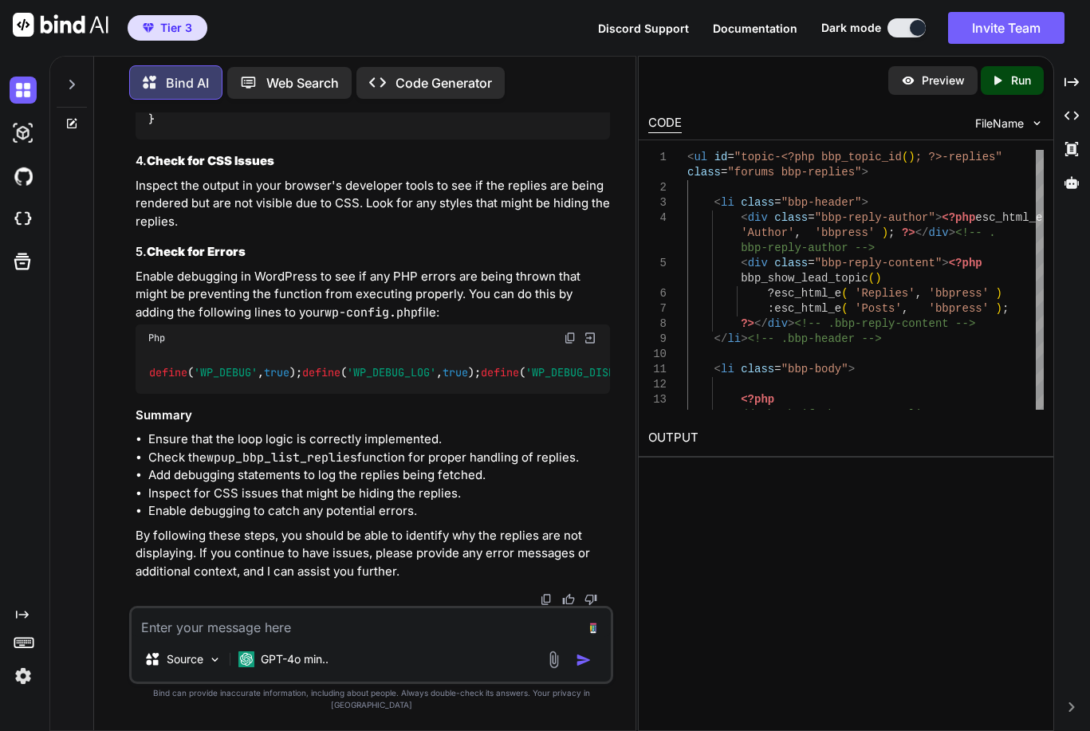
scroll to position [14360, 0]
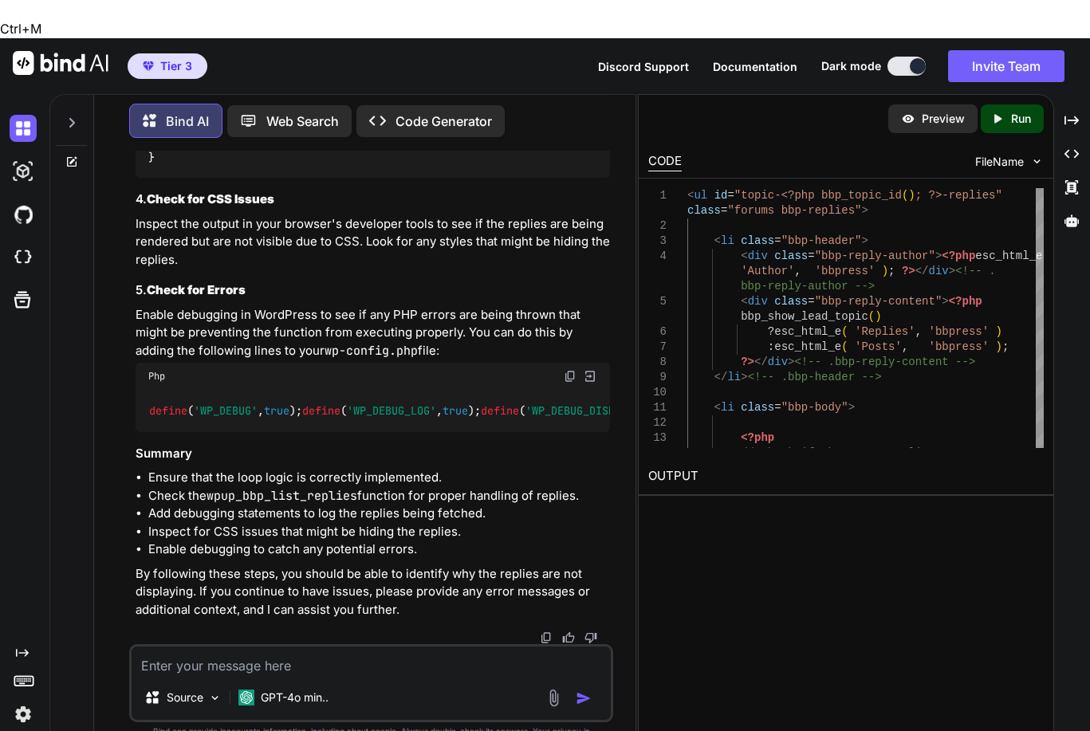
drag, startPoint x: 171, startPoint y: 366, endPoint x: 521, endPoint y: 360, distance: 349.2
click at [522, 165] on code "function wpup_bbp_list_replies ( $args = array ( ) ) { // Get bbPress $bbp = bb…" at bounding box center [951, 83] width 1607 height 163
drag, startPoint x: 177, startPoint y: 351, endPoint x: 602, endPoint y: 364, distance: 425.1
click at [602, 179] on div "function wpup_bbp_list_replies ( $args = array ( ) ) { // Get bbPress $bbp = bb…" at bounding box center [373, 84] width 475 height 188
copy code "// Log the replies for debugging error_log ( 'Replies: ' . print_r ( $bbp ->rep…"
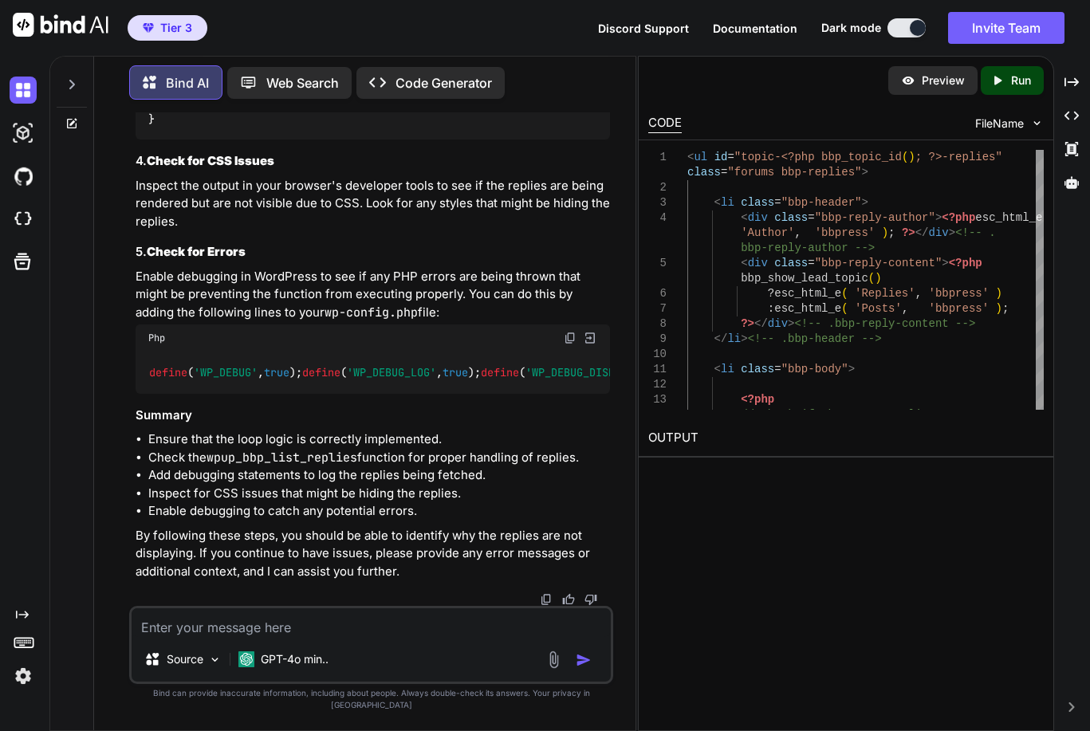
copy code "// Log the replies for debugging error_log ( 'Replies: ' . print_r ( $bbp ->rep…"
click at [313, 637] on textarea at bounding box center [372, 622] width 480 height 29
paste textarea "// Log the replies for debugging error_log('Replies: ' . print_r($bbp->reply_qu…"
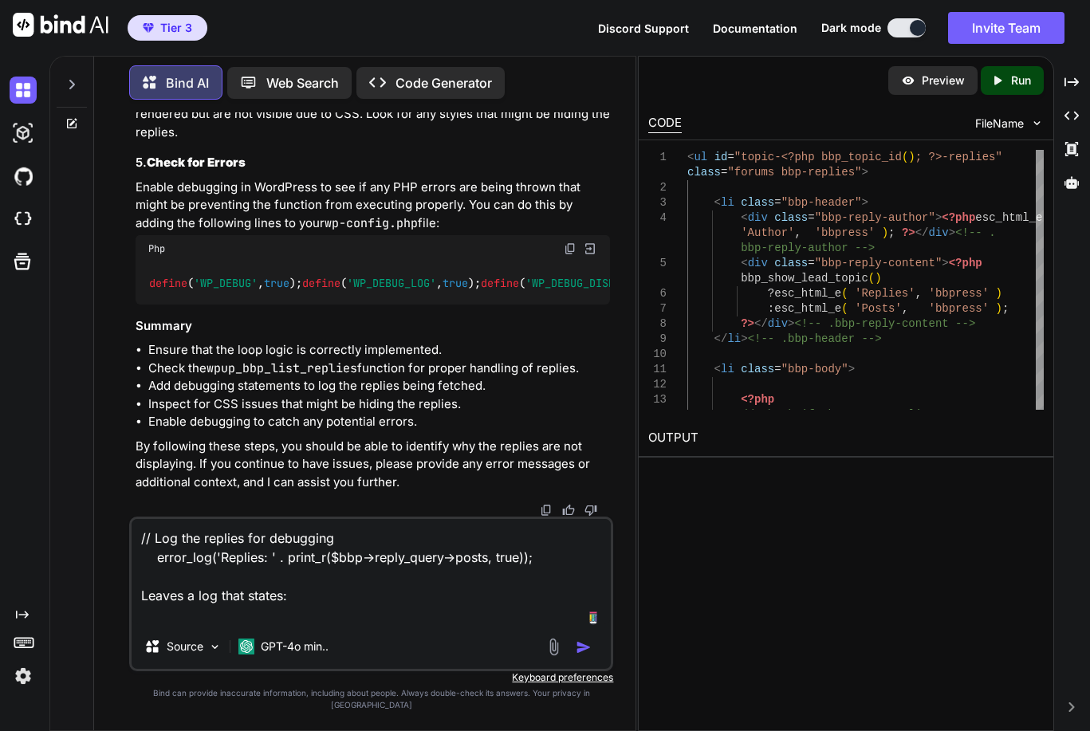
paste textarea "Replies: Array"
type textarea "// Log the replies for debugging error_log('Replies: ' . print_r($bbp->reply_qu…"
click at [587, 655] on img "button" at bounding box center [584, 647] width 16 height 16
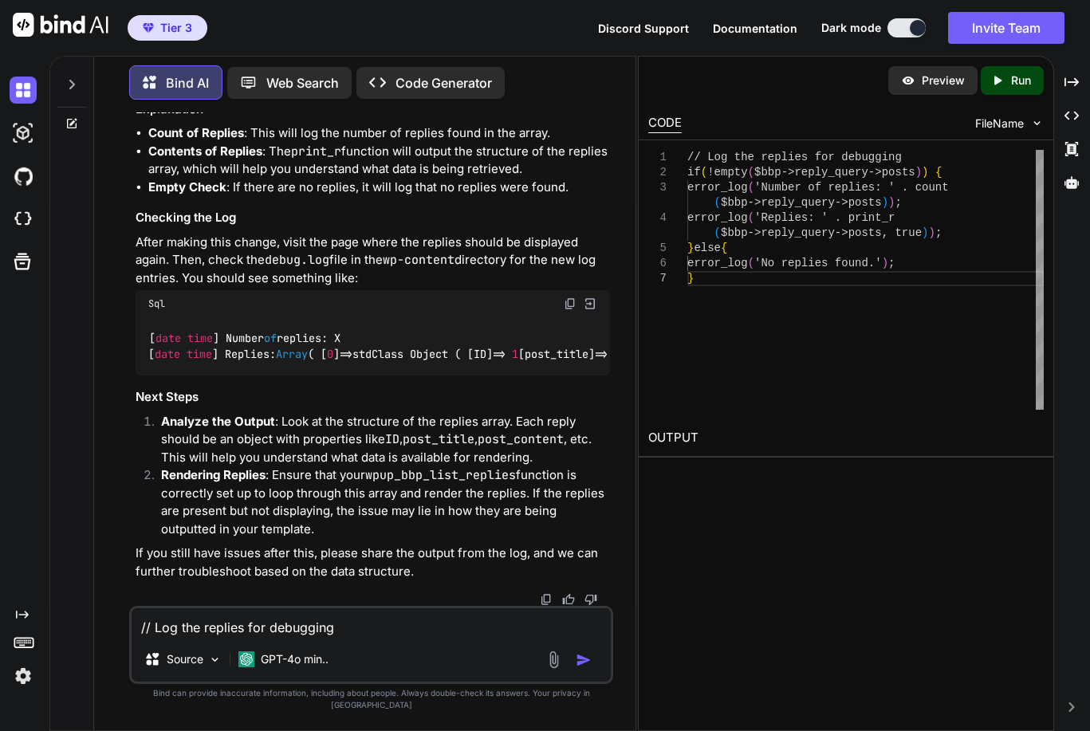
scroll to position [15388, 0]
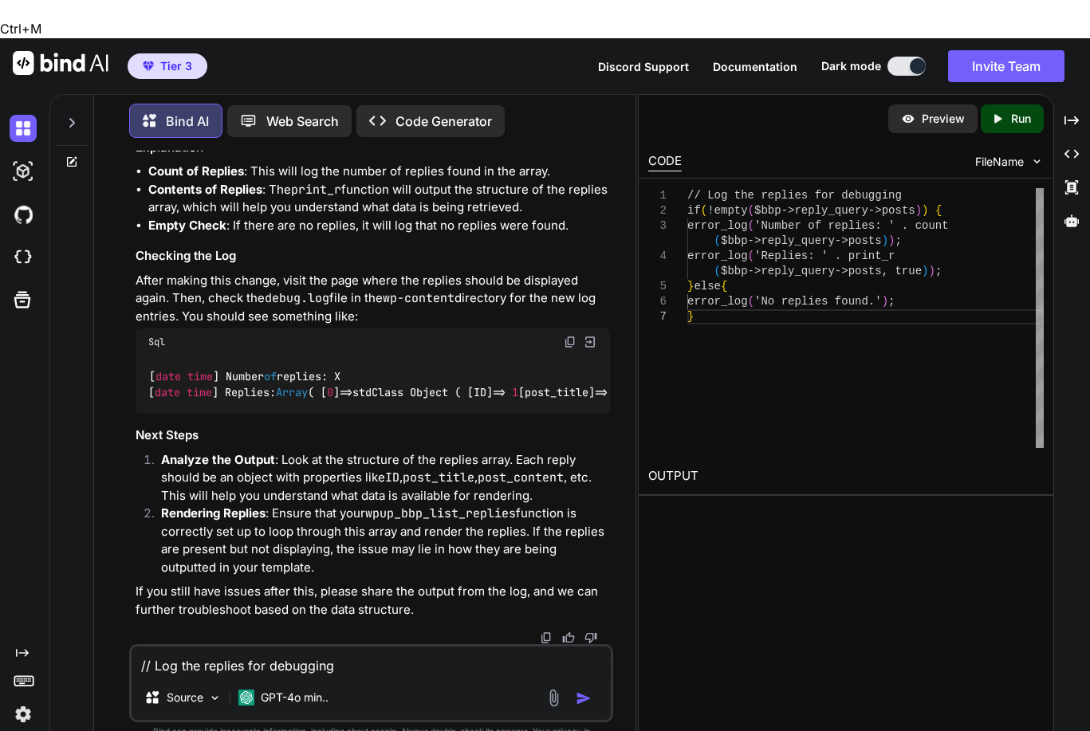
drag, startPoint x: 151, startPoint y: 280, endPoint x: 341, endPoint y: 378, distance: 213.6
click at [341, 126] on div "// Log the replies for debugging if (! empty ( $bbp ->reply_query->posts)) { er…" at bounding box center [373, 80] width 475 height 91
copy code "// Log the replies for debugging if (! empty ( $bbp ->reply_query->posts)) { er…"
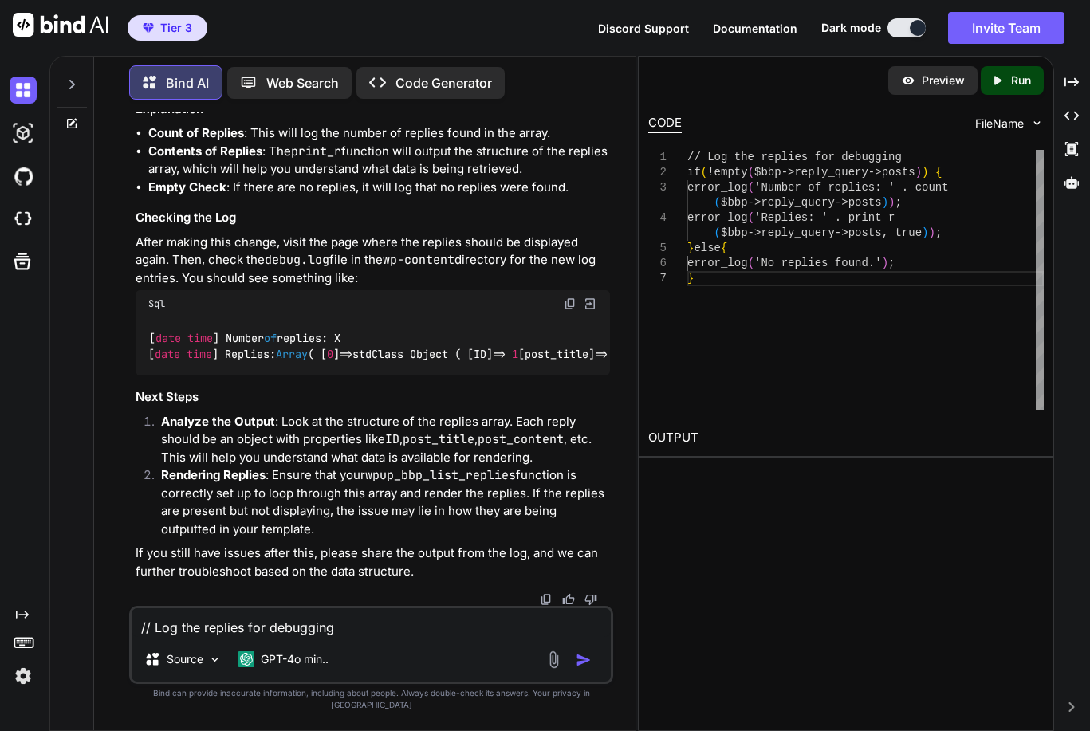
scroll to position [15395, 0]
click at [356, 637] on textarea "// Log the replies for debugging error_log('Replies: ' . print_r($bbp->reply_qu…" at bounding box center [372, 622] width 480 height 29
type textarea "log still shows Replies: array. What other output method can we use?"
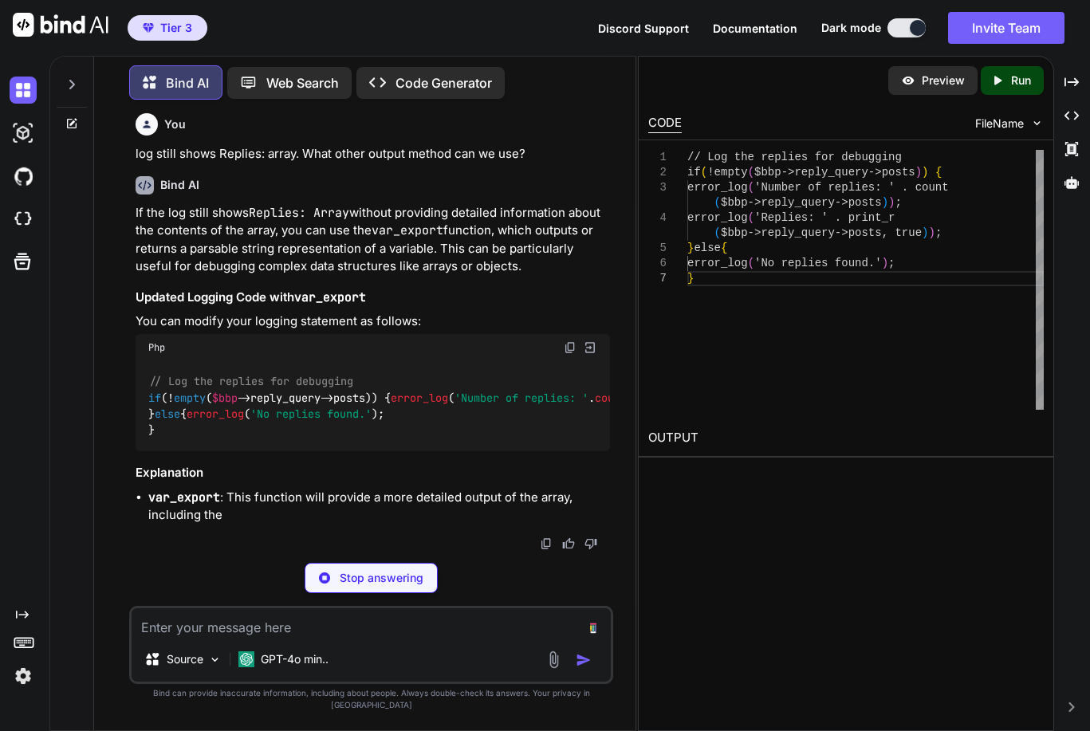
scroll to position [16202, 0]
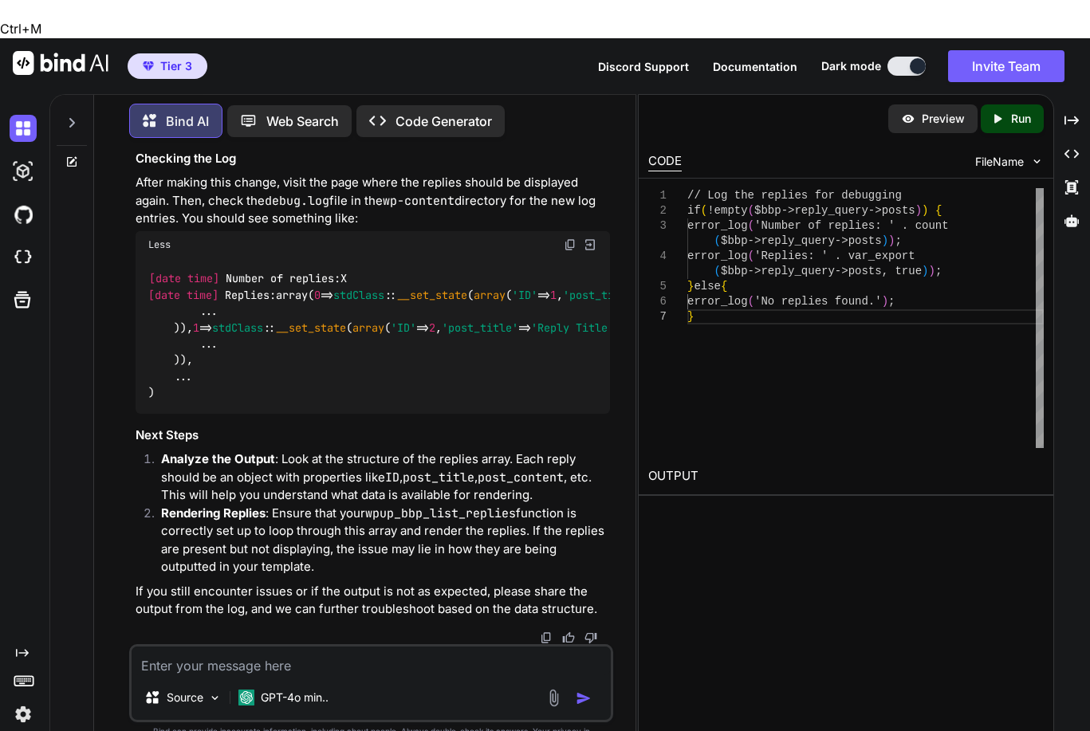
drag, startPoint x: 151, startPoint y: 402, endPoint x: 383, endPoint y: 481, distance: 244.3
copy code "// Log the replies for debugging if (! empty ( $bbp ->reply_query->posts)) { er…"
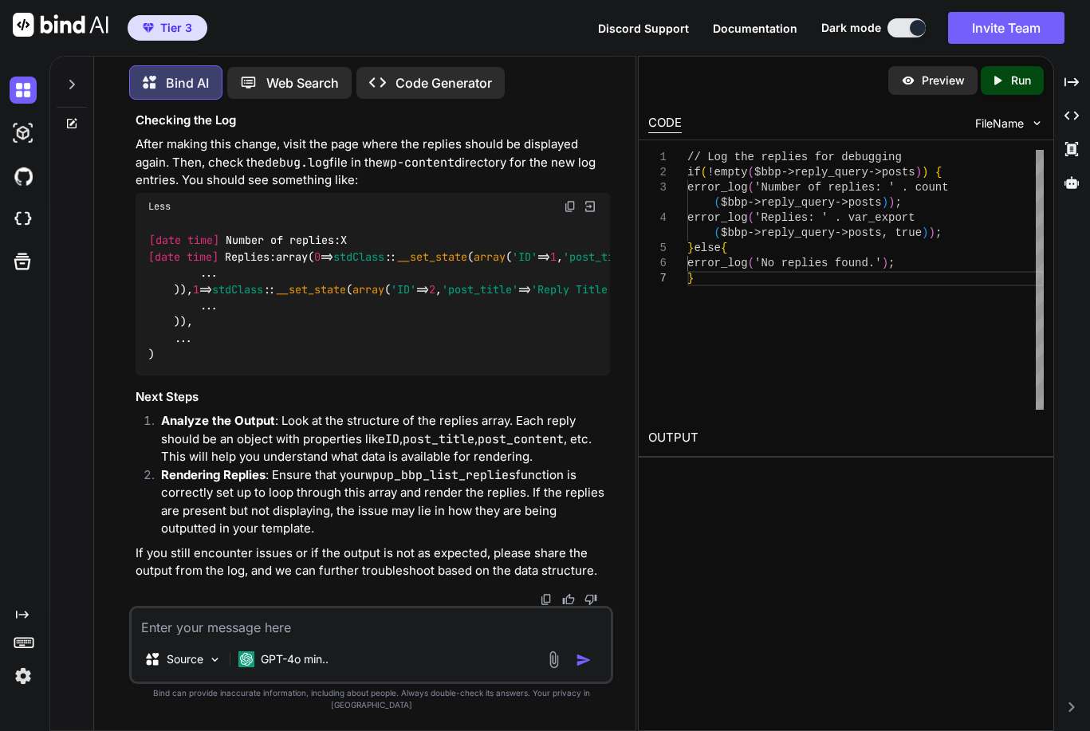
scroll to position [16865, 0]
click at [336, 637] on textarea at bounding box center [372, 622] width 480 height 29
type textarea "That has not worked either. What other output method is there?"
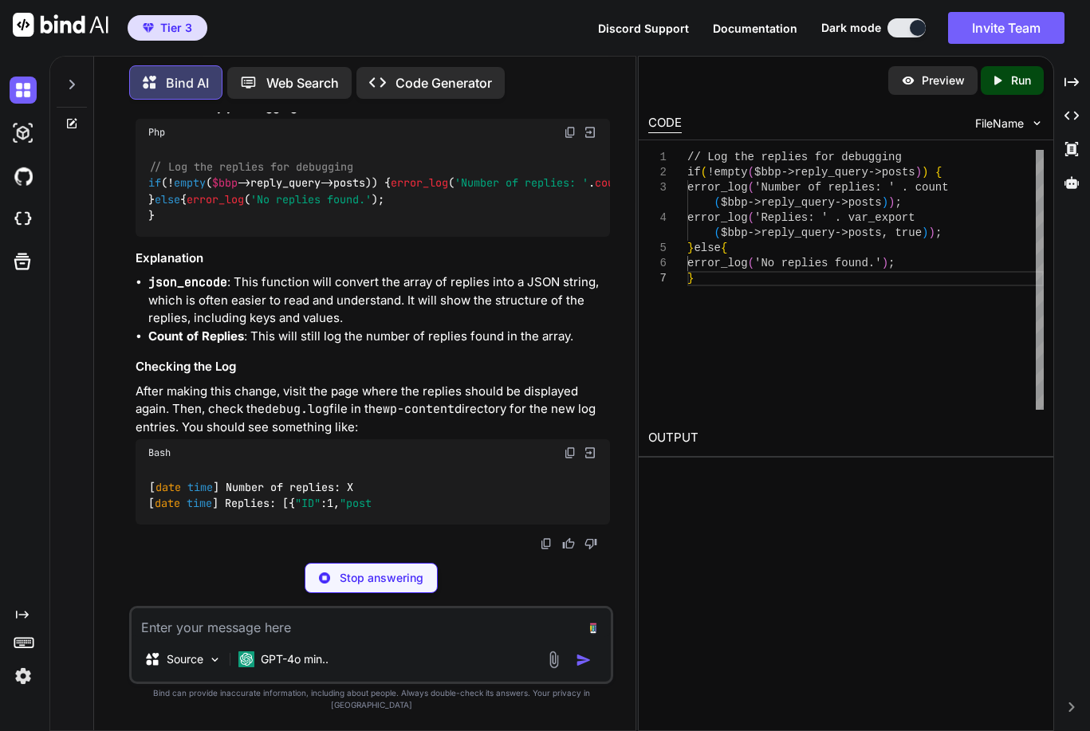
scroll to position [17512, 0]
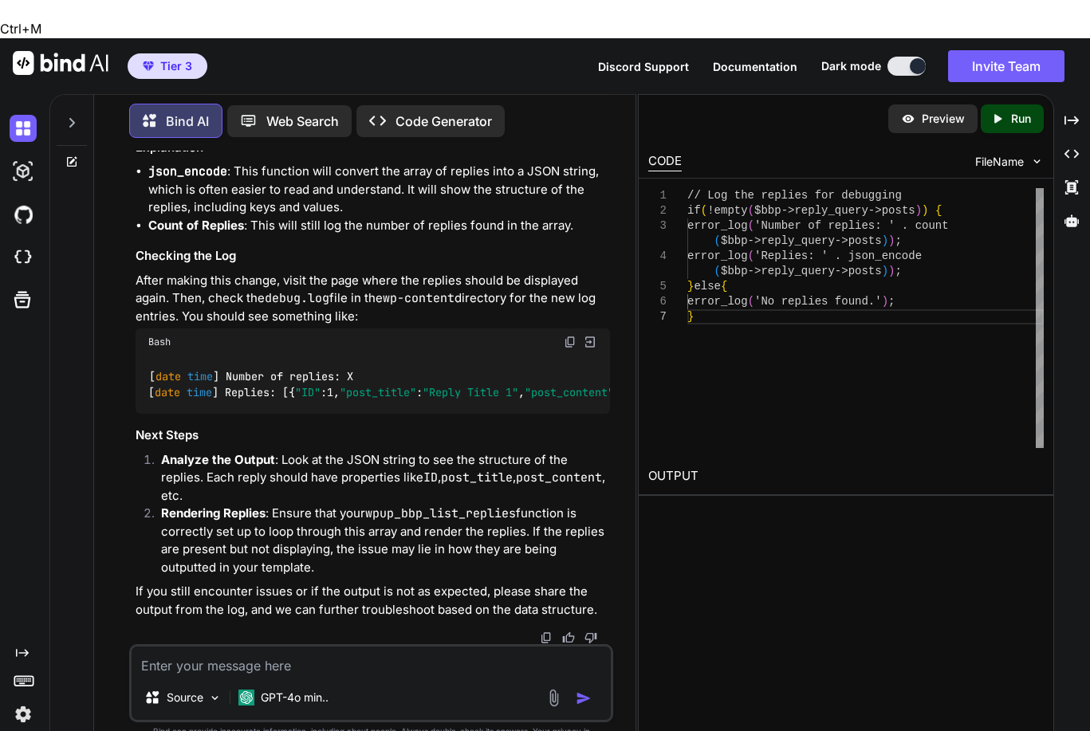
drag, startPoint x: 150, startPoint y: 226, endPoint x: 359, endPoint y: 320, distance: 229.1
click at [359, 126] on div "// Log the replies for debugging if (! empty ( $bbp ->reply_query->posts)) { er…" at bounding box center [373, 80] width 475 height 91
copy code "// Log the replies for debugging if (! empty ( $bbp ->reply_query->posts)) { er…"
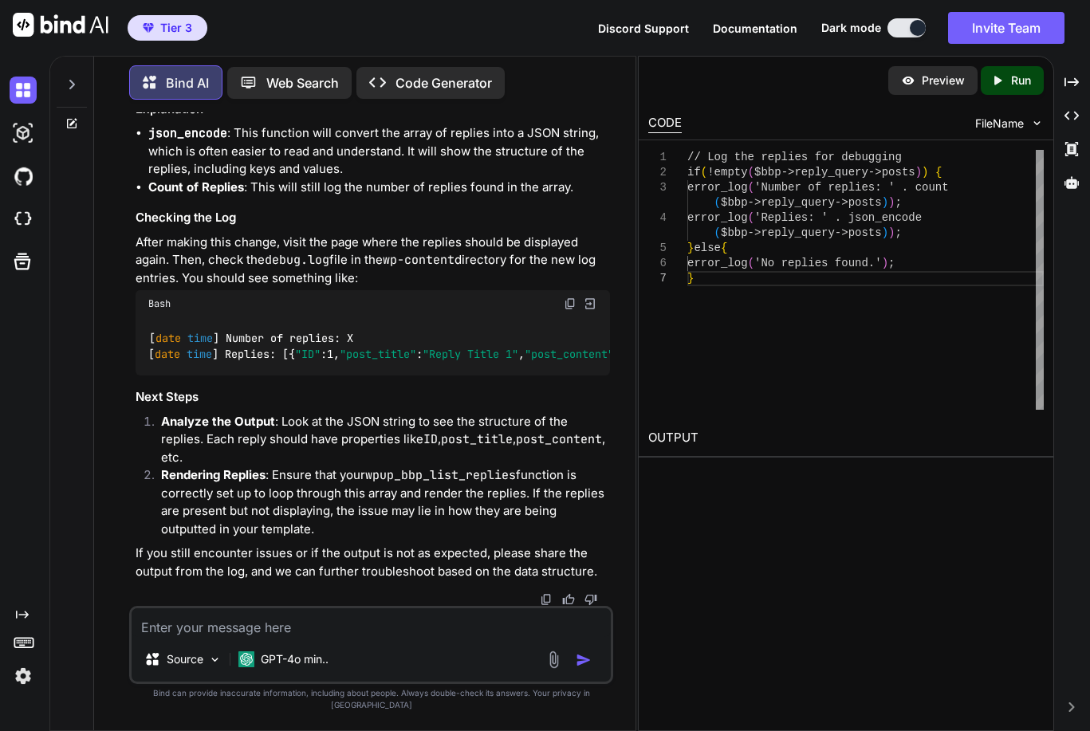
click at [444, 651] on div "Source GPT-4o min.." at bounding box center [371, 645] width 485 height 78
click at [375, 637] on textarea at bounding box center [372, 622] width 480 height 29
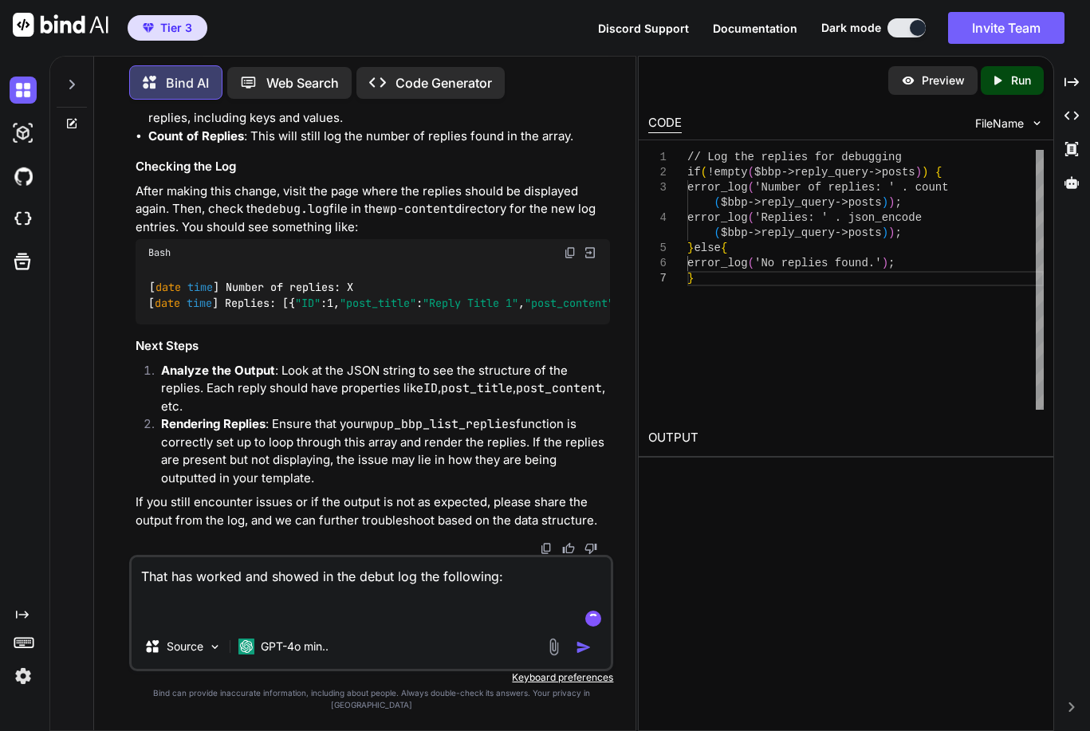
paste textarea "{"ID":1061,"post_author":"1","post_date":"[DATE] 14:10:00","post_date_gmt":"[DA…"
type textarea "That has worked and showed in the debut log the following: {"ID":1061,"post_aut…"
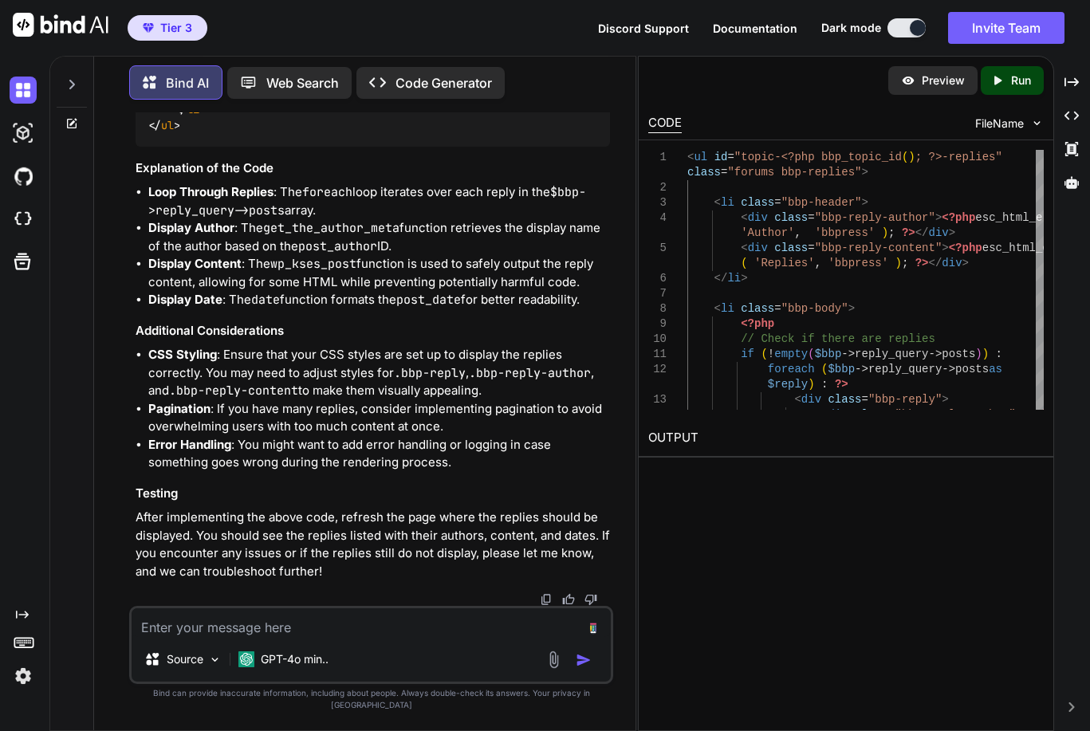
scroll to position [22917, 0]
click at [357, 633] on textarea at bounding box center [372, 622] width 480 height 29
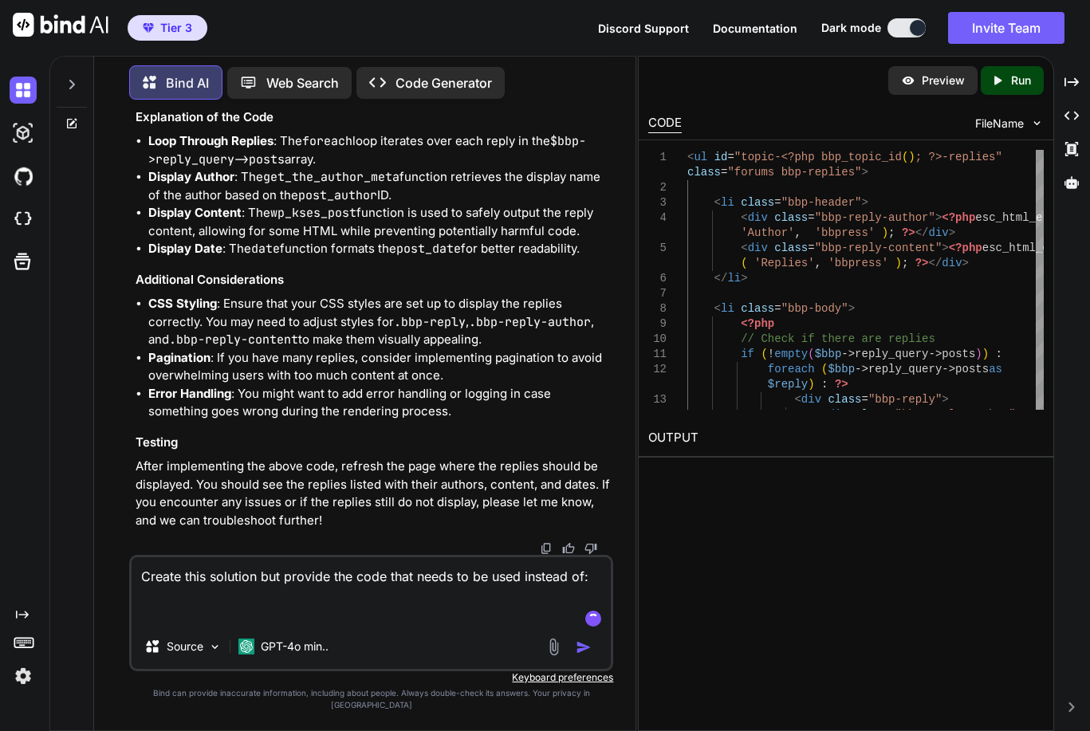
paste textarea "function wpup_bbp_list_replies( $args = array() ) { // Get bbPress $bbp = bbpre…"
type textarea "Create this solution but provide the code that needs to be used instead of: fun…"
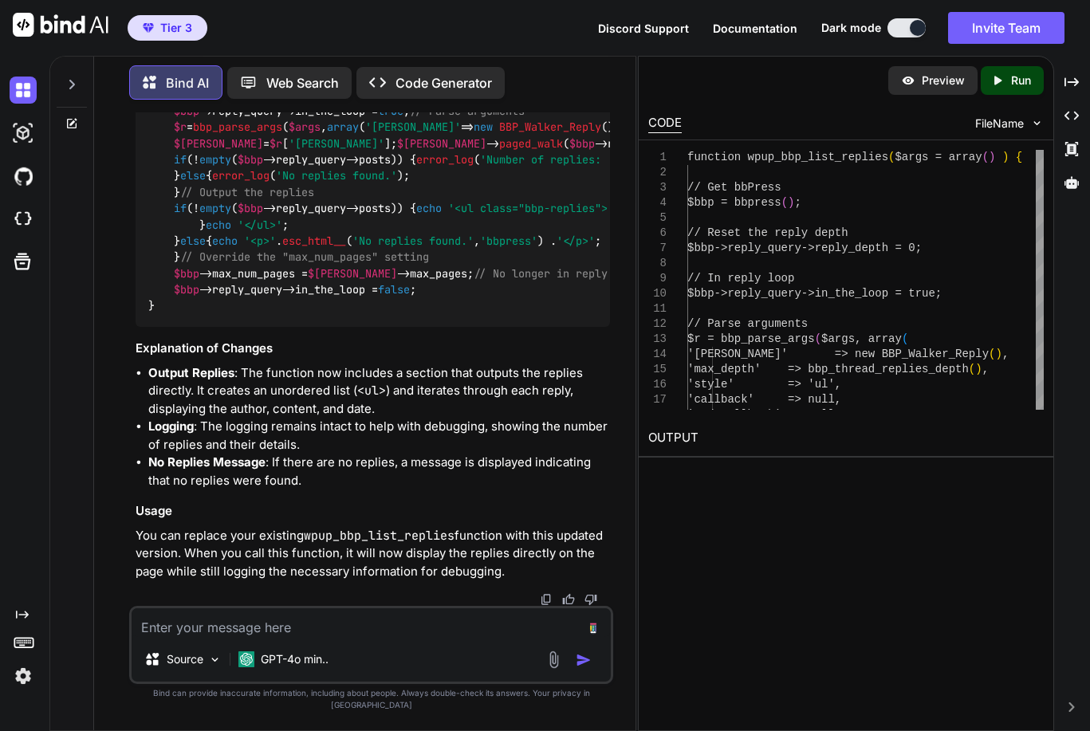
scroll to position [23655, 0]
click at [570, 34] on img at bounding box center [570, 28] width 13 height 13
click at [316, 637] on textarea at bounding box center [372, 622] width 480 height 29
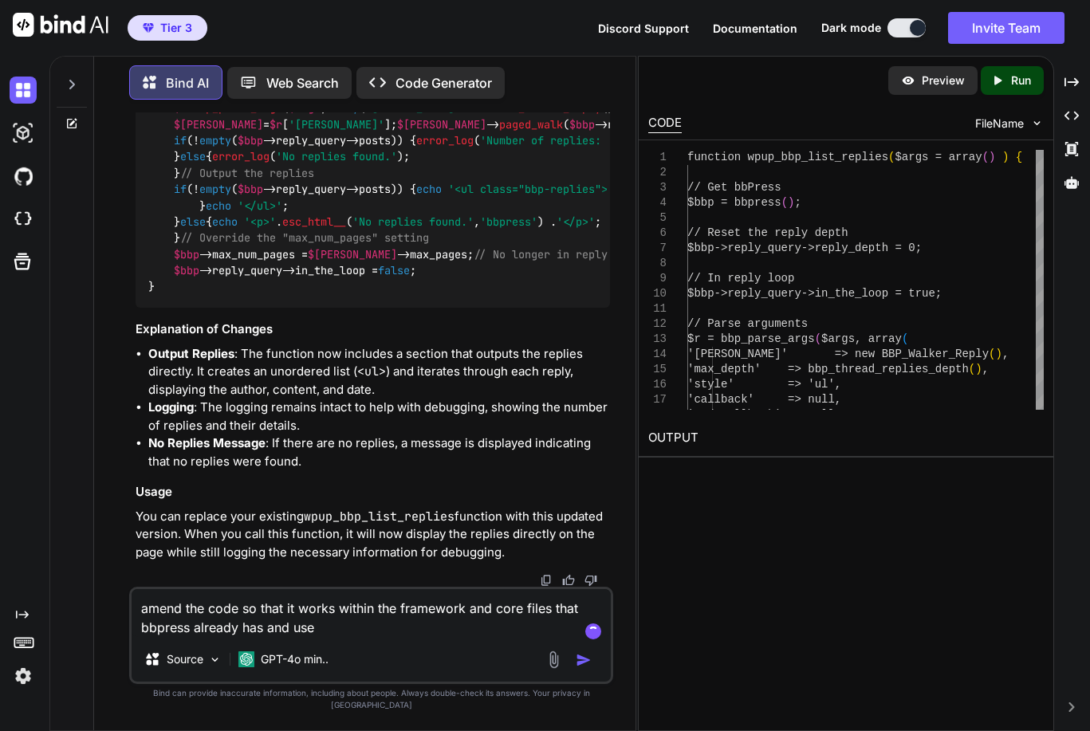
type textarea "amend the code so that it works within the framework and core files that bbpres…"
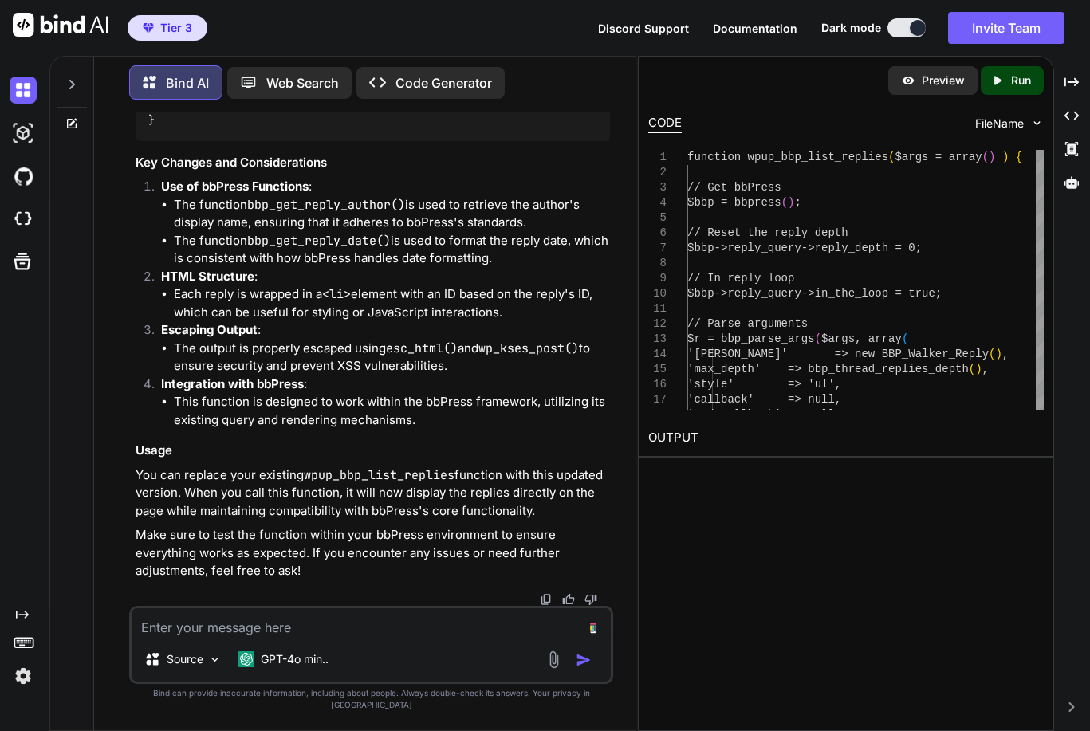
scroll to position [25240, 0]
click at [384, 635] on textarea at bounding box center [372, 622] width 480 height 29
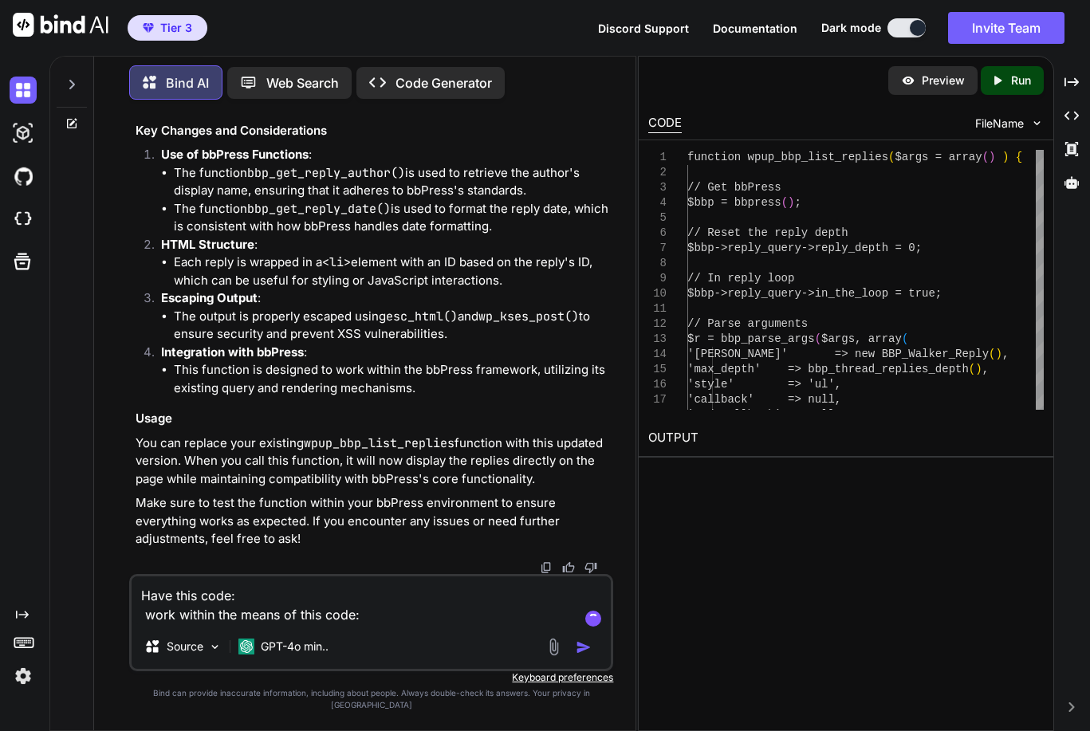
paste textarea "function wpup_bbp_list_replies( $args = array() ) { // Get bbPress $bbp = bbpre…"
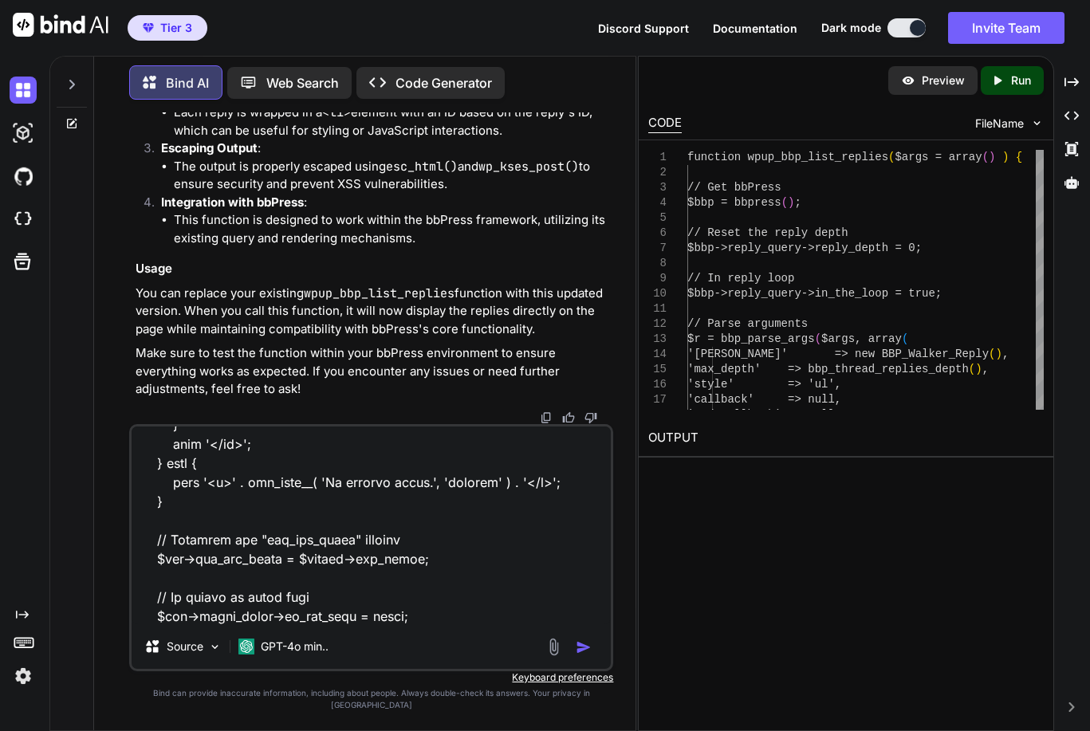
scroll to position [1094, 0]
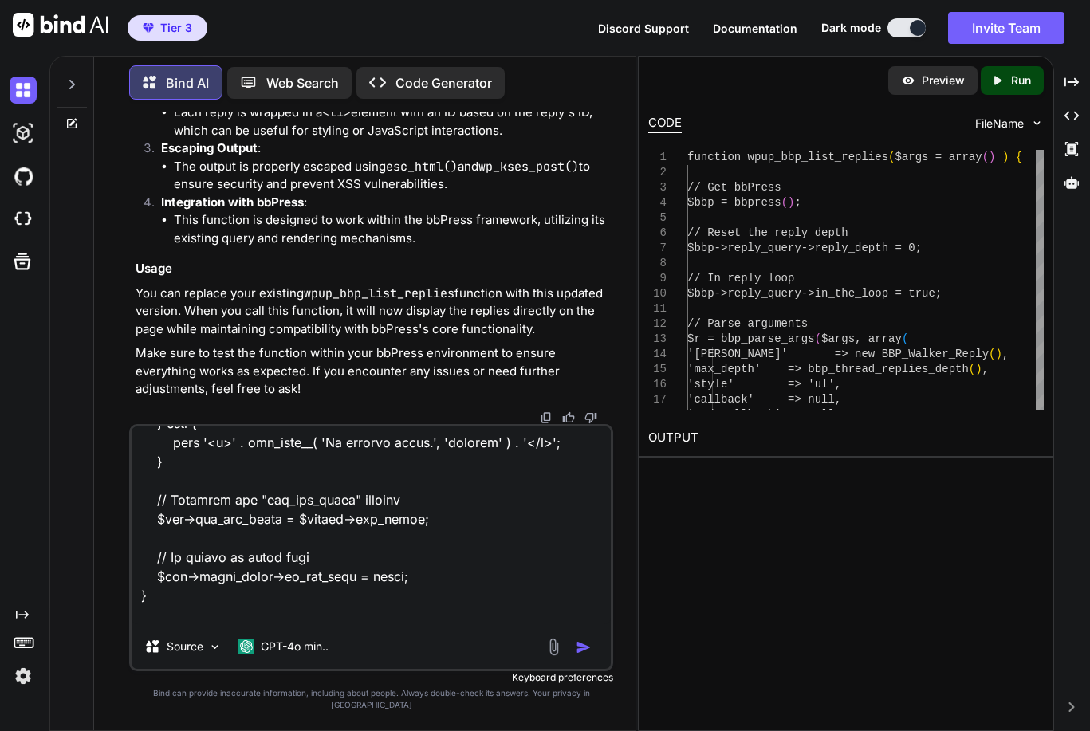
click at [365, 637] on div "Source GPT-4o min.." at bounding box center [371, 547] width 485 height 247
click at [379, 624] on textarea at bounding box center [372, 525] width 480 height 198
click at [383, 624] on textarea at bounding box center [372, 525] width 480 height 198
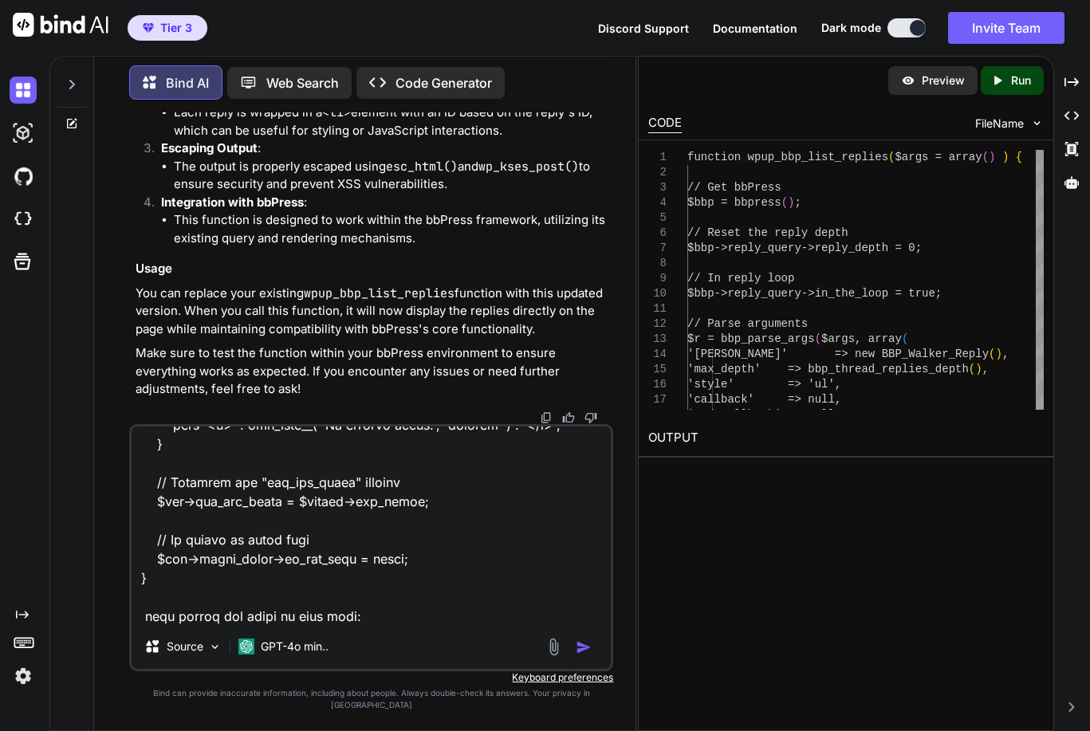
paste textarea "function wpup_bbp_list_replies( $args = array() ) { // Reset the reply depth bb…"
type textarea "Have this code: function wpup_bbp_list_replies( $args = array() ) { // Get bbPr…"
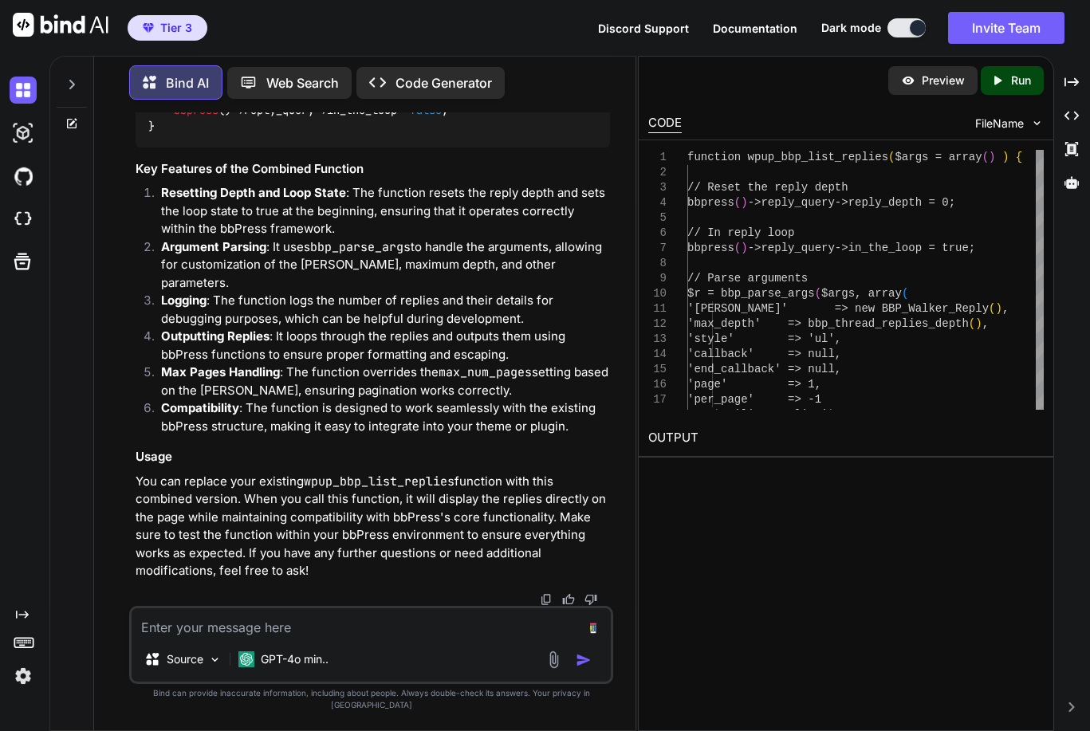
scroll to position [27585, 0]
click at [426, 637] on textarea at bounding box center [372, 622] width 480 height 29
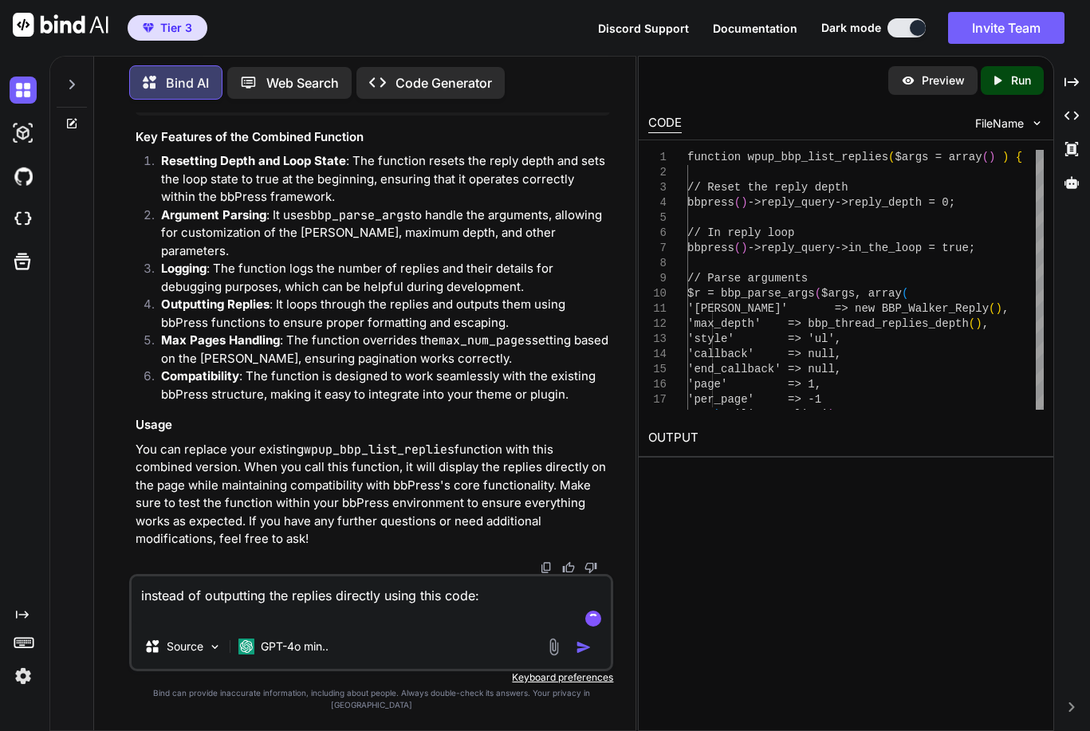
paste textarea "function wpup_bbp_list_replies( $args = array() ) { // Get bbPress $bbp = bbpre…"
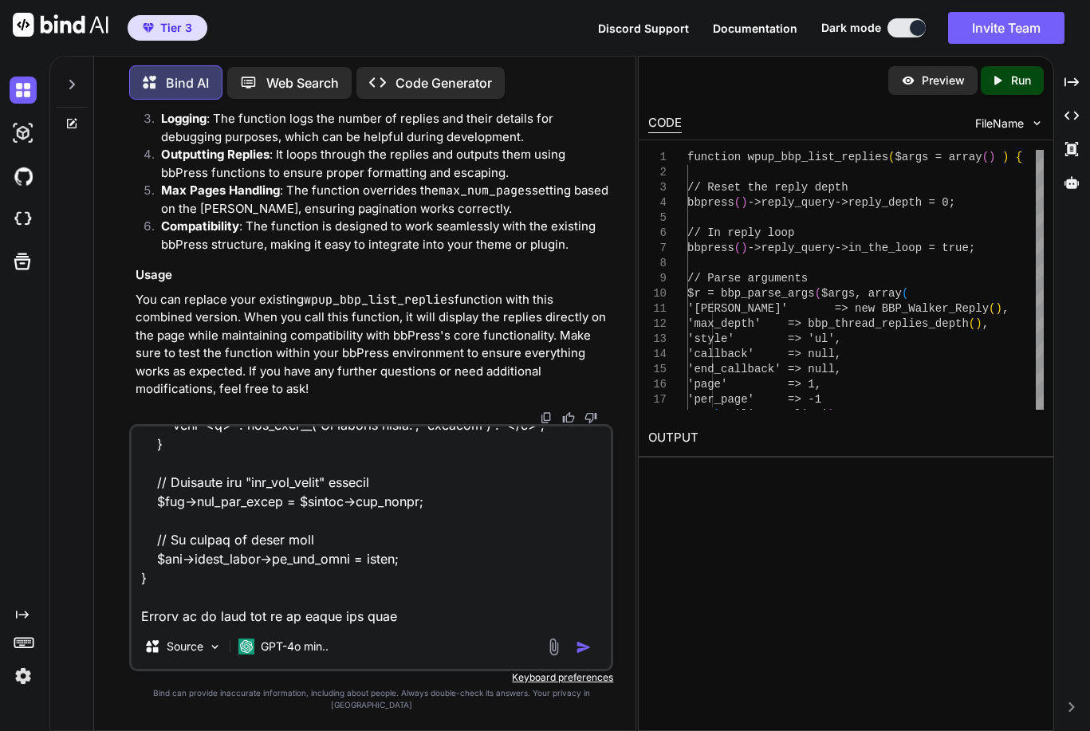
scroll to position [27824, 0]
type textarea "instead of outputting the replies directly using this code: function wpup_bbp_l…"
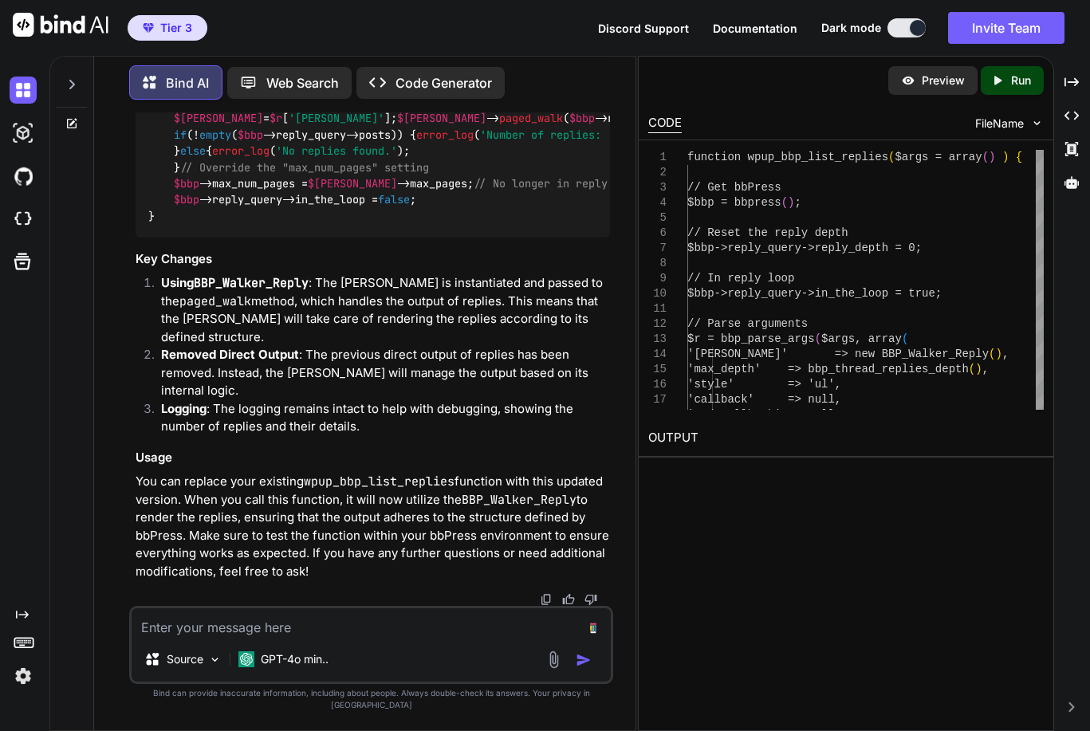
scroll to position [29642, 0]
click at [565, 10] on img at bounding box center [570, 3] width 13 height 13
click at [297, 636] on textarea at bounding box center [372, 622] width 480 height 29
type textarea "T"
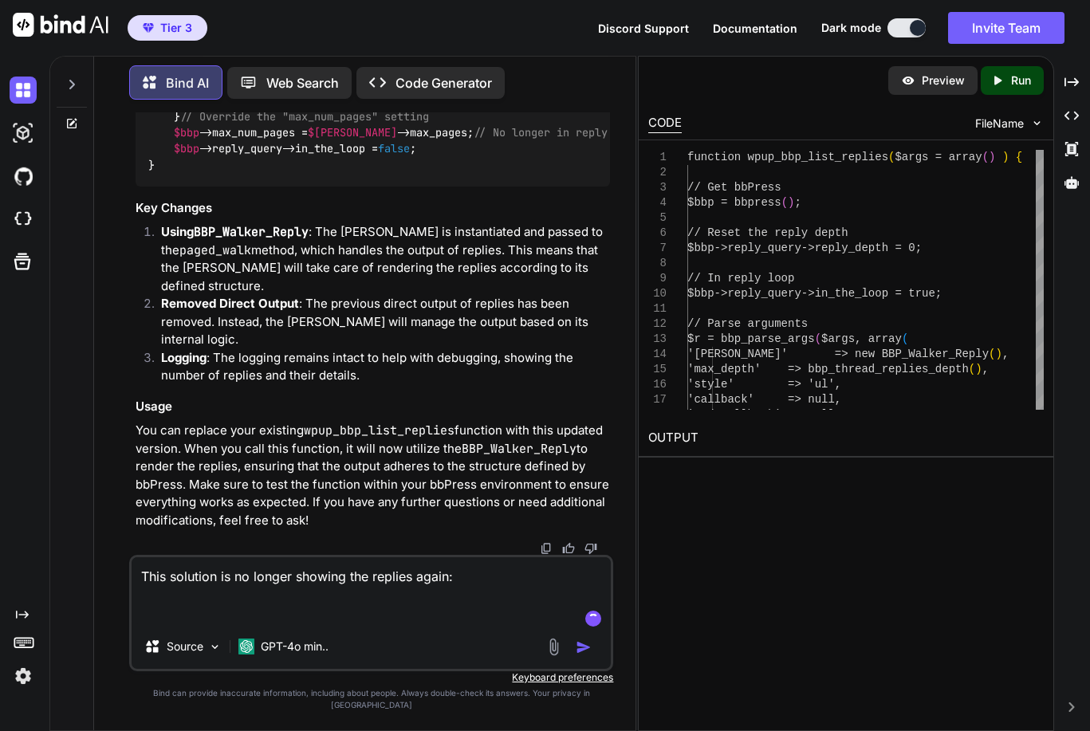
paste textarea "function wpup_bbp_list_replies( $args = array() ) { // Get bbPress $bbp = bbpre…"
type textarea "This solution is no longer showing the replies again: function wpup_bbp_list_re…"
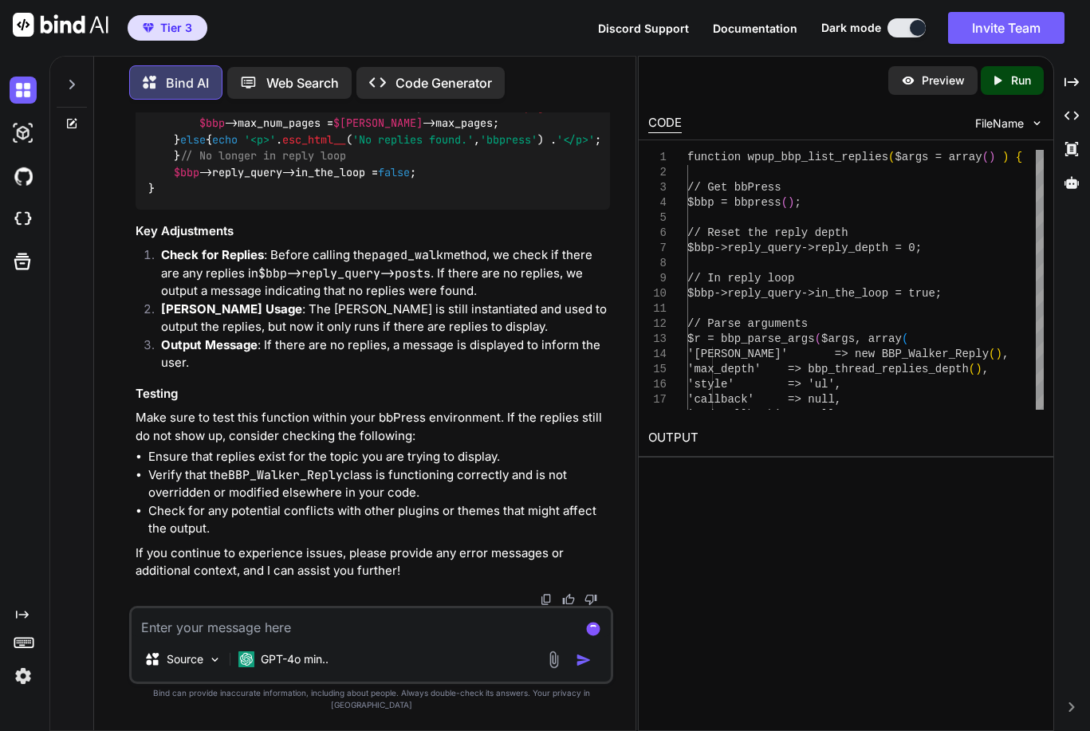
scroll to position [31214, 0]
click at [407, 628] on textarea at bounding box center [372, 622] width 480 height 29
type textarea "Still showing nothing but confirms there are 25 replies"
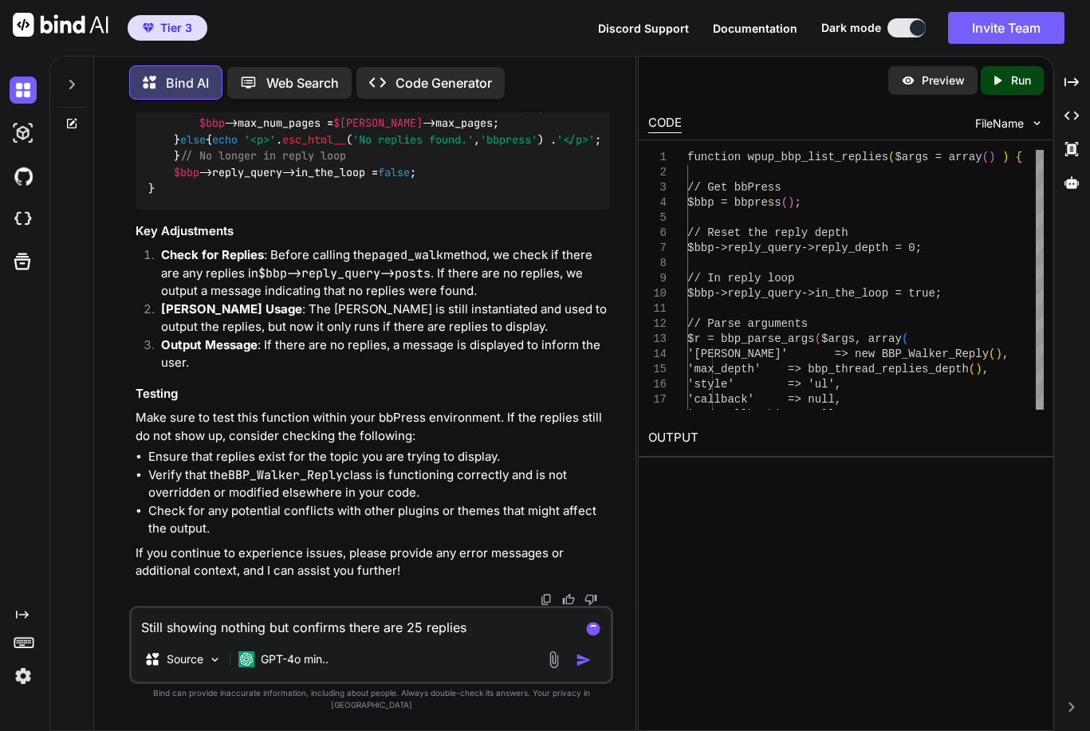
click at [591, 668] on img "button" at bounding box center [584, 660] width 16 height 16
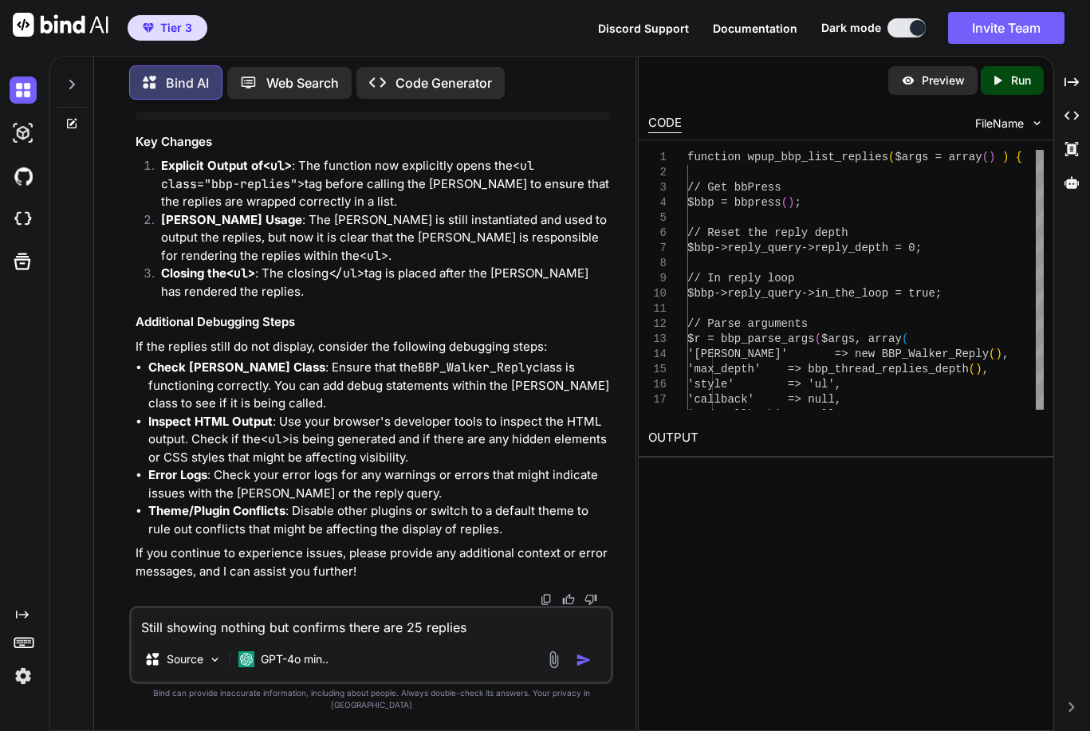
scroll to position [32480, 0]
click at [331, 635] on textarea "Still showing nothing but confirms there are 25 replies" at bounding box center [372, 622] width 480 height 29
type textarea "S"
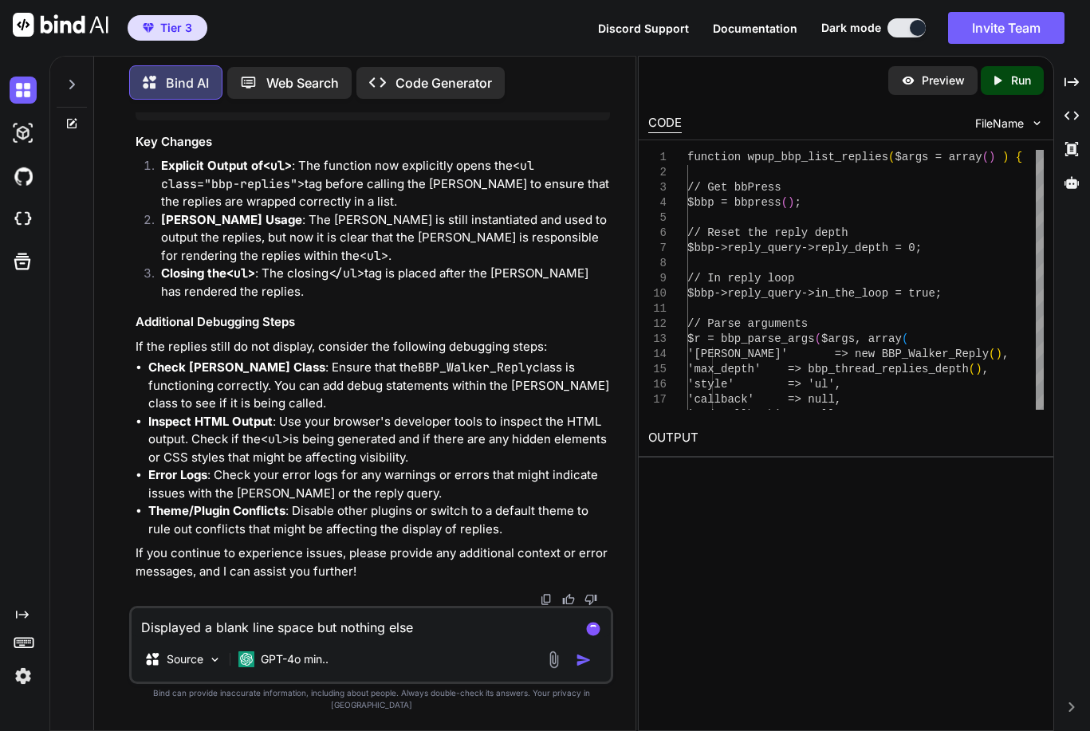
type textarea "Displayed a blank line space but nothing else."
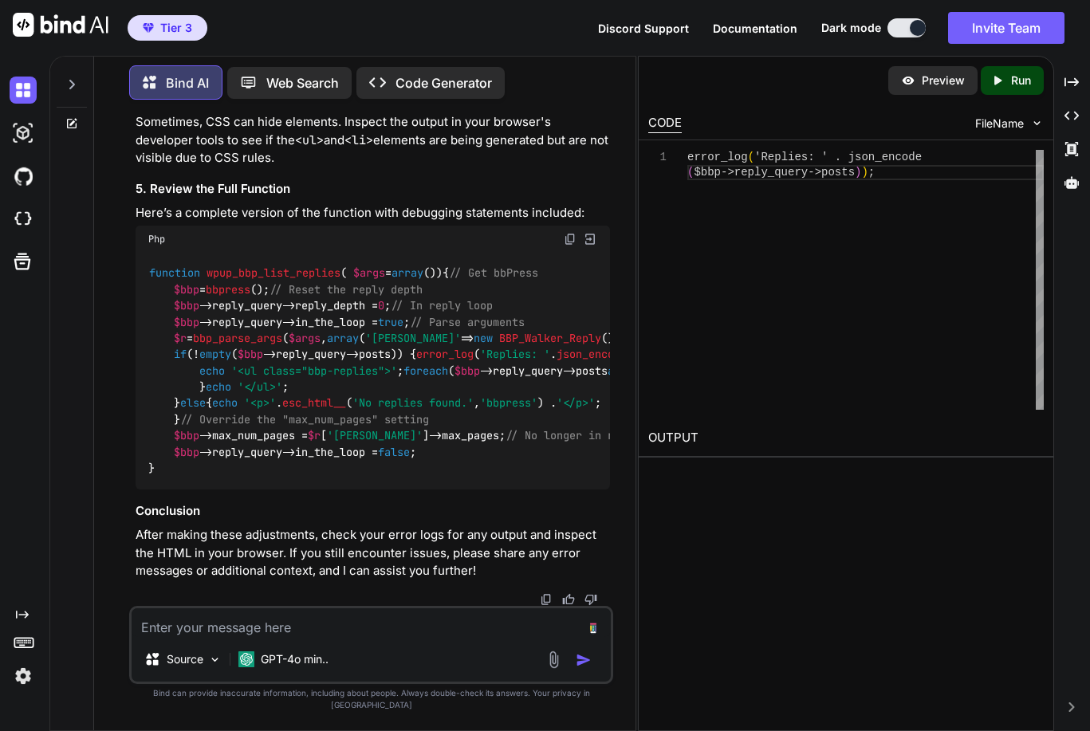
scroll to position [35143, 0]
click at [570, 233] on img at bounding box center [570, 239] width 13 height 13
click at [310, 637] on textarea at bounding box center [372, 622] width 480 height 29
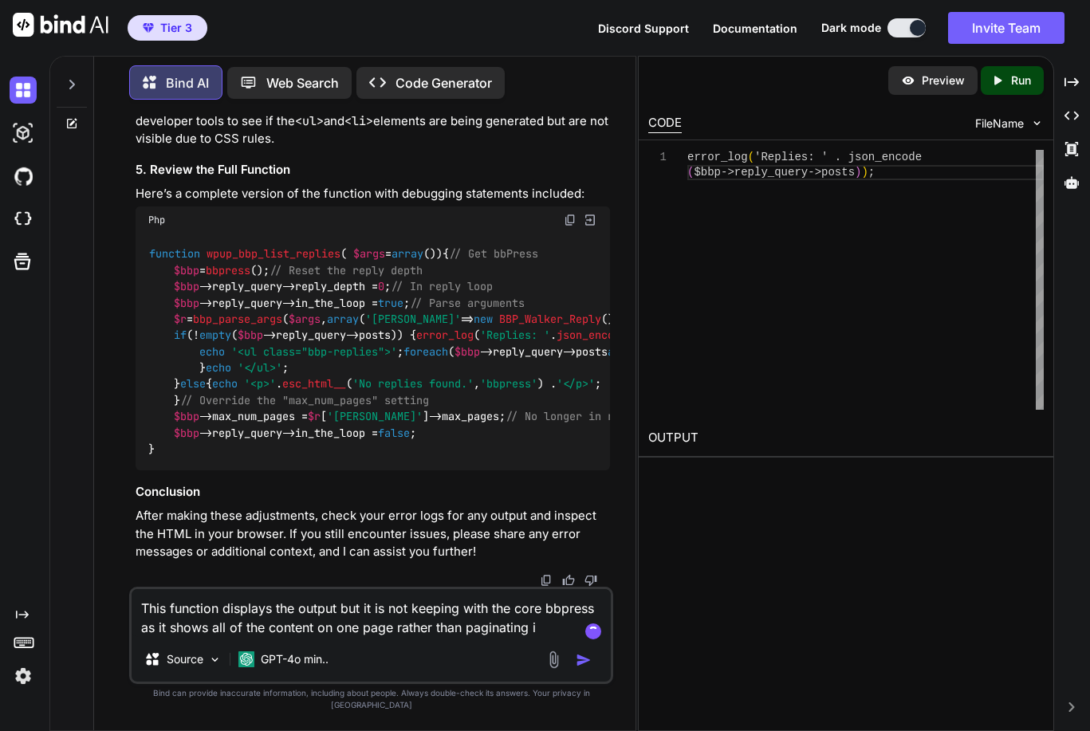
type textarea "This function displays the output but it is not keeping with the core bbpress a…"
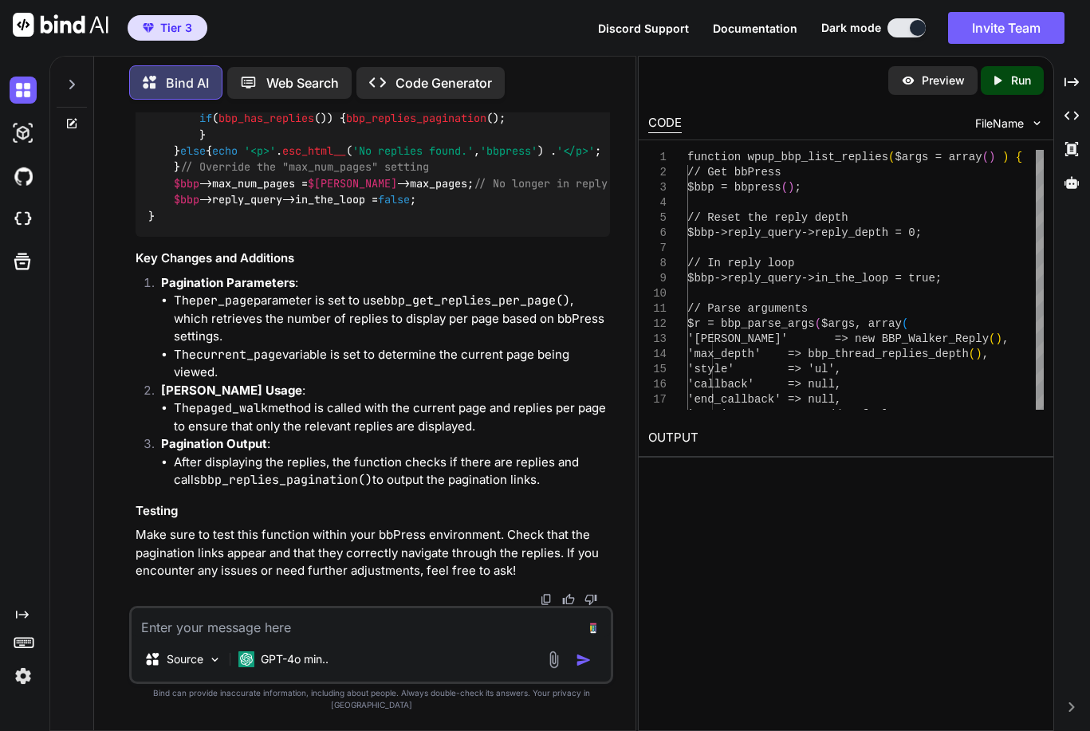
scroll to position [36150, 0]
